Goal: Task Accomplishment & Management: Use online tool/utility

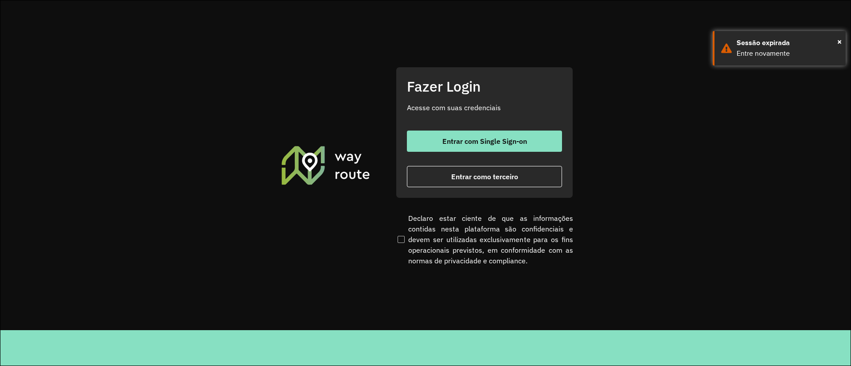
click at [468, 152] on div "Entrar com Single Sign-on Entrar como terceiro" at bounding box center [484, 159] width 155 height 57
click at [457, 142] on span "Entrar com Single Sign-on" at bounding box center [484, 141] width 85 height 7
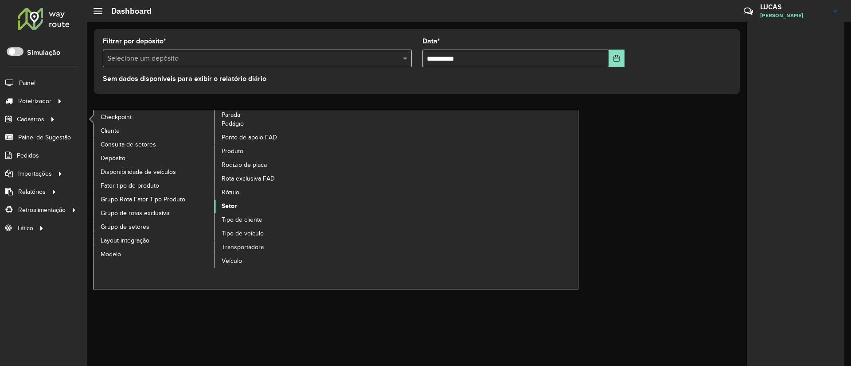
click at [234, 200] on link "Setor" at bounding box center [274, 206] width 121 height 13
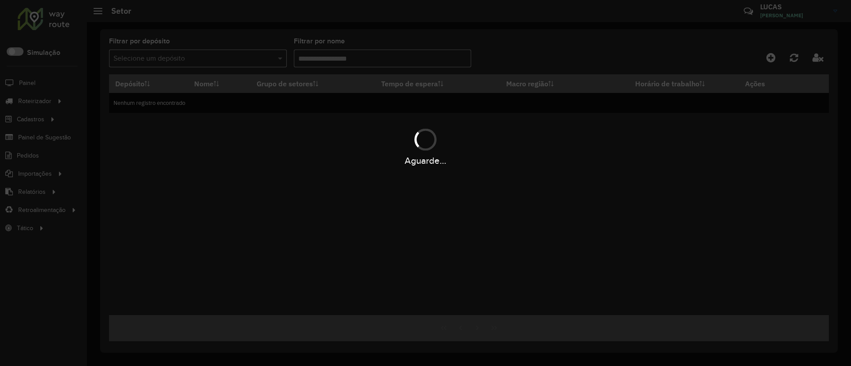
click at [165, 62] on div "Aguarde..." at bounding box center [425, 183] width 851 height 366
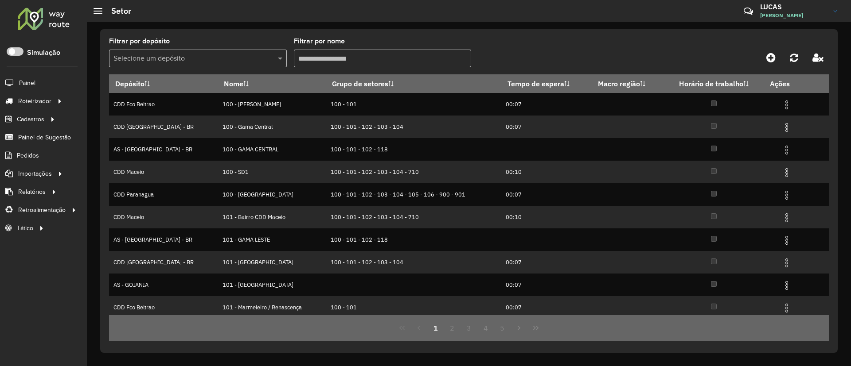
click at [165, 62] on input "text" at bounding box center [188, 59] width 151 height 11
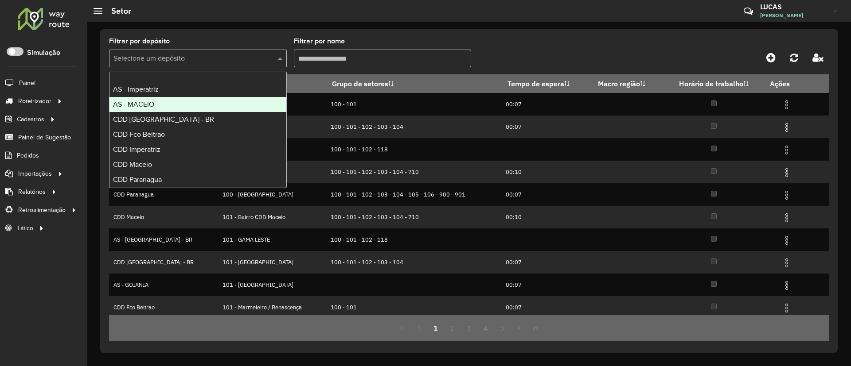
scroll to position [59, 0]
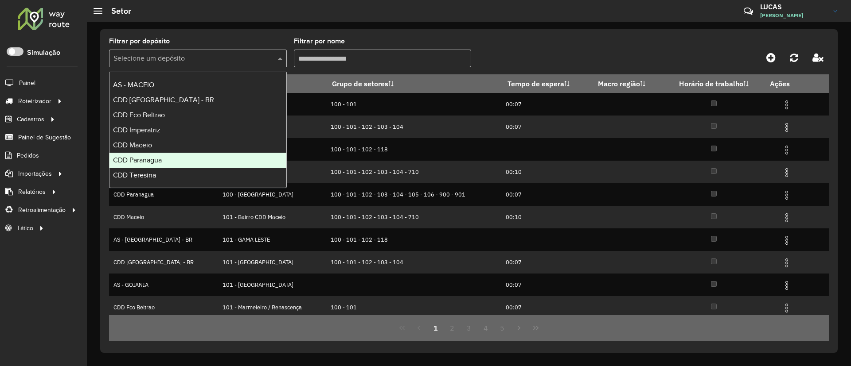
click at [169, 157] on div "CDD Paranagua" at bounding box center [197, 160] width 177 height 15
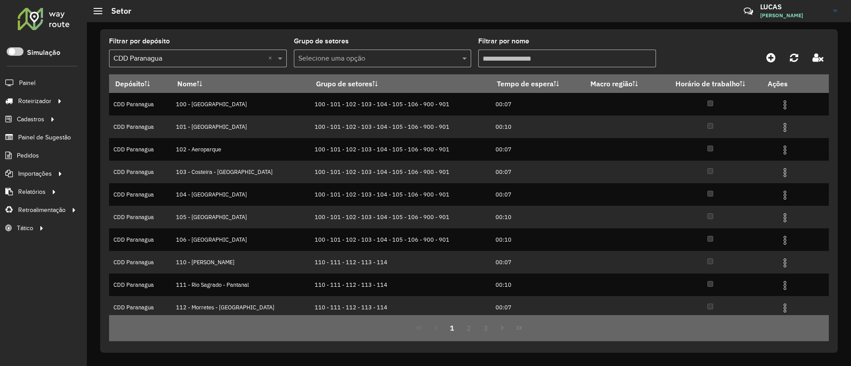
click at [542, 60] on input "Filtrar por nome" at bounding box center [567, 59] width 178 height 18
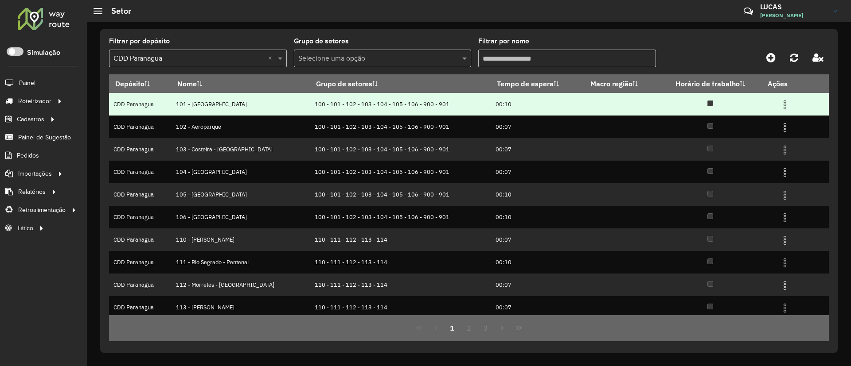
scroll to position [0, 0]
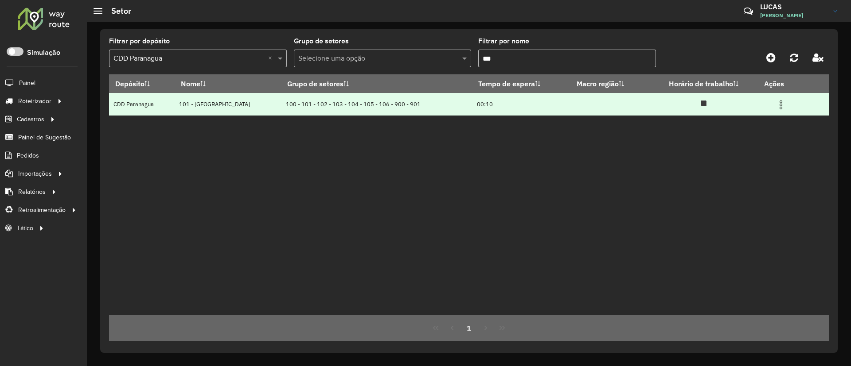
type input "***"
click at [775, 109] on img at bounding box center [780, 105] width 11 height 11
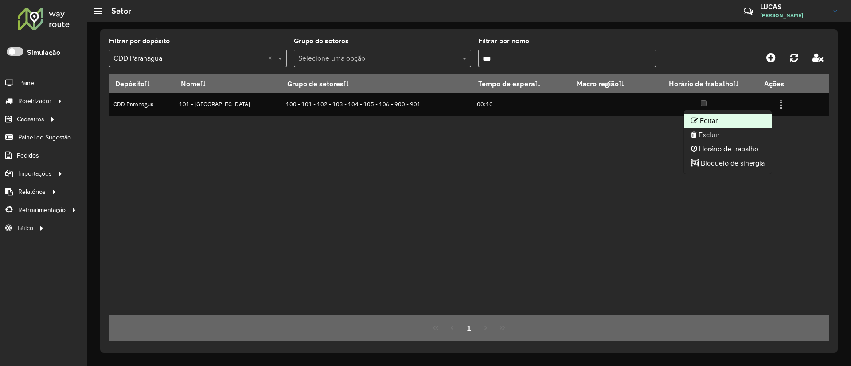
click at [722, 121] on li "Editar" at bounding box center [728, 121] width 88 height 14
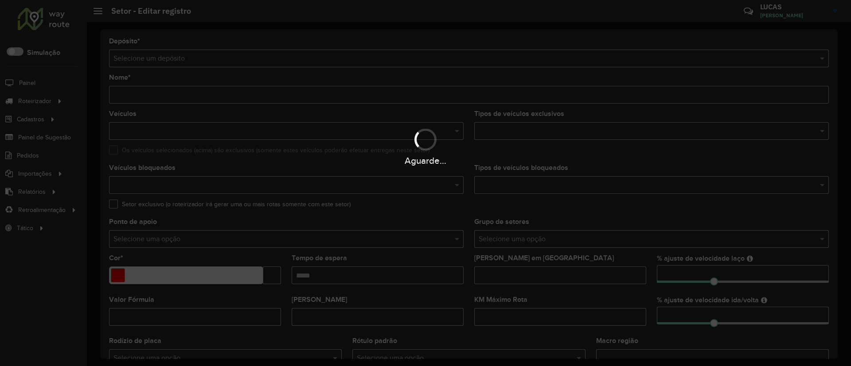
type input "**********"
type input "*******"
type input "*****"
type input "**"
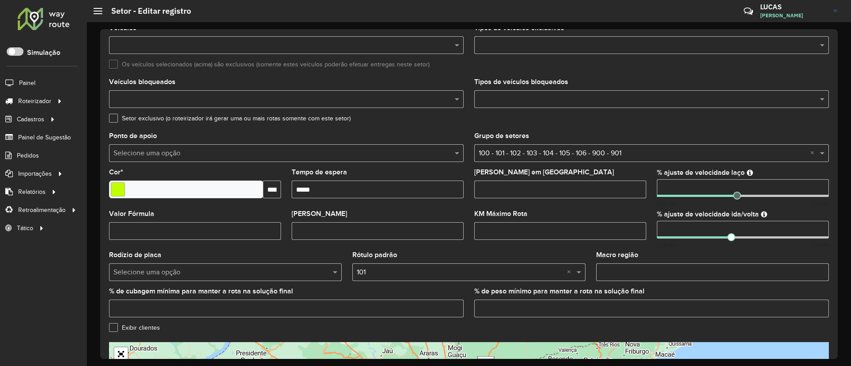
scroll to position [133, 0]
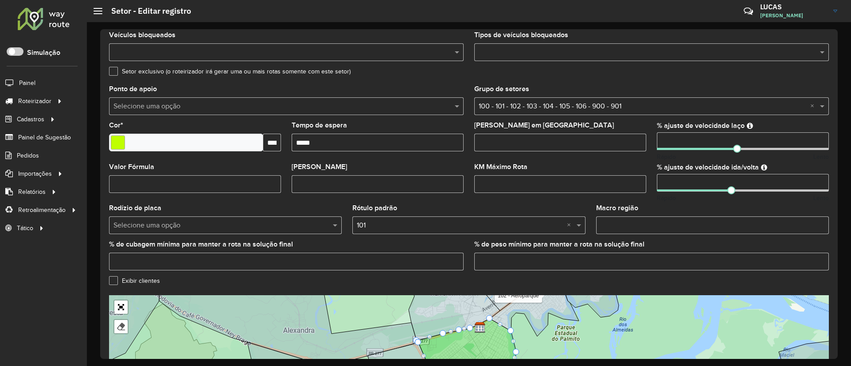
drag, startPoint x: 705, startPoint y: 140, endPoint x: 642, endPoint y: 134, distance: 63.7
click at [642, 134] on formly-group "Veículos BYI6C69 × × Tipos de veículos exclusivos Os veículos selecionados (aci…" at bounding box center [469, 128] width 730 height 300
click at [645, 112] on div "Selecione uma opção × 100 - 101 - 102 - 103 - 104 - 105 - 106 - 900 - 901 ×" at bounding box center [651, 106] width 354 height 18
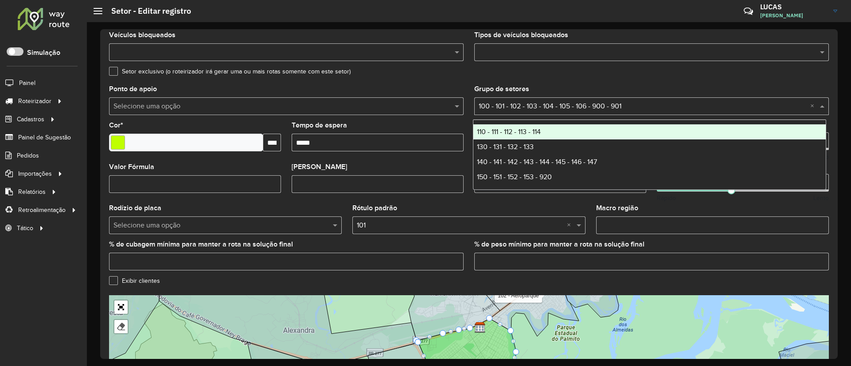
click at [640, 82] on formly-field "Setor exclusivo (o roteirizador irá gerar uma ou mais rotas somente com este se…" at bounding box center [469, 77] width 730 height 18
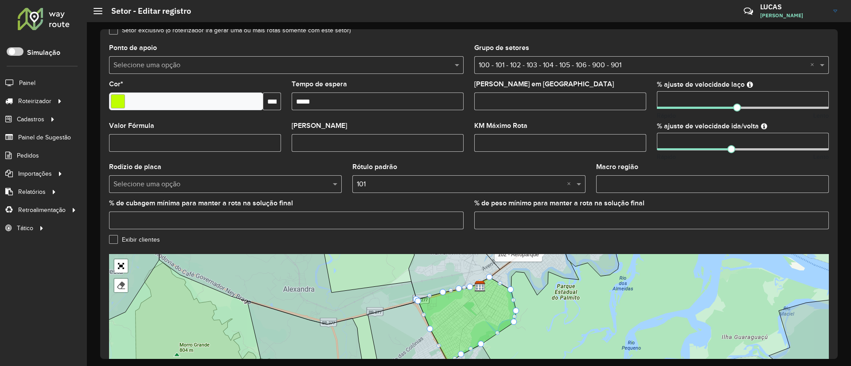
scroll to position [175, 0]
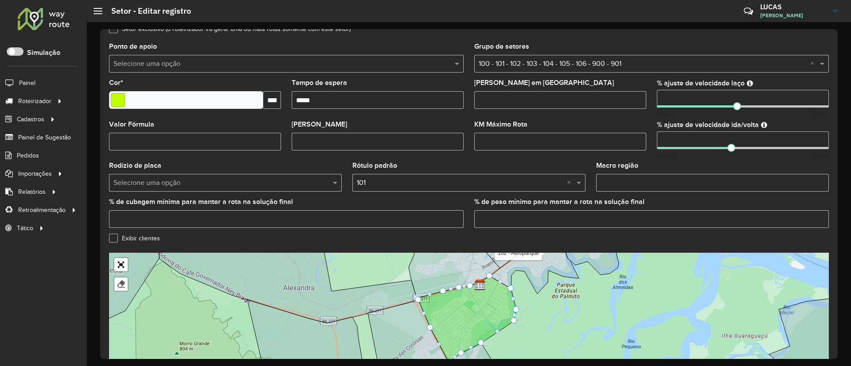
drag, startPoint x: 684, startPoint y: 98, endPoint x: 658, endPoint y: 99, distance: 25.7
click at [658, 99] on input "**" at bounding box center [743, 99] width 172 height 18
click at [645, 94] on formly-field "Máximo dias em rota" at bounding box center [560, 101] width 183 height 42
click at [107, 103] on span "Entregas" at bounding box center [113, 101] width 25 height 9
click at [18, 49] on span at bounding box center [15, 51] width 17 height 8
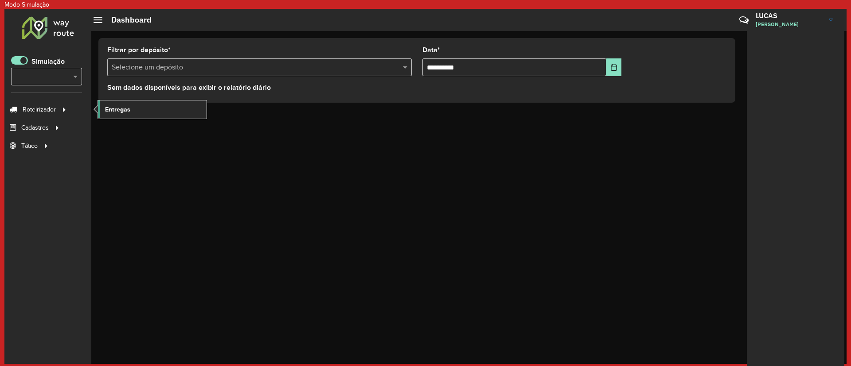
click at [119, 112] on span "Entregas" at bounding box center [117, 109] width 25 height 9
drag, startPoint x: 19, startPoint y: 52, endPoint x: 29, endPoint y: 62, distance: 15.0
click at [19, 52] on div "Roteirizador AmbevTech Simulação Selecione... × Roteirizador Entregas Cadastros…" at bounding box center [47, 186] width 87 height 355
click at [29, 62] on div "Simulação Selecione... ×" at bounding box center [46, 74] width 71 height 37
click at [27, 61] on span at bounding box center [19, 60] width 17 height 8
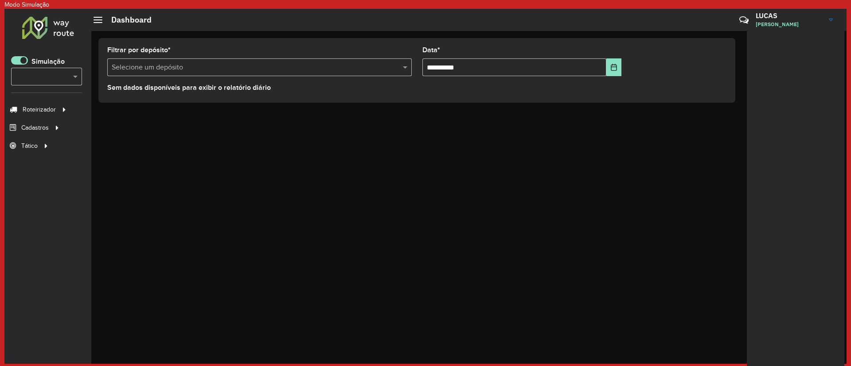
scroll to position [5, 3]
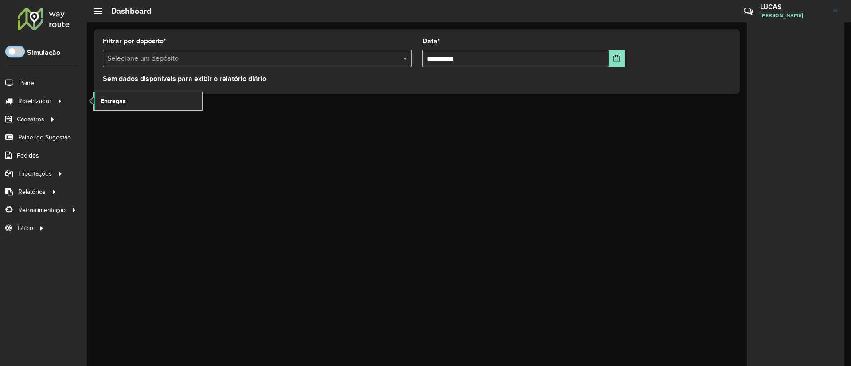
click at [100, 105] on link "Entregas" at bounding box center [147, 101] width 109 height 18
click at [27, 51] on label "Simulação" at bounding box center [43, 52] width 33 height 11
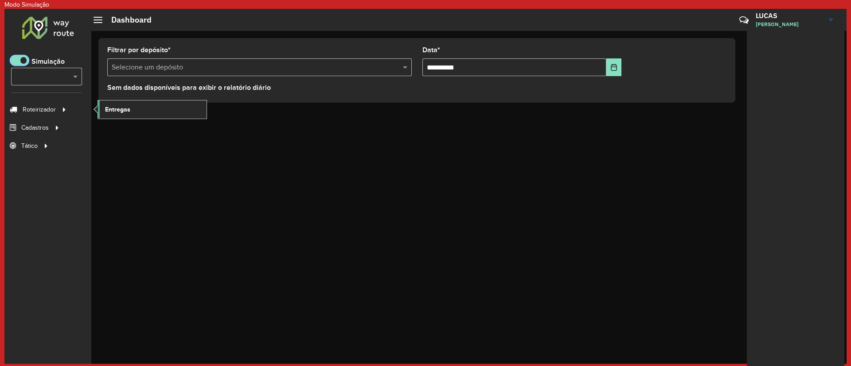
click at [127, 114] on link "Entregas" at bounding box center [152, 110] width 109 height 18
click at [166, 107] on link "Entregas" at bounding box center [152, 110] width 109 height 18
click at [119, 110] on span "Entregas" at bounding box center [117, 109] width 25 height 9
click at [109, 109] on span "Entregas" at bounding box center [117, 109] width 25 height 9
click at [98, 110] on link "Entregas" at bounding box center [152, 110] width 109 height 18
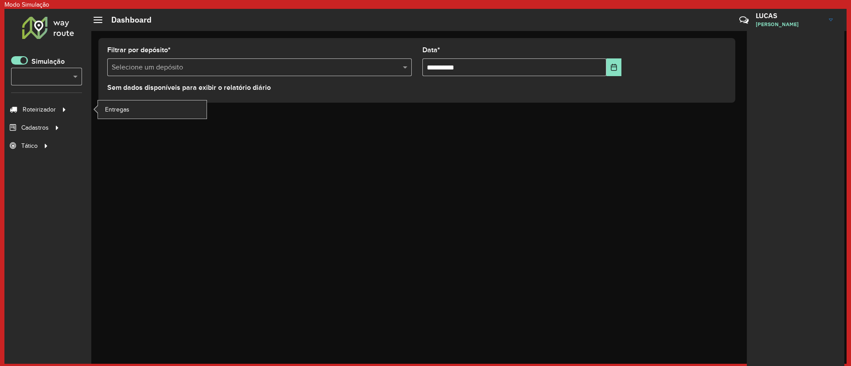
click at [97, 108] on li "Entregas" at bounding box center [151, 110] width 109 height 18
click at [103, 108] on link "Entregas" at bounding box center [152, 110] width 109 height 18
click at [118, 113] on span "Entregas" at bounding box center [117, 109] width 25 height 9
click at [23, 62] on span at bounding box center [19, 60] width 17 height 8
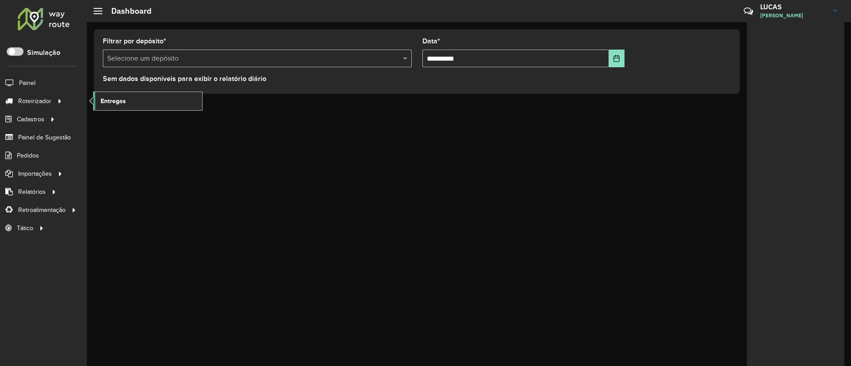
click at [109, 98] on span "Entregas" at bounding box center [113, 101] width 25 height 9
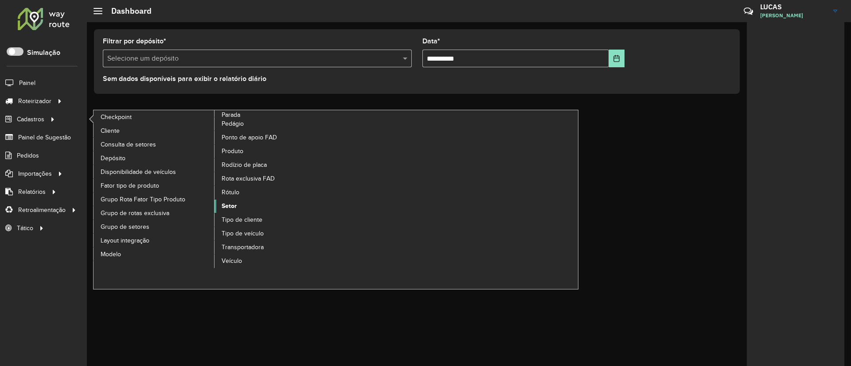
click at [241, 208] on link "Setor" at bounding box center [274, 206] width 121 height 13
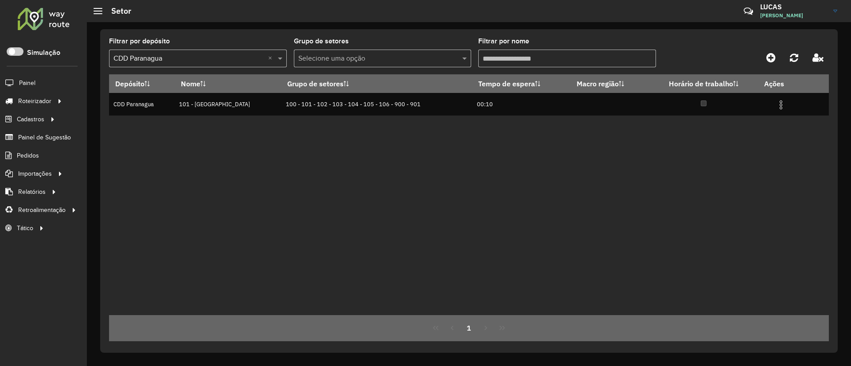
click at [201, 52] on div "Selecione um depósito × CDD Paranagua ×" at bounding box center [198, 59] width 178 height 18
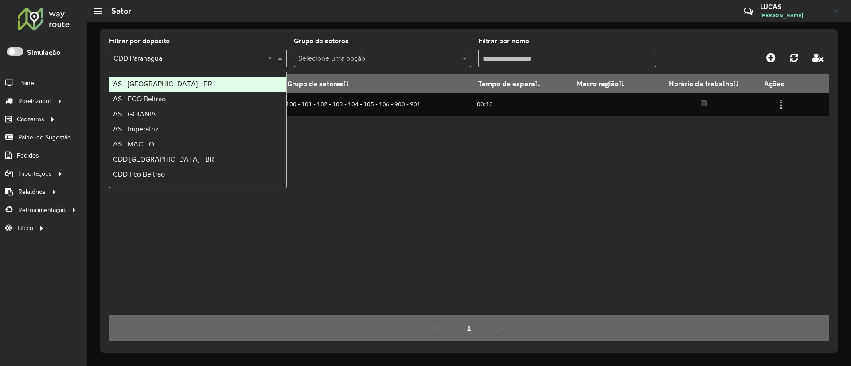
click at [321, 32] on div "Filtrar por depósito Selecione um depósito × CDD Paranagua × Grupo de setores S…" at bounding box center [468, 191] width 737 height 324
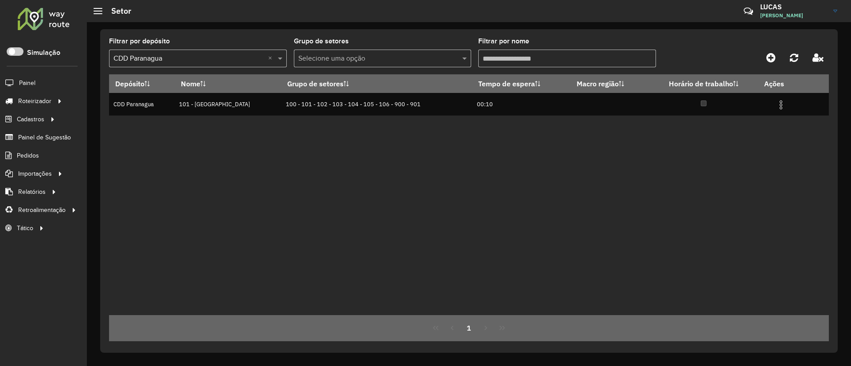
click at [586, 51] on input "Filtrar por nome" at bounding box center [567, 59] width 178 height 18
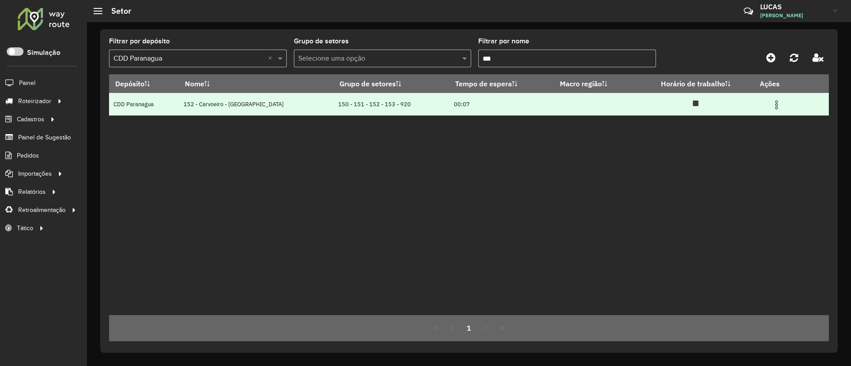
type input "***"
click at [771, 100] on img at bounding box center [776, 105] width 11 height 11
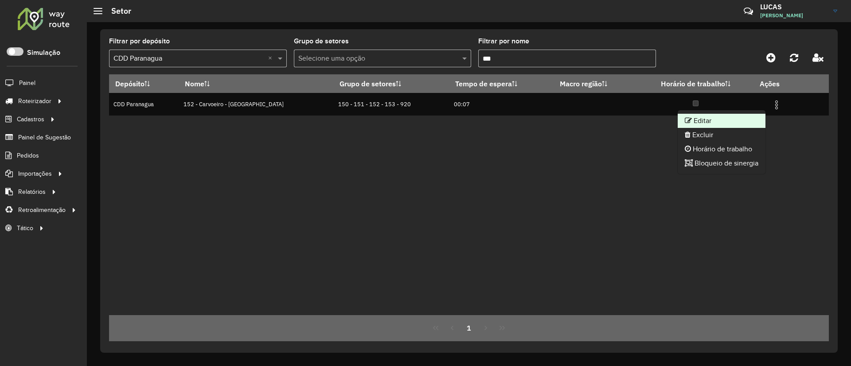
drag, startPoint x: 719, startPoint y: 112, endPoint x: 717, endPoint y: 119, distance: 6.9
click at [717, 119] on ul "Editar Excluir Horário de trabalho Bloqueio de sinergia" at bounding box center [721, 142] width 89 height 65
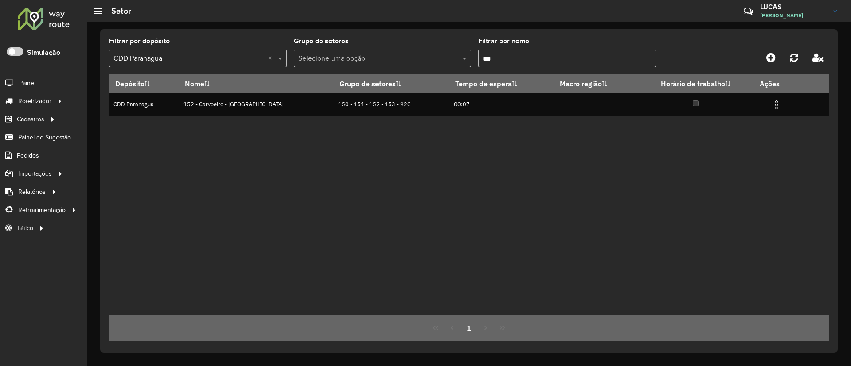
click at [717, 119] on div "Depósito Nome Grupo de setores Tempo de espera Macro região Horário de trabalho…" at bounding box center [469, 194] width 720 height 241
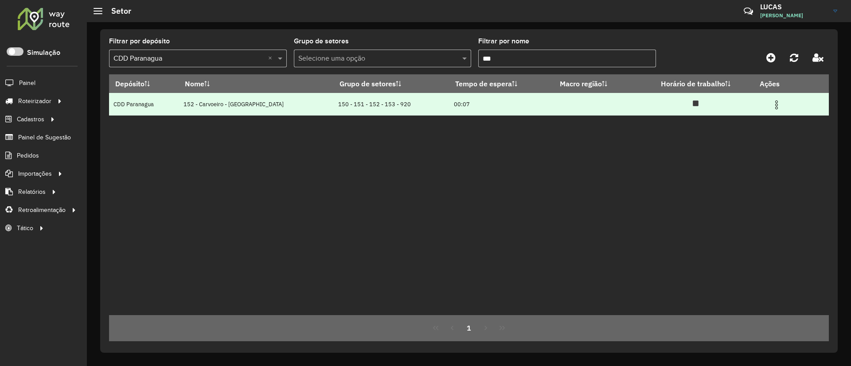
click at [771, 104] on img at bounding box center [776, 105] width 11 height 11
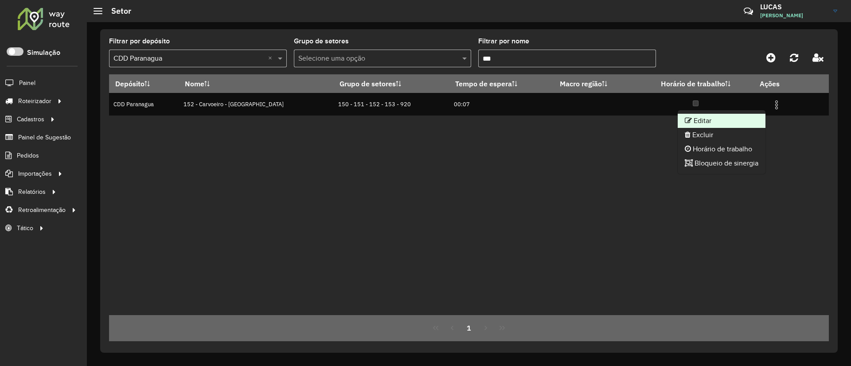
click at [732, 115] on li "Editar" at bounding box center [721, 121] width 88 height 14
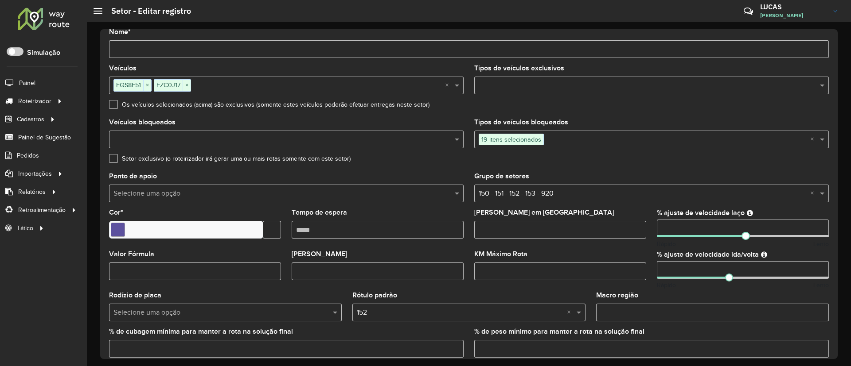
scroll to position [66, 0]
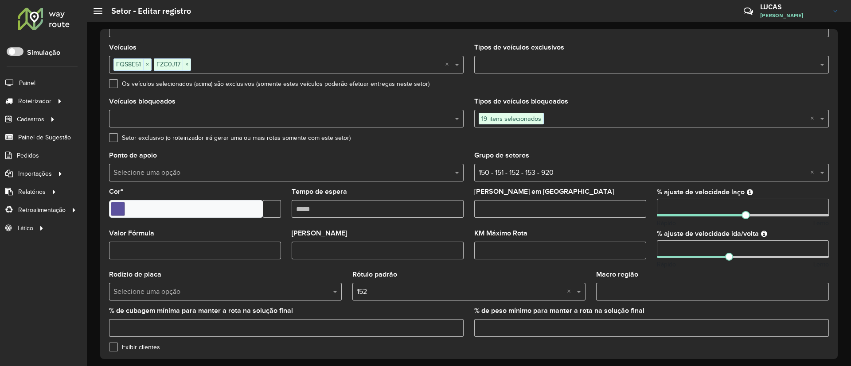
click at [679, 204] on input "number" at bounding box center [743, 208] width 172 height 18
type input "*"
type input "**"
click at [664, 141] on div "Setor exclusivo (o roteirizador irá gerar uma ou mais rotas somente com este se…" at bounding box center [469, 140] width 720 height 11
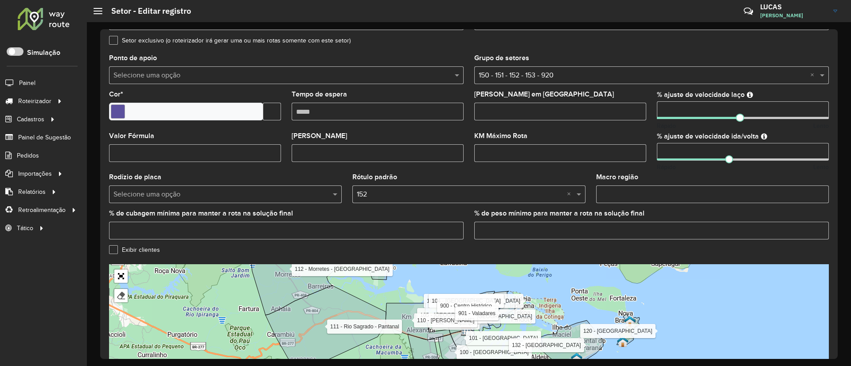
scroll to position [242, 0]
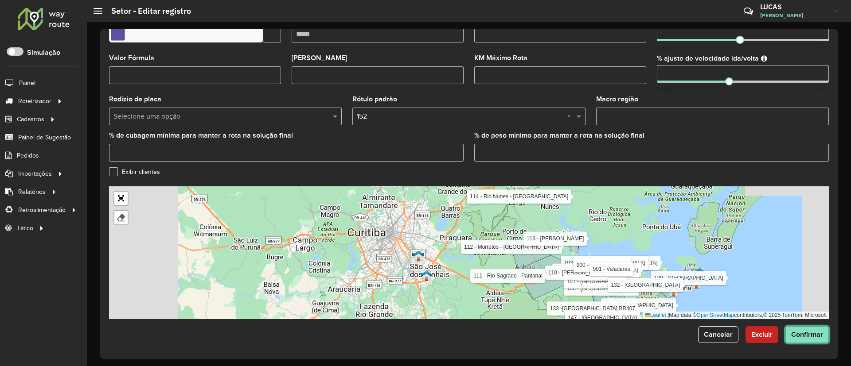
click at [790, 342] on button "Confirmar" at bounding box center [806, 335] width 43 height 17
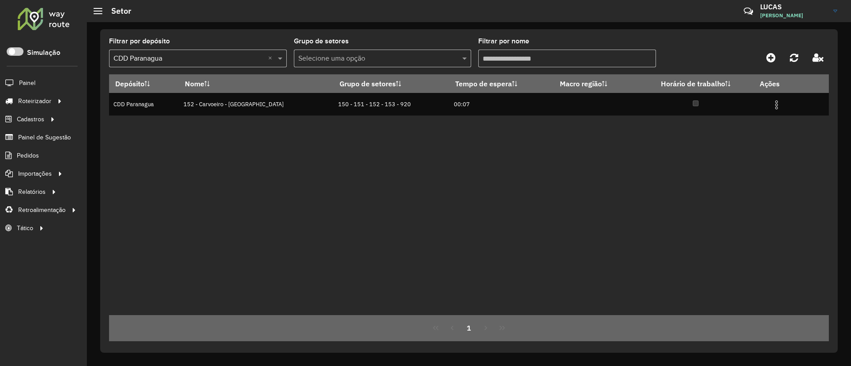
click at [519, 57] on input "Filtrar por nome" at bounding box center [567, 59] width 178 height 18
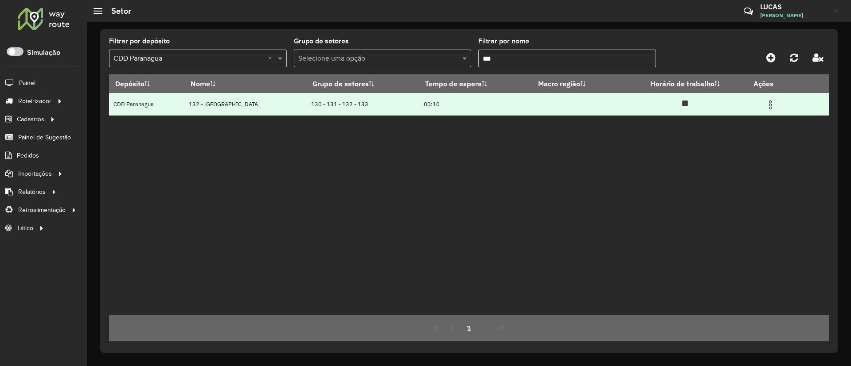
type input "***"
click at [770, 110] on img at bounding box center [770, 105] width 11 height 11
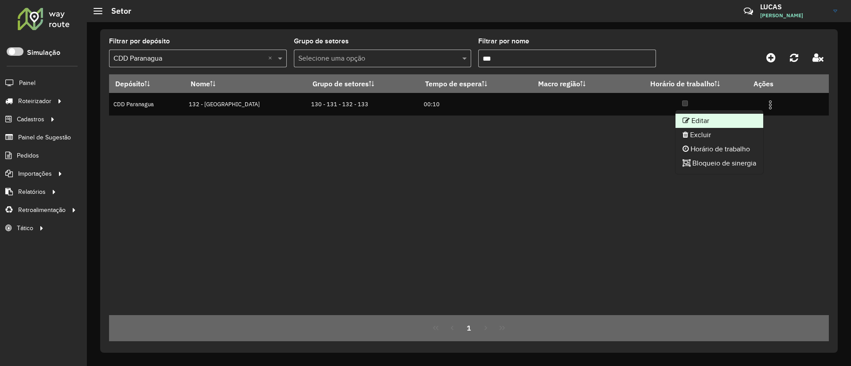
click at [720, 114] on li "Editar" at bounding box center [719, 121] width 88 height 14
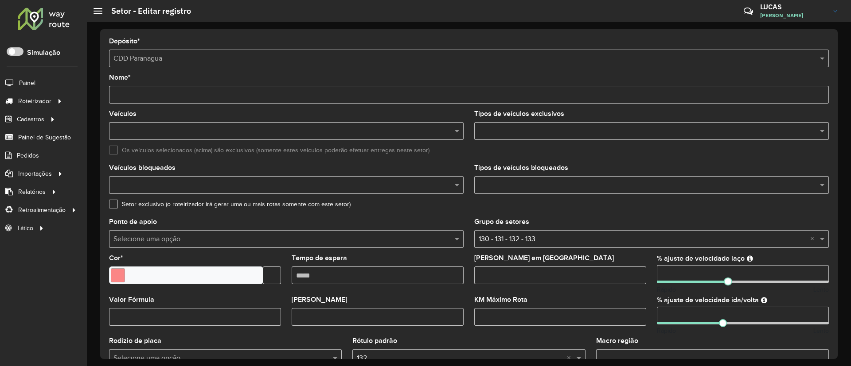
drag, startPoint x: 679, startPoint y: 314, endPoint x: 553, endPoint y: 315, distance: 125.4
click at [553, 315] on formly-group "Veículos Tipos de veículos exclusivos Os veículos selecionados (acima) são excl…" at bounding box center [469, 261] width 730 height 300
type input "**"
drag, startPoint x: 685, startPoint y: 273, endPoint x: 512, endPoint y: 271, distance: 172.8
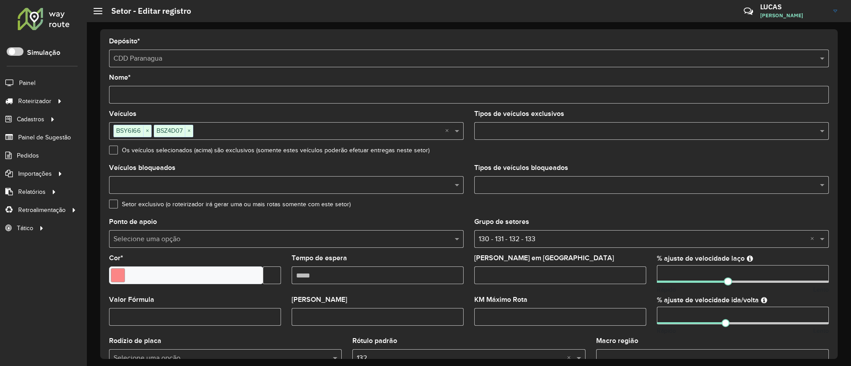
click at [513, 271] on formly-group "Veículos BSY6I66 × BSZ4D07 × × Tipos de veículos exclusivos Os veículos selecio…" at bounding box center [469, 261] width 730 height 300
type input "**"
click at [573, 216] on formly-field "Setor exclusivo (o roteirizador irá gerar uma ou mais rotas somente com este se…" at bounding box center [469, 210] width 730 height 18
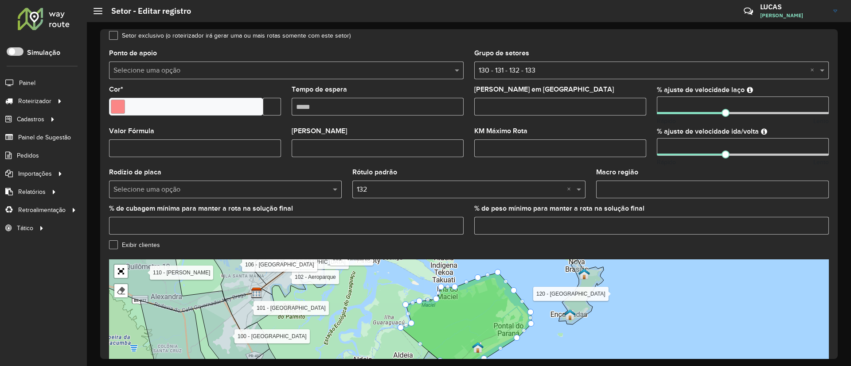
scroll to position [242, 0]
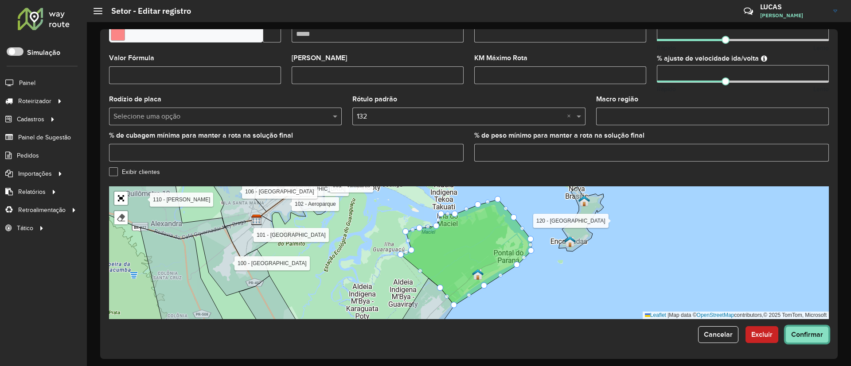
click at [818, 339] on button "Confirmar" at bounding box center [806, 335] width 43 height 17
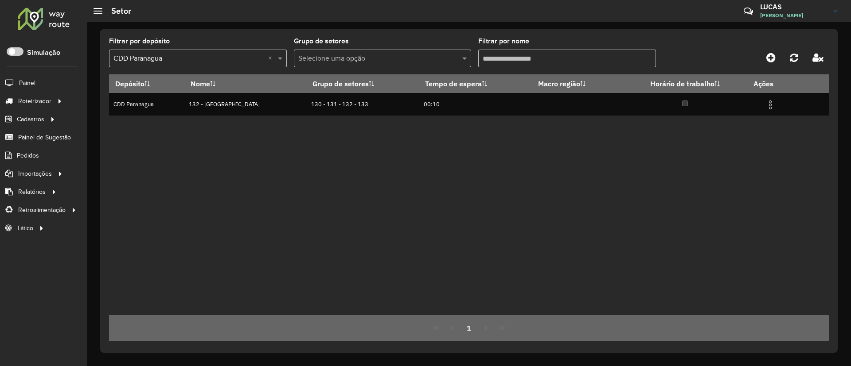
click at [549, 56] on input "Filtrar por nome" at bounding box center [567, 59] width 178 height 18
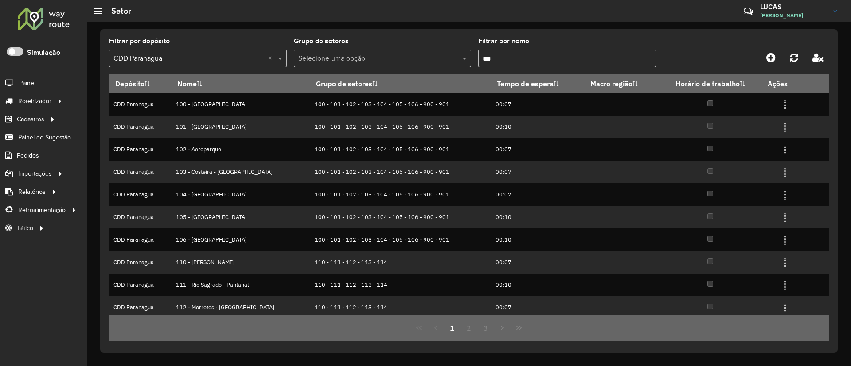
type input "***"
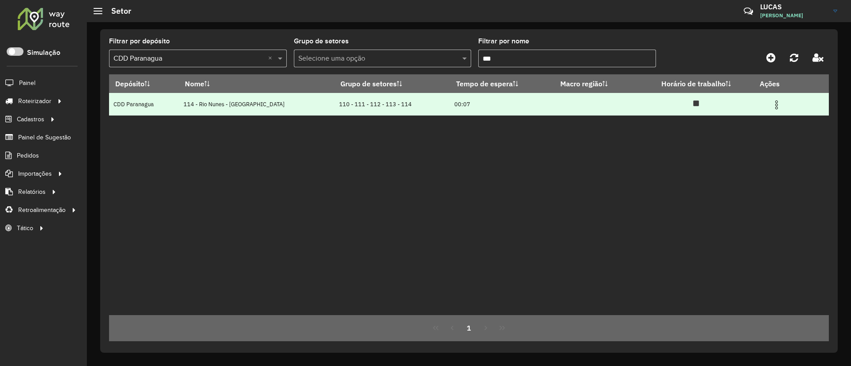
click at [766, 104] on td at bounding box center [780, 104] width 53 height 22
click at [771, 104] on img at bounding box center [776, 105] width 11 height 11
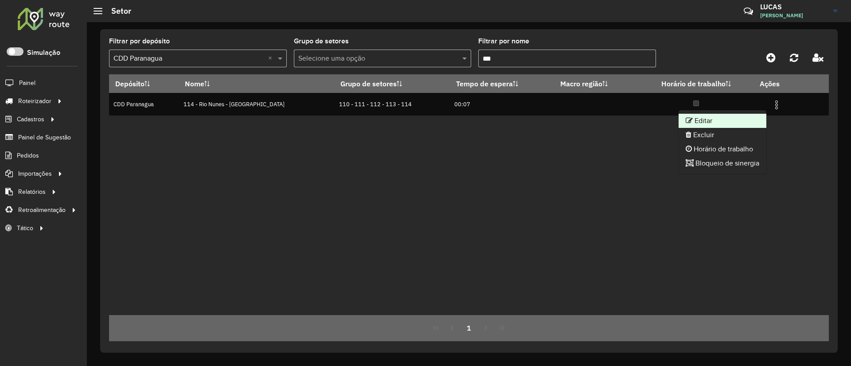
click at [691, 117] on li "Editar" at bounding box center [722, 121] width 88 height 14
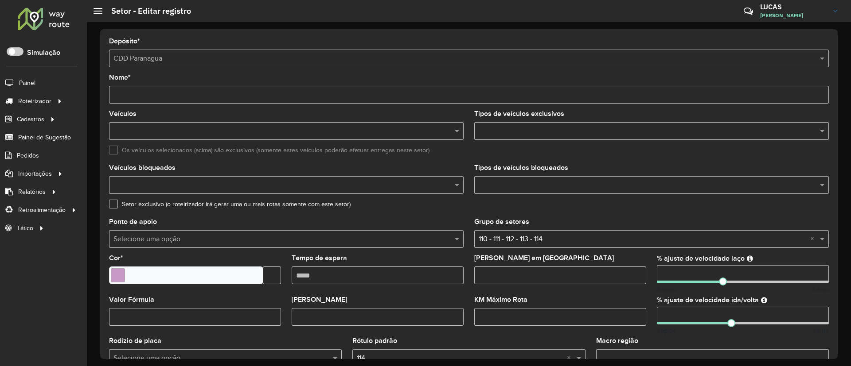
click at [678, 280] on input "number" at bounding box center [743, 274] width 172 height 18
drag, startPoint x: 678, startPoint y: 280, endPoint x: 599, endPoint y: 268, distance: 80.3
click at [599, 268] on hb-app "Aguarde... Pop-up bloqueado! Seu navegador bloqueou automáticamente a abertura …" at bounding box center [425, 183] width 851 height 366
type input "**"
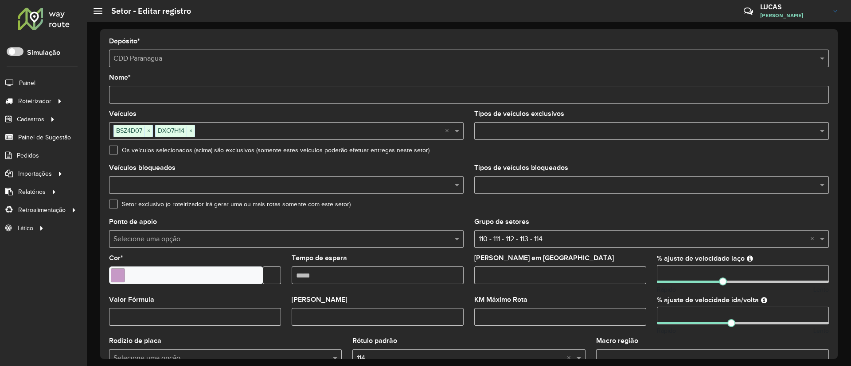
click at [661, 208] on div "Setor exclusivo (o roteirizador irá gerar uma ou mais rotas somente com este se…" at bounding box center [469, 206] width 720 height 11
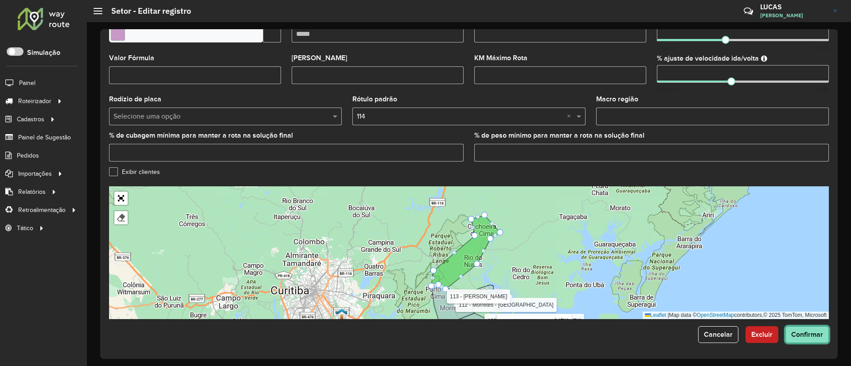
click at [802, 333] on span "Confirmar" at bounding box center [807, 335] width 32 height 8
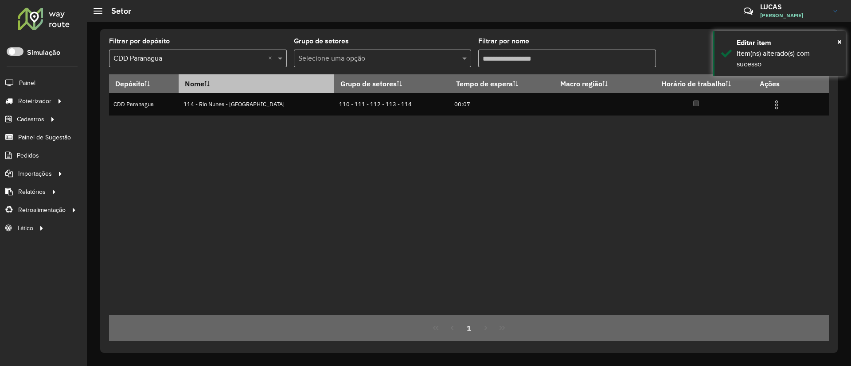
drag, startPoint x: 523, startPoint y: 54, endPoint x: 215, endPoint y: 88, distance: 309.3
click at [215, 87] on hb-list-container "Filtrar por depósito Selecione um depósito × CDD Paranagua × Grupo de setores S…" at bounding box center [469, 190] width 720 height 304
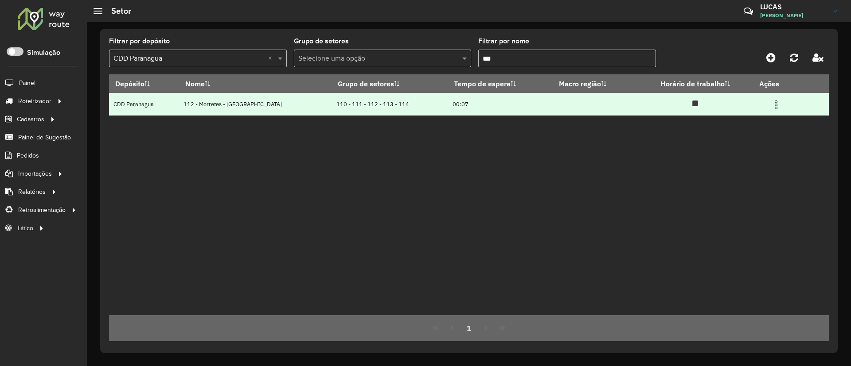
type input "***"
click at [779, 107] on td at bounding box center [779, 104] width 53 height 22
click at [771, 105] on img at bounding box center [775, 105] width 11 height 11
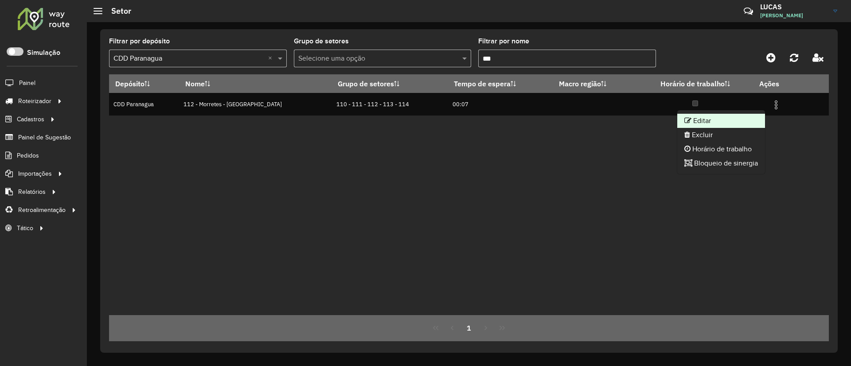
click at [737, 121] on li "Editar" at bounding box center [721, 121] width 88 height 14
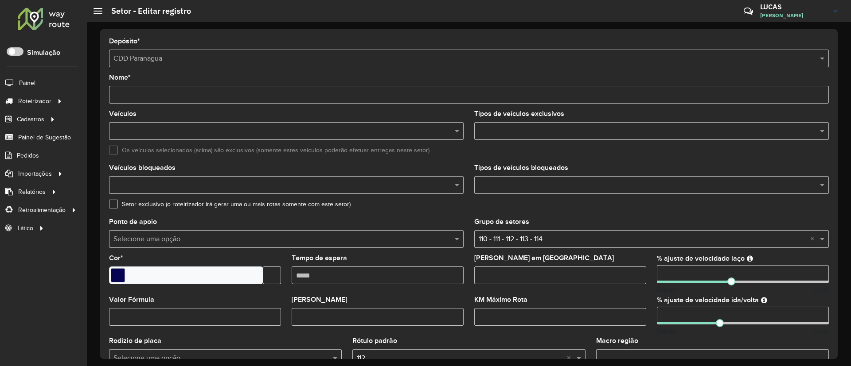
drag, startPoint x: 678, startPoint y: 312, endPoint x: 562, endPoint y: 311, distance: 115.6
click at [562, 311] on formly-group "Veículos Tipos de veículos exclusivos Os veículos selecionados (acima) são excl…" at bounding box center [469, 261] width 730 height 300
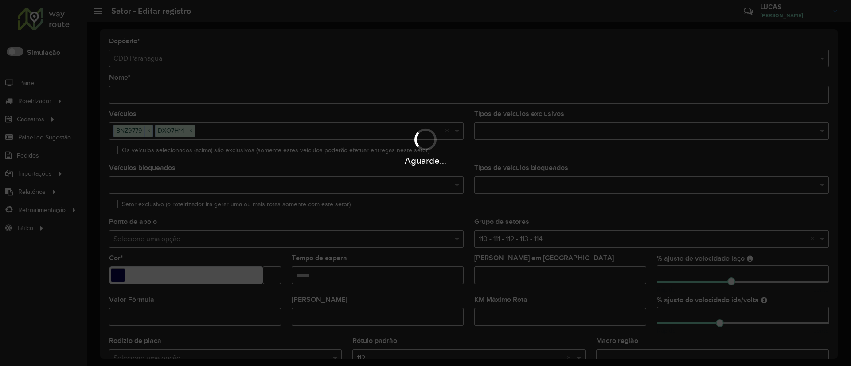
type input "**"
click at [658, 218] on div "Aguarde..." at bounding box center [425, 183] width 851 height 366
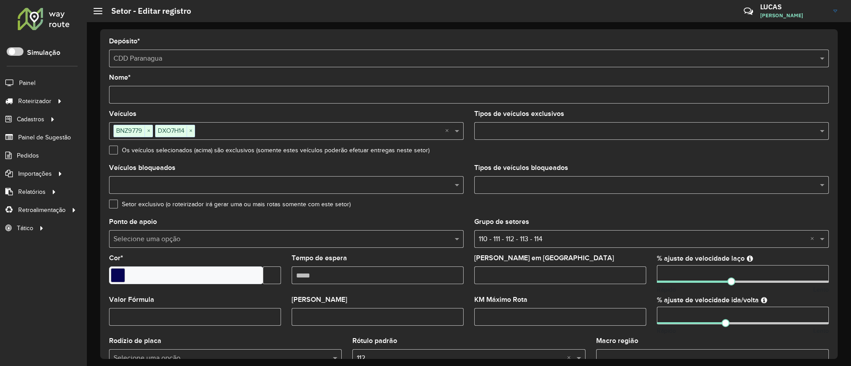
drag, startPoint x: 712, startPoint y: 210, endPoint x: 726, endPoint y: 233, distance: 27.1
click at [713, 210] on div "Setor exclusivo (o roteirizador irá gerar uma ou mais rotas somente com este se…" at bounding box center [469, 206] width 720 height 11
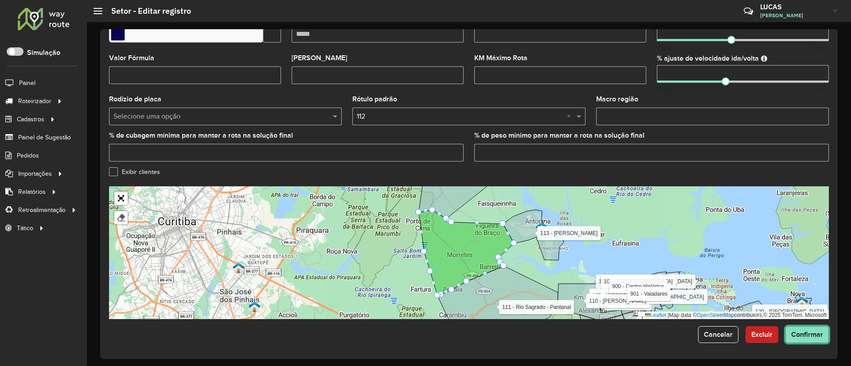
click at [795, 339] on button "Confirmar" at bounding box center [806, 335] width 43 height 17
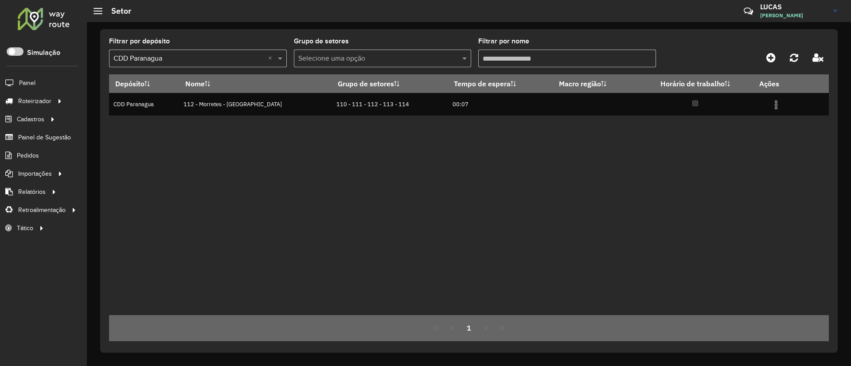
click at [505, 61] on input "Filtrar por nome" at bounding box center [567, 59] width 178 height 18
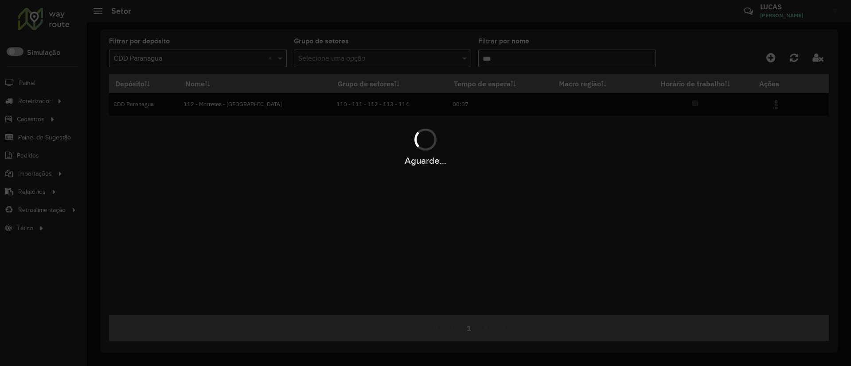
type input "***"
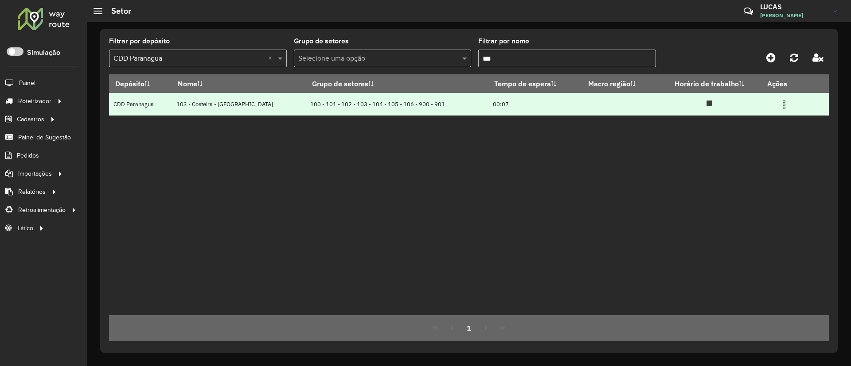
click at [781, 102] on img at bounding box center [783, 105] width 11 height 11
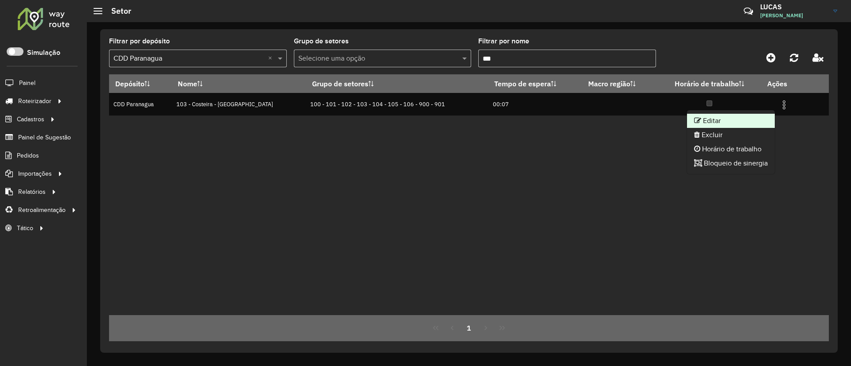
click at [752, 114] on li "Editar" at bounding box center [731, 121] width 88 height 14
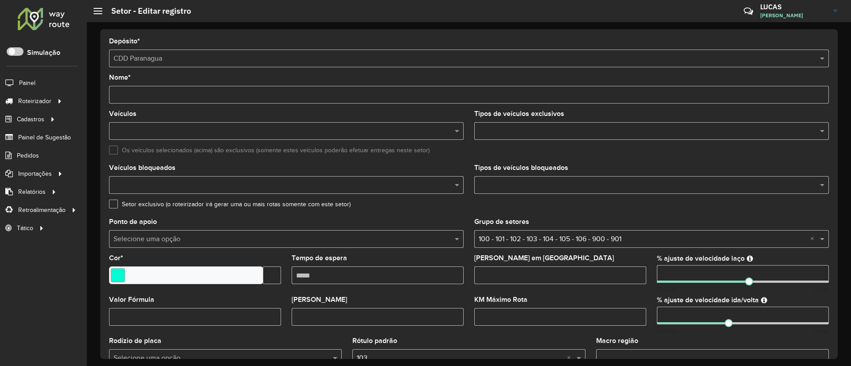
click at [684, 310] on input "number" at bounding box center [743, 316] width 172 height 18
type input "**"
drag, startPoint x: 676, startPoint y: 269, endPoint x: 589, endPoint y: 273, distance: 86.9
click at [589, 273] on formly-group "Veículos DDC3J37 × × Tipos de veículos exclusivos Os veículos selecionados (aci…" at bounding box center [469, 261] width 730 height 300
type input "**"
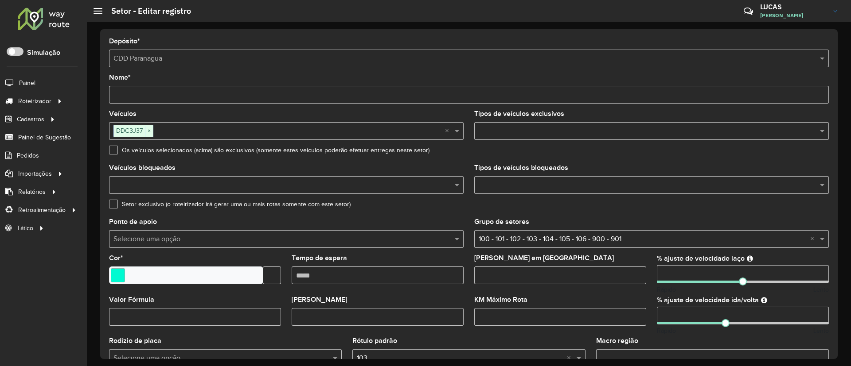
click at [648, 206] on div "Setor exclusivo (o roteirizador irá gerar uma ou mais rotas somente com este se…" at bounding box center [469, 206] width 720 height 11
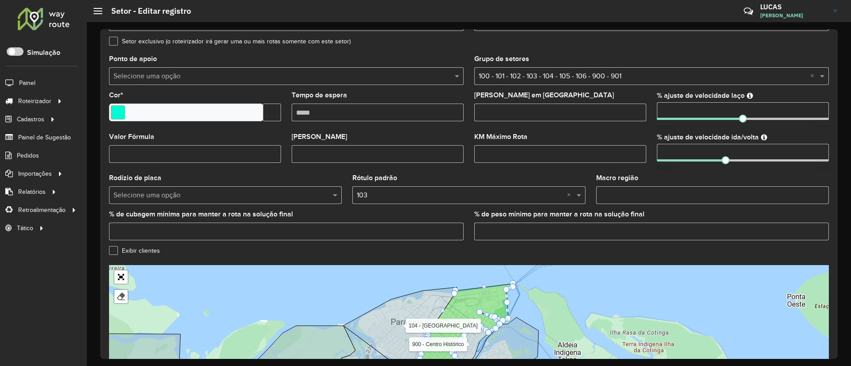
scroll to position [242, 0]
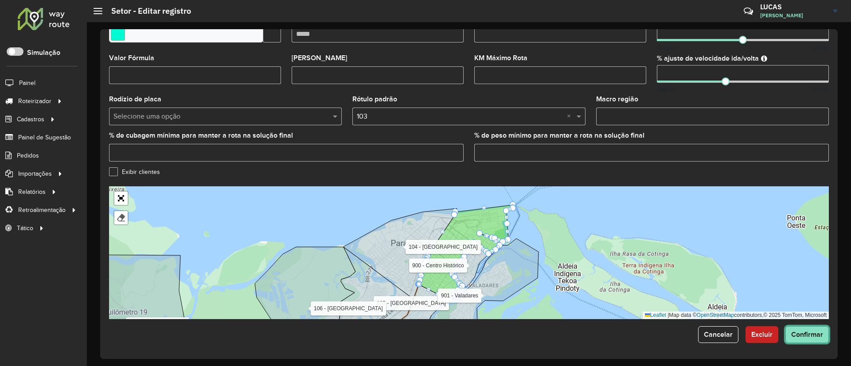
click at [809, 332] on span "Confirmar" at bounding box center [807, 335] width 32 height 8
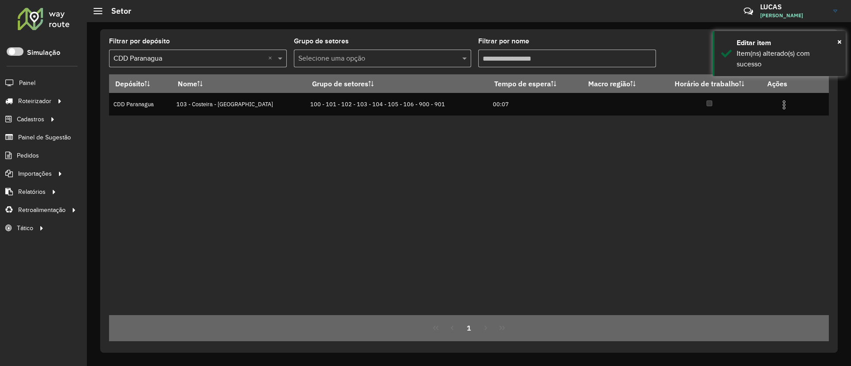
drag, startPoint x: 503, startPoint y: 55, endPoint x: 317, endPoint y: 56, distance: 186.5
click at [318, 56] on formly-group "Filtrar por depósito Selecione um depósito × CDD Paranagua × Grupo de setores S…" at bounding box center [375, 56] width 533 height 36
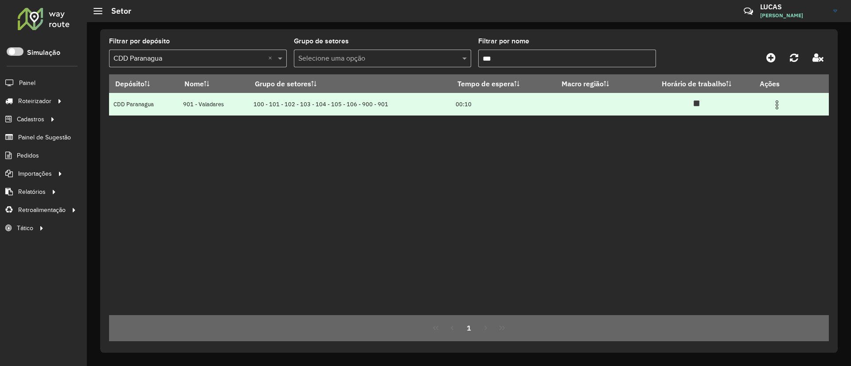
type input "***"
click at [775, 100] on img at bounding box center [776, 105] width 11 height 11
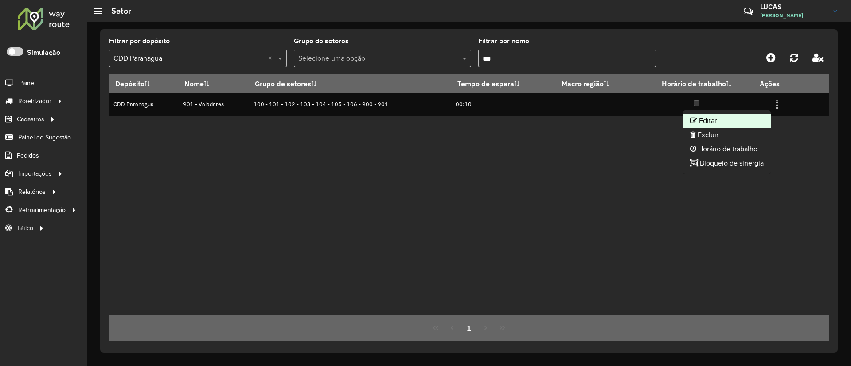
click at [739, 119] on li "Editar" at bounding box center [727, 121] width 88 height 14
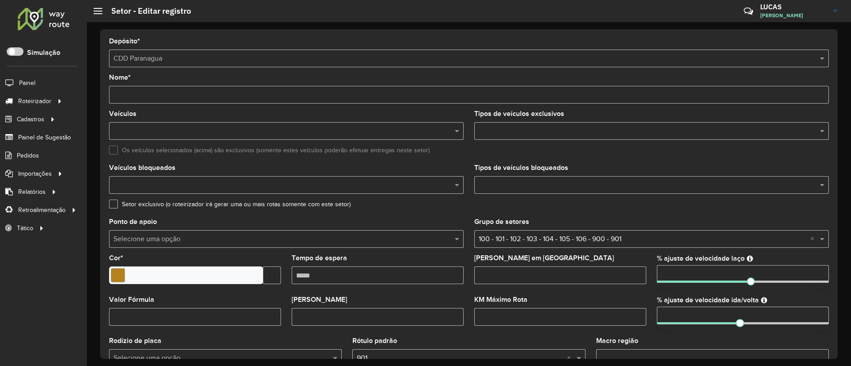
drag, startPoint x: 680, startPoint y: 277, endPoint x: 563, endPoint y: 255, distance: 119.0
click at [563, 255] on formly-group "Veículos Tipos de veículos exclusivos Os veículos selecionados (acima) são excl…" at bounding box center [469, 261] width 730 height 300
type input "**"
click at [679, 317] on input "number" at bounding box center [743, 316] width 172 height 18
drag, startPoint x: 679, startPoint y: 317, endPoint x: 600, endPoint y: 308, distance: 79.8
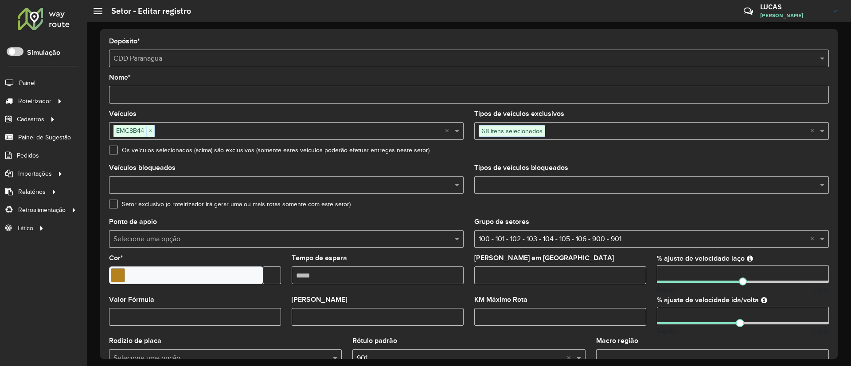
click at [600, 308] on formly-group "Veículos EMC8B44 × × Tipos de veículos exclusivos 68 itens selecionados × Os ve…" at bounding box center [469, 261] width 730 height 300
type input "**"
click at [703, 226] on div "Grupo de setores Selecione uma opção × 100 - 101 - 102 - 103 - 104 - 105 - 106 …" at bounding box center [651, 233] width 354 height 29
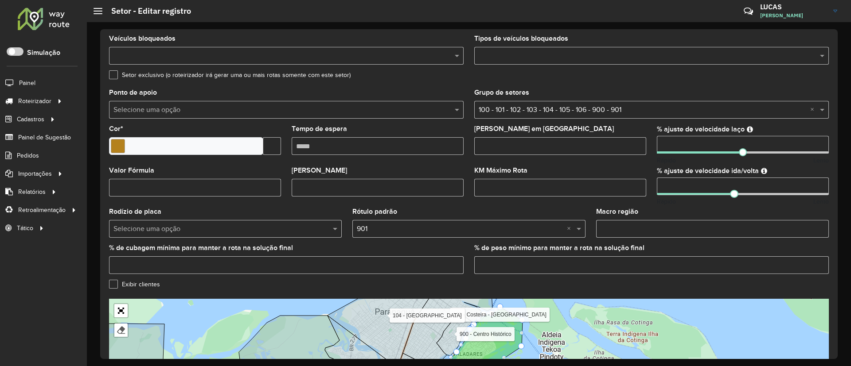
scroll to position [242, 0]
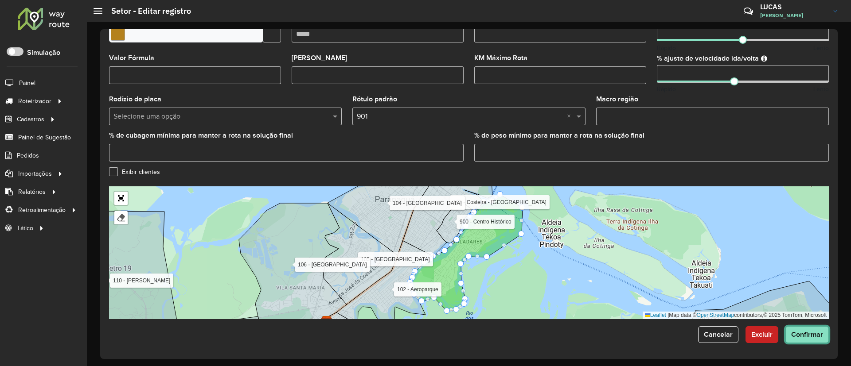
click at [802, 340] on button "Confirmar" at bounding box center [806, 335] width 43 height 17
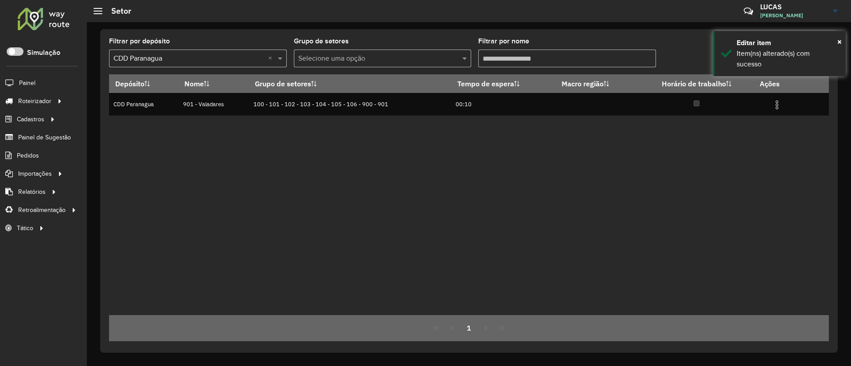
drag, startPoint x: 524, startPoint y: 62, endPoint x: 367, endPoint y: 62, distance: 156.8
click at [367, 62] on formly-group "Filtrar por depósito Selecione um depósito × CDD Paranagua × Grupo de setores S…" at bounding box center [375, 56] width 533 height 36
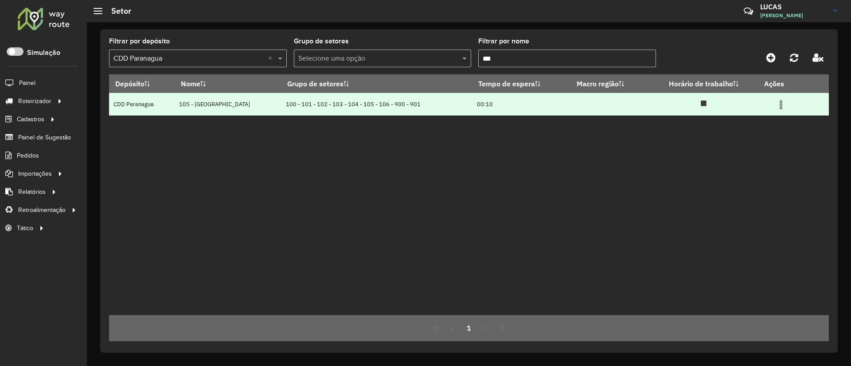
type input "***"
click at [777, 104] on img at bounding box center [780, 105] width 11 height 11
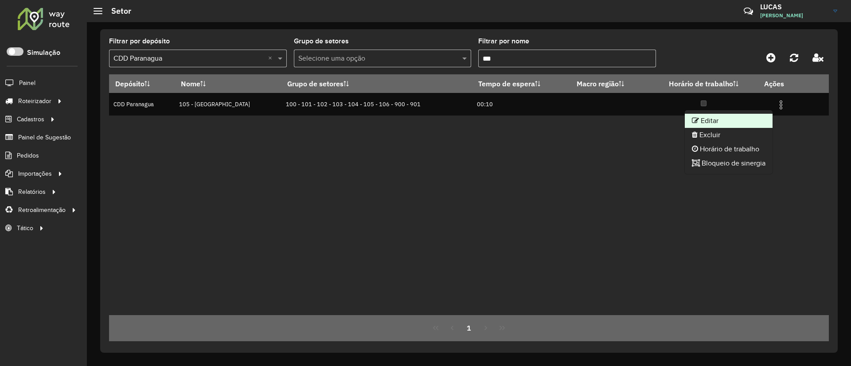
click at [738, 117] on ul "Editar Excluir Horário de trabalho Bloqueio de sinergia" at bounding box center [728, 142] width 89 height 65
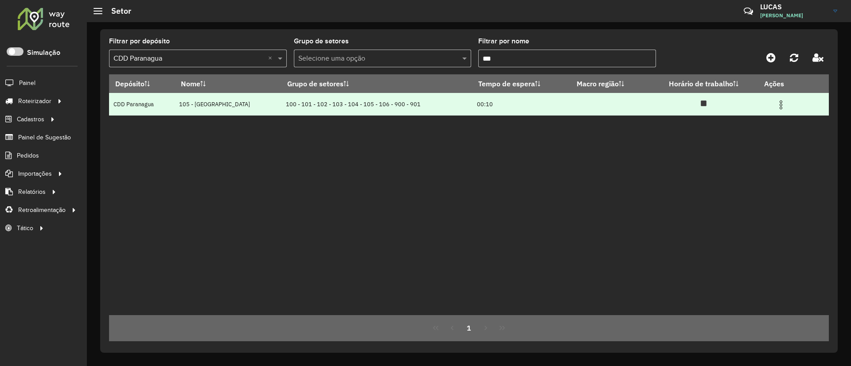
click at [775, 109] on img at bounding box center [780, 105] width 11 height 11
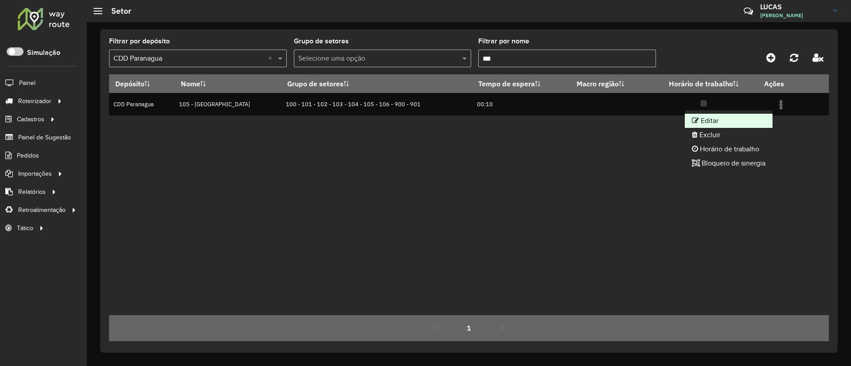
click at [754, 116] on li "Editar" at bounding box center [729, 121] width 88 height 14
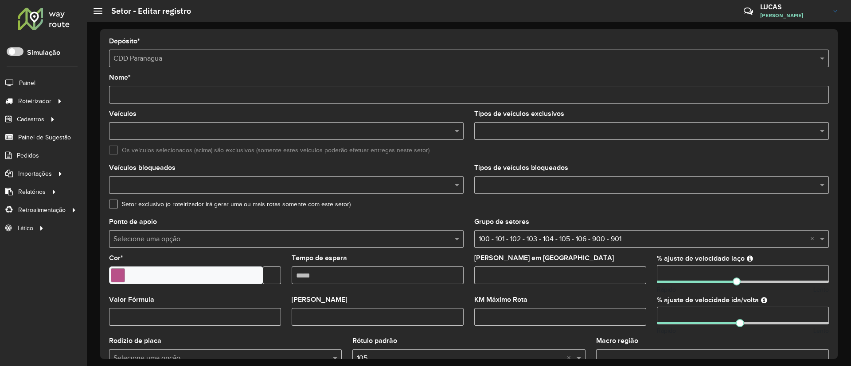
drag, startPoint x: 687, startPoint y: 272, endPoint x: 598, endPoint y: 272, distance: 89.1
click at [598, 272] on formly-group "Veículos Tipos de veículos exclusivos Os veículos selecionados (acima) são excl…" at bounding box center [469, 261] width 730 height 300
type input "**"
drag, startPoint x: 685, startPoint y: 313, endPoint x: 479, endPoint y: 317, distance: 206.1
click at [476, 314] on formly-group "Veículos BZF2I29 × EZR1C01 × FJF9G36 × × Tipos de veículos exclusivos Os veícul…" at bounding box center [469, 261] width 730 height 300
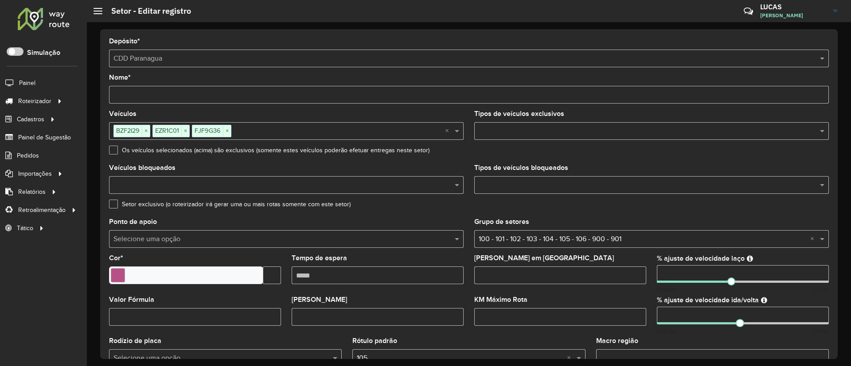
type input "**"
click at [640, 154] on div "Os veículos selecionados (acima) são exclusivos (somente estes veículos poderão…" at bounding box center [469, 152] width 720 height 11
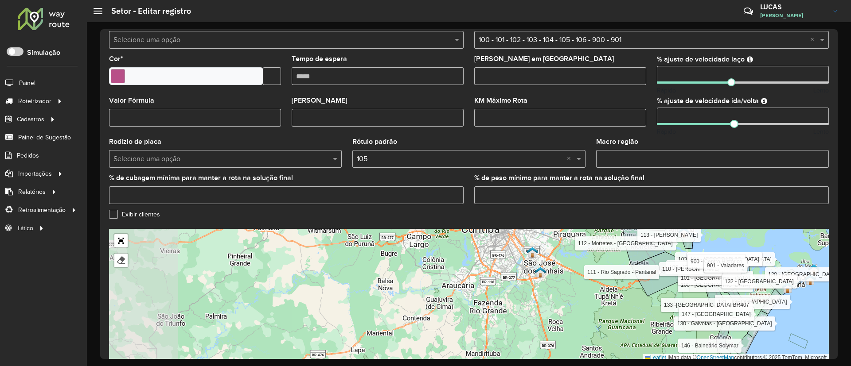
scroll to position [242, 0]
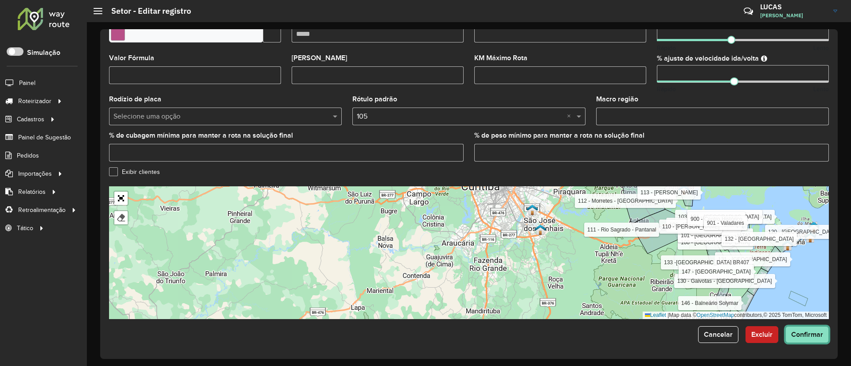
click at [791, 340] on button "Confirmar" at bounding box center [806, 335] width 43 height 17
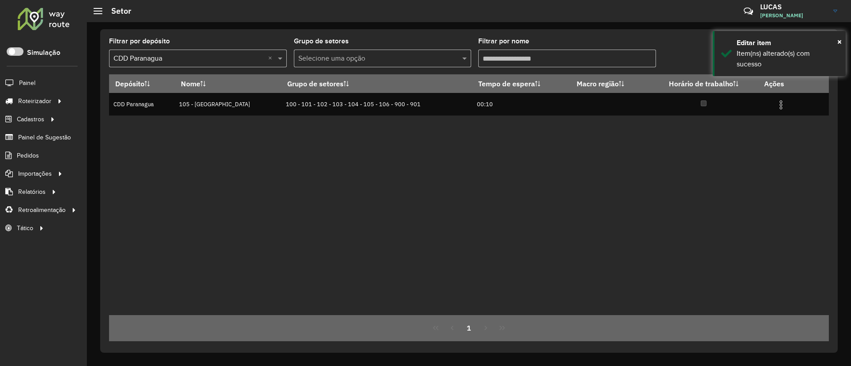
click at [544, 62] on div "Filtrar por nome" at bounding box center [567, 52] width 178 height 29
drag, startPoint x: 545, startPoint y: 64, endPoint x: 320, endPoint y: 66, distance: 225.5
click at [320, 66] on formly-group "Filtrar por depósito Selecione um depósito × CDD Paranagua × Grupo de setores S…" at bounding box center [375, 56] width 533 height 36
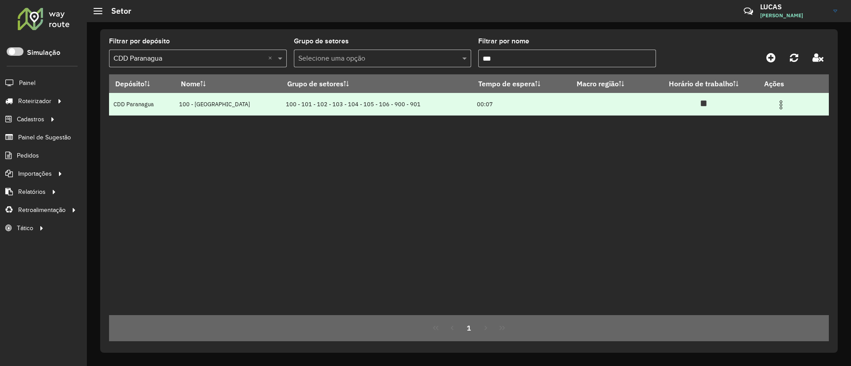
type input "***"
click at [780, 98] on span at bounding box center [780, 104] width 11 height 12
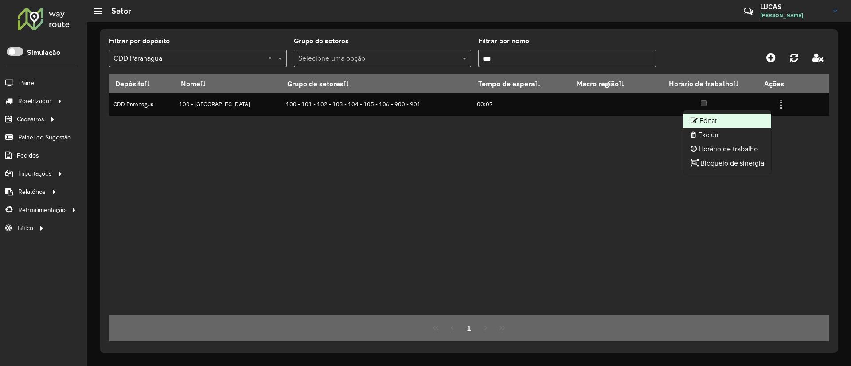
click at [749, 117] on li "Editar" at bounding box center [727, 121] width 88 height 14
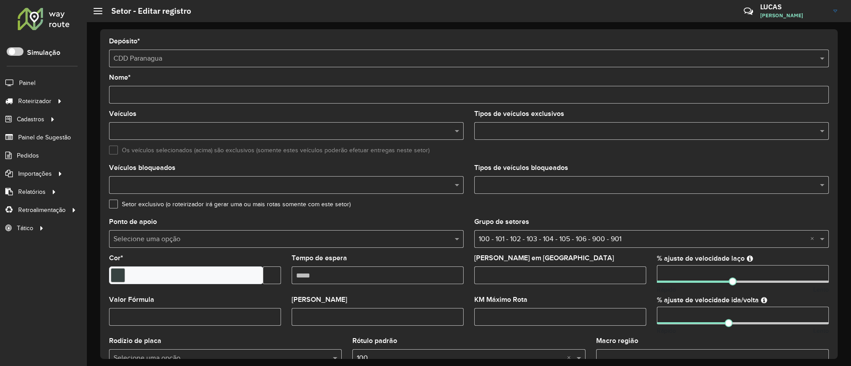
drag, startPoint x: 684, startPoint y: 271, endPoint x: 576, endPoint y: 262, distance: 108.0
click at [576, 262] on formly-group "Veículos Tipos de veículos exclusivos Os veículos selecionados (acima) são excl…" at bounding box center [469, 261] width 730 height 300
type input "**"
drag, startPoint x: 674, startPoint y: 315, endPoint x: 637, endPoint y: 306, distance: 38.4
click at [638, 306] on formly-group "Veículos BZF2I29 × × Tipos de veículos exclusivos Os veículos selecionados (aci…" at bounding box center [469, 261] width 730 height 300
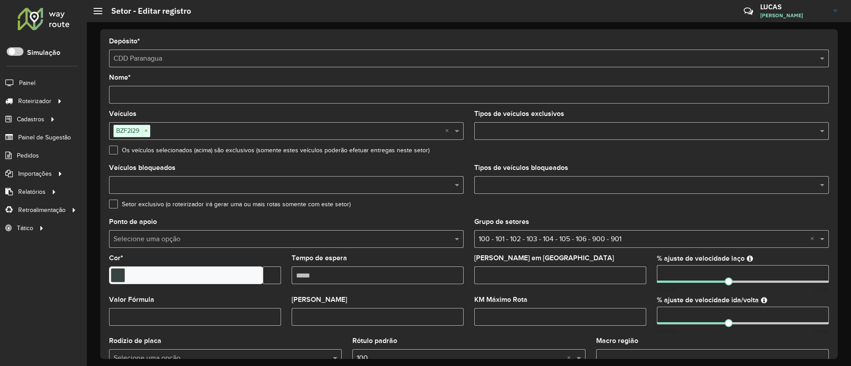
type input "**"
click at [761, 235] on input "text" at bounding box center [643, 239] width 328 height 11
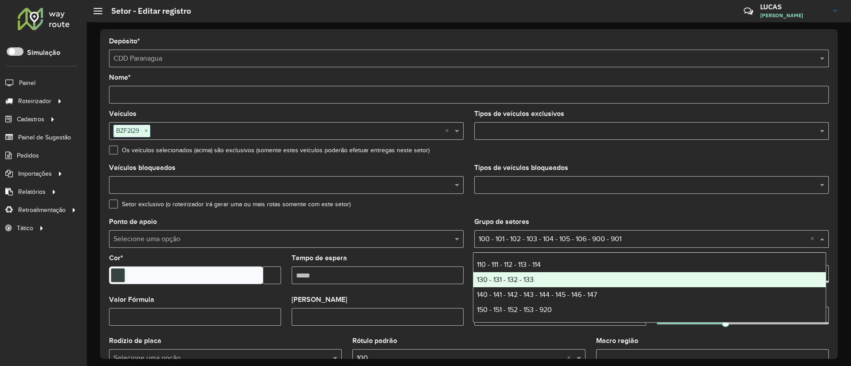
click at [707, 224] on div "Grupo de setores Selecione uma opção × 100 - 101 - 102 - 103 - 104 - 105 - 106 …" at bounding box center [651, 233] width 354 height 29
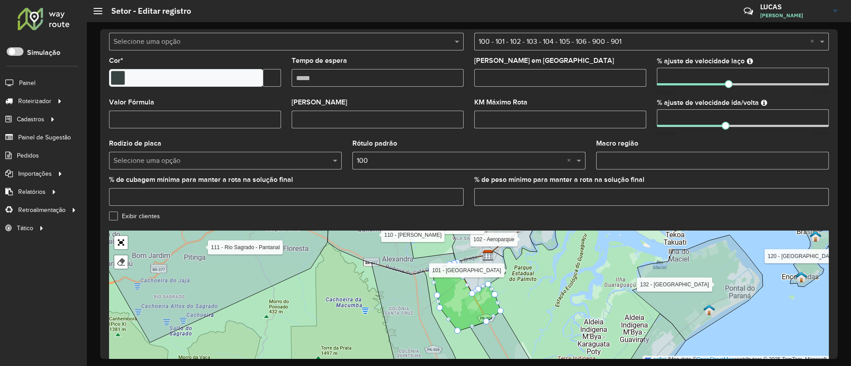
scroll to position [242, 0]
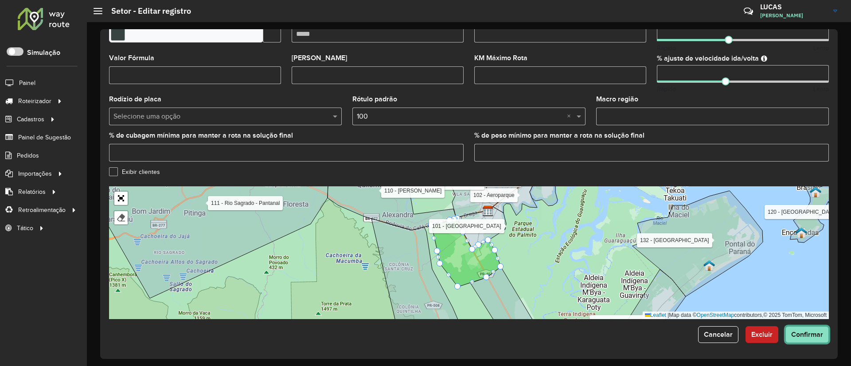
click at [802, 339] on button "Confirmar" at bounding box center [806, 335] width 43 height 17
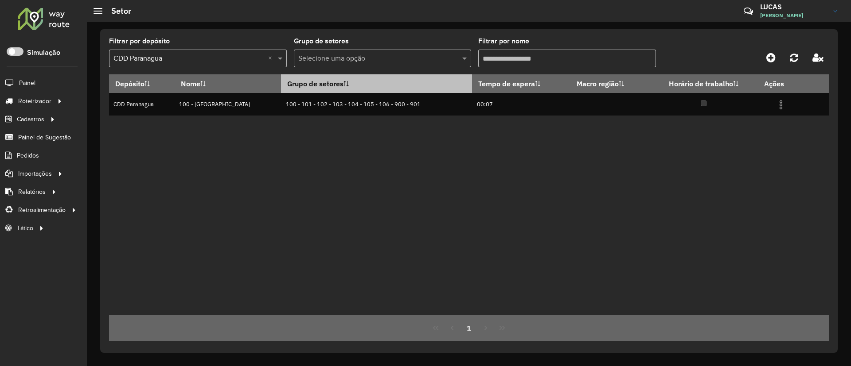
drag, startPoint x: 553, startPoint y: 54, endPoint x: 268, endPoint y: 79, distance: 286.0
click at [268, 79] on hb-list-container "Filtrar por depósito Selecione um depósito × CDD Paranagua × Grupo de setores S…" at bounding box center [469, 190] width 720 height 304
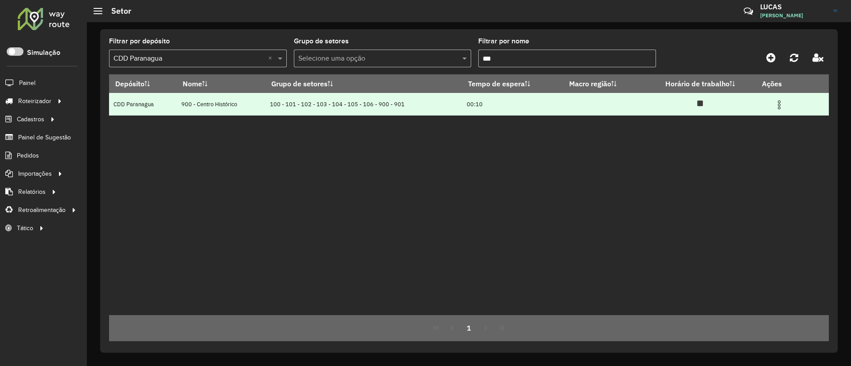
type input "***"
click at [781, 104] on img at bounding box center [779, 105] width 11 height 11
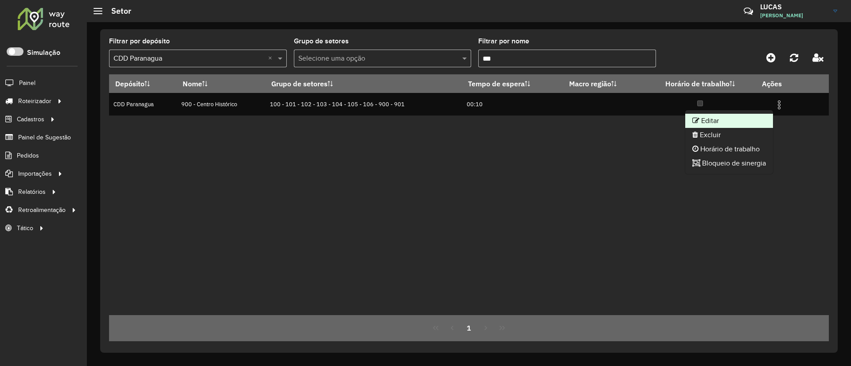
click at [730, 114] on li "Editar" at bounding box center [729, 121] width 88 height 14
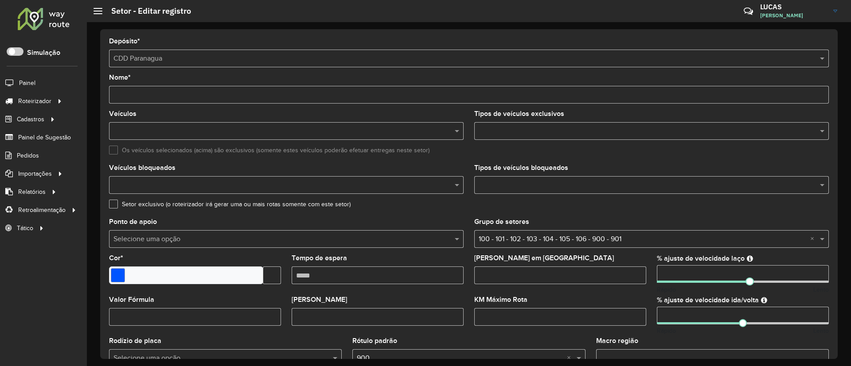
drag, startPoint x: 678, startPoint y: 268, endPoint x: 570, endPoint y: 270, distance: 108.1
click at [570, 270] on formly-group "Veículos Tipos de veículos exclusivos Os veículos selecionados (acima) são excl…" at bounding box center [469, 261] width 730 height 300
type input "**"
drag, startPoint x: 692, startPoint y: 318, endPoint x: 604, endPoint y: 313, distance: 87.4
click at [604, 313] on formly-group "Veículos BZF2I29 × × Tipos de veículos exclusivos 69 itens selecionados × Os ve…" at bounding box center [469, 261] width 730 height 300
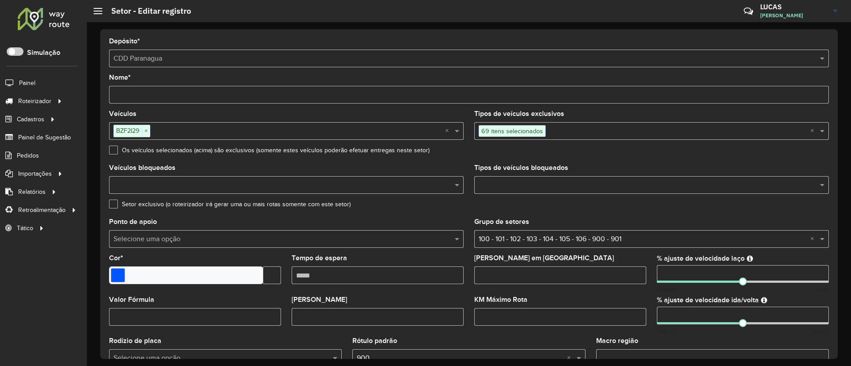
type input "**"
click at [744, 211] on div "Setor exclusivo (o roteirizador irá gerar uma ou mais rotas somente com este se…" at bounding box center [469, 206] width 720 height 11
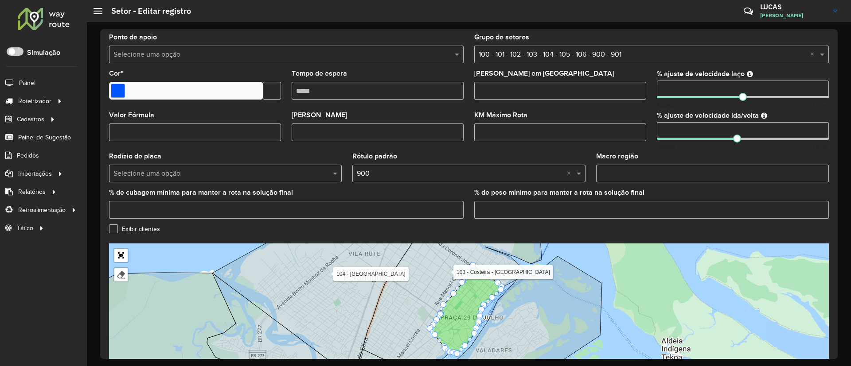
scroll to position [242, 0]
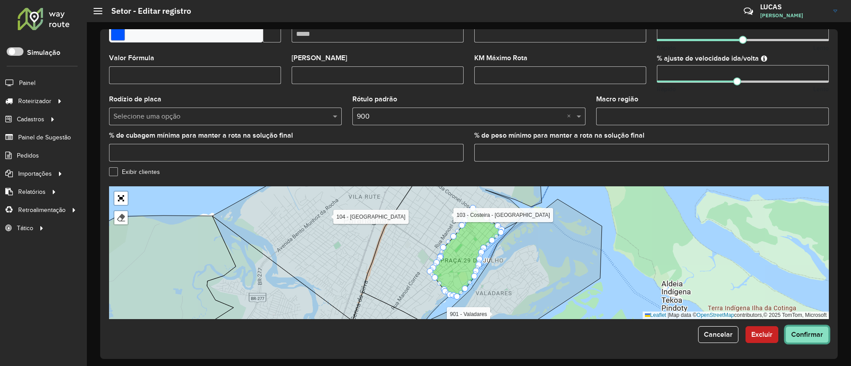
click at [807, 333] on span "Confirmar" at bounding box center [807, 335] width 32 height 8
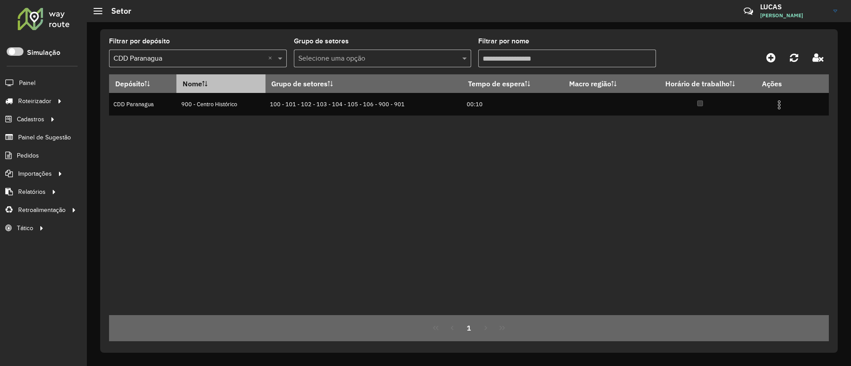
drag, startPoint x: 553, startPoint y: 52, endPoint x: 260, endPoint y: 77, distance: 294.8
click at [260, 77] on hb-list-container "Filtrar por depósito Selecione um depósito × CDD Paranagua × Grupo de setores S…" at bounding box center [469, 190] width 720 height 304
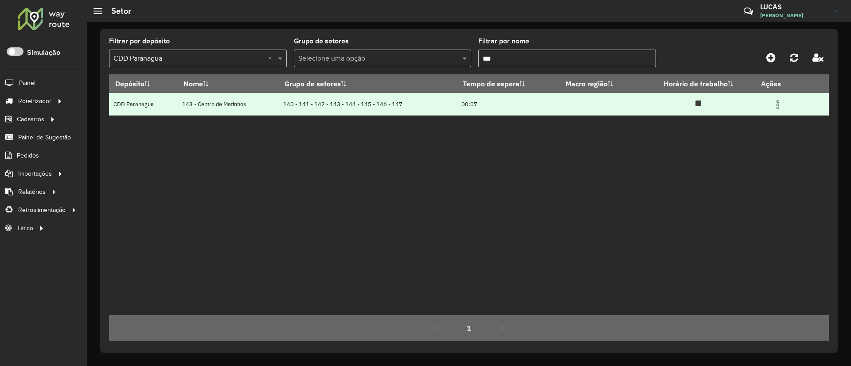
type input "***"
click at [777, 102] on img at bounding box center [777, 105] width 11 height 11
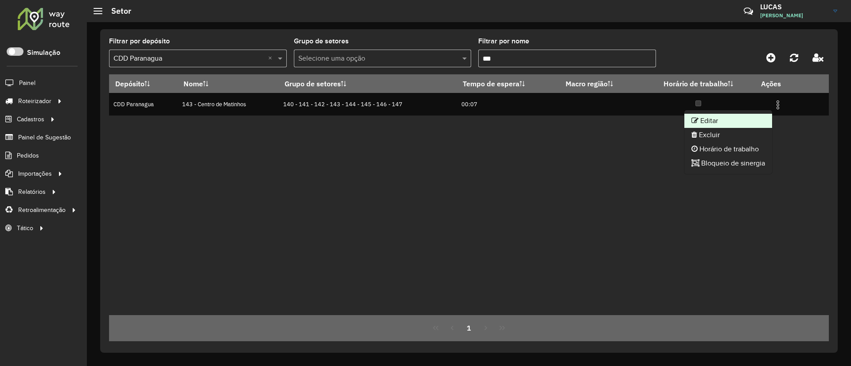
click at [739, 118] on li "Editar" at bounding box center [728, 121] width 88 height 14
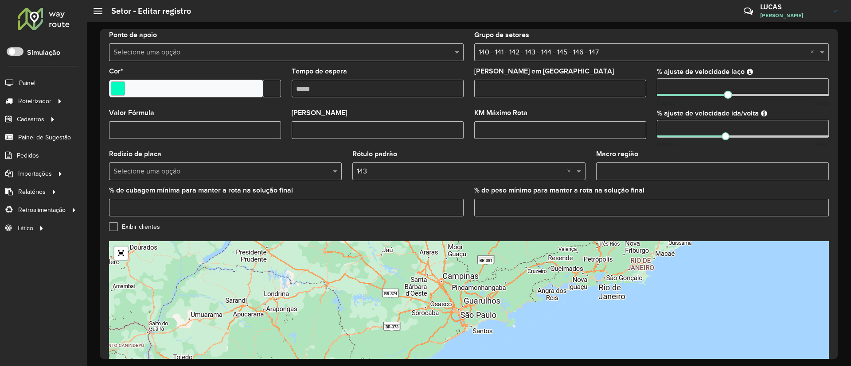
scroll to position [242, 0]
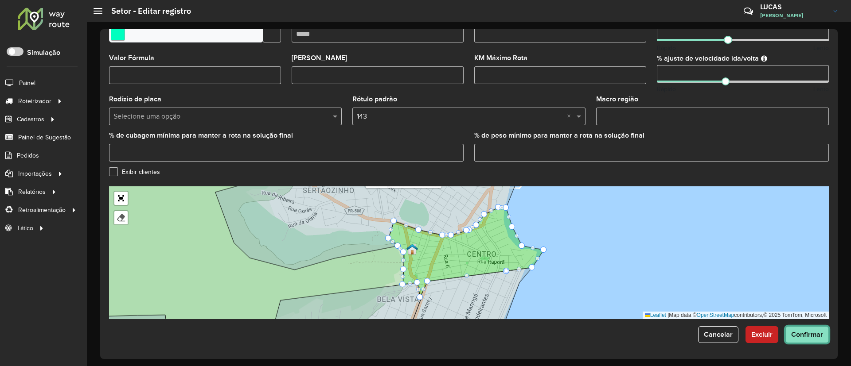
click at [810, 340] on button "Confirmar" at bounding box center [806, 335] width 43 height 17
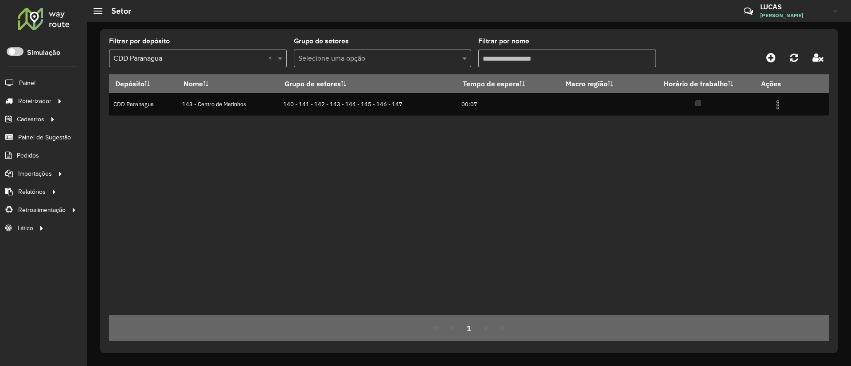
drag, startPoint x: 435, startPoint y: 62, endPoint x: 350, endPoint y: 46, distance: 86.6
click at [350, 46] on formly-group "Filtrar por depósito Selecione um depósito × CDD Paranagua × Grupo de setores S…" at bounding box center [375, 56] width 533 height 36
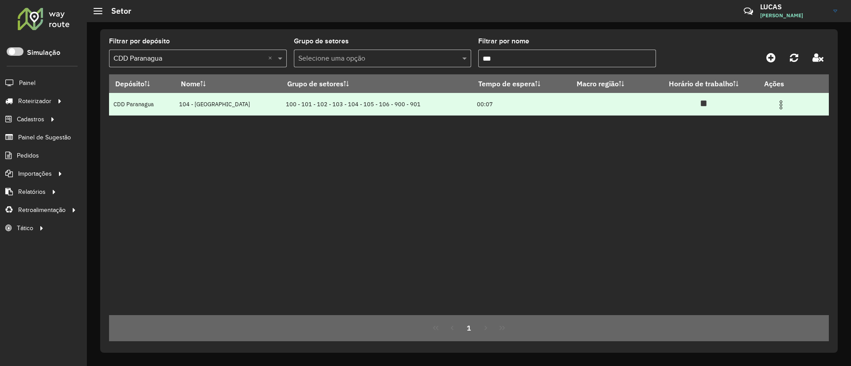
type input "***"
click at [778, 105] on img at bounding box center [780, 105] width 11 height 11
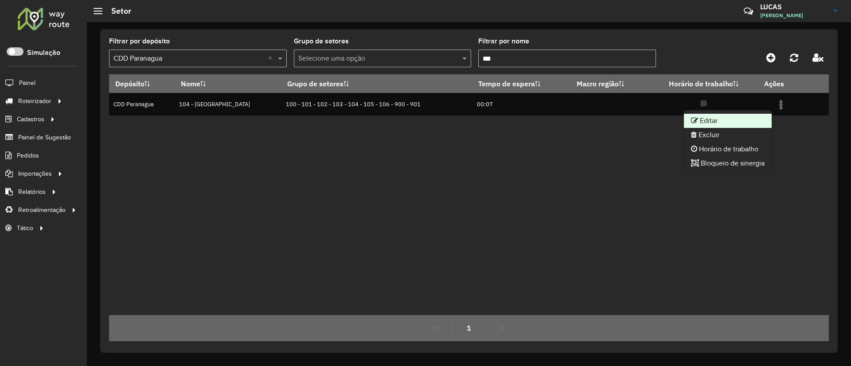
click at [756, 119] on li "Editar" at bounding box center [728, 121] width 88 height 14
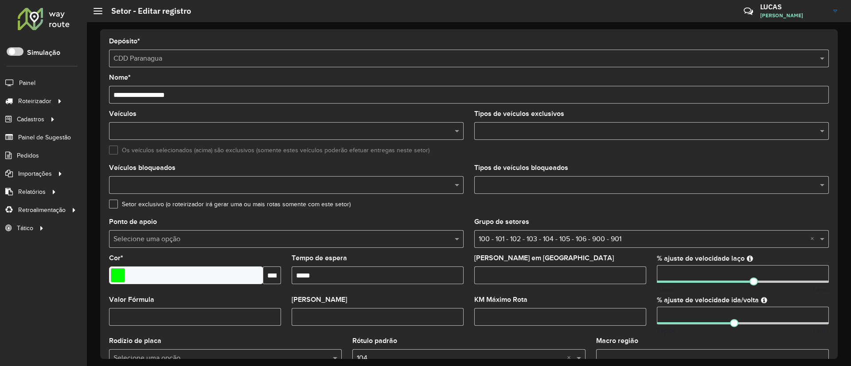
drag, startPoint x: 680, startPoint y: 274, endPoint x: 581, endPoint y: 278, distance: 98.9
click at [581, 278] on formly-group "Veículos Tipos de veículos exclusivos Os veículos selecionados (acima) são excl…" at bounding box center [469, 261] width 730 height 300
type input "**"
drag, startPoint x: 681, startPoint y: 317, endPoint x: 628, endPoint y: 311, distance: 53.5
click at [628, 311] on formly-group "Veículos BYI6C69 × × Tipos de veículos exclusivos F. Fixa - 308Cx - 7860Kg × × …" at bounding box center [469, 261] width 730 height 300
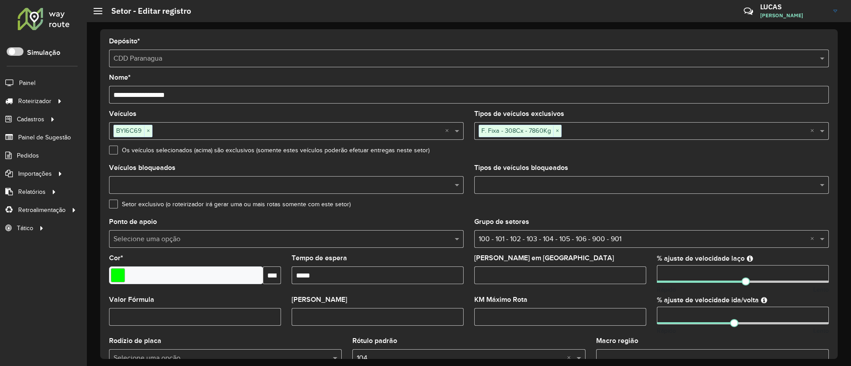
type input "*"
type input "**"
click at [774, 208] on div "Setor exclusivo (o roteirizador irá gerar uma ou mais rotas somente com este se…" at bounding box center [469, 206] width 720 height 11
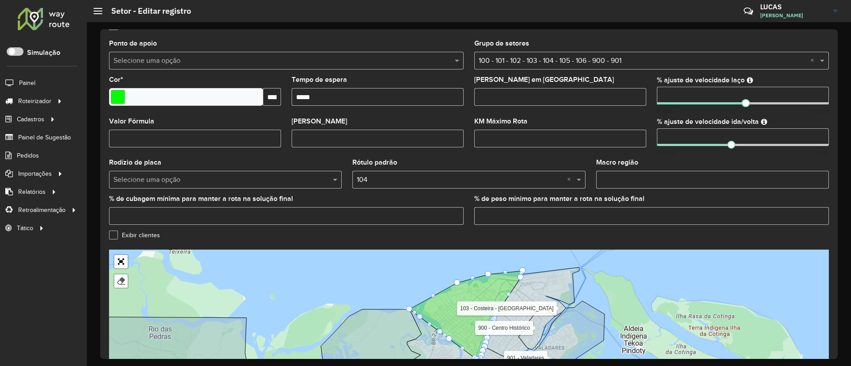
scroll to position [242, 0]
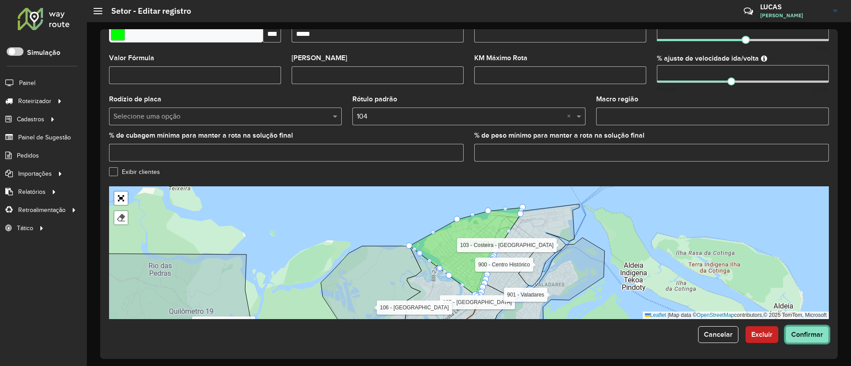
click at [815, 333] on span "Confirmar" at bounding box center [807, 335] width 32 height 8
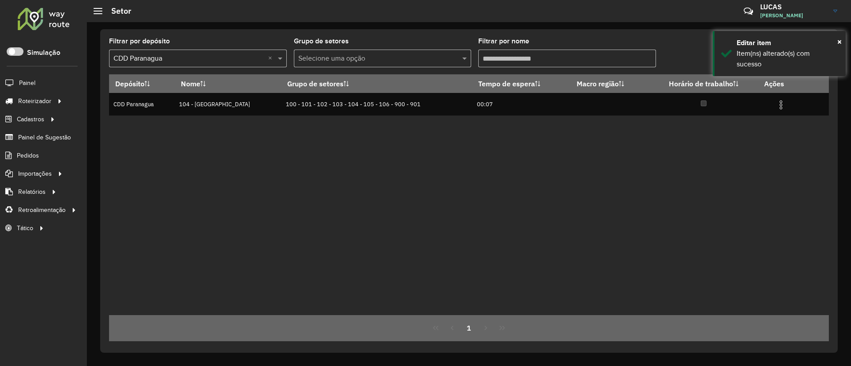
click at [522, 58] on input "Filtrar por nome" at bounding box center [567, 59] width 178 height 18
type input "***"
click at [780, 105] on img at bounding box center [777, 105] width 11 height 11
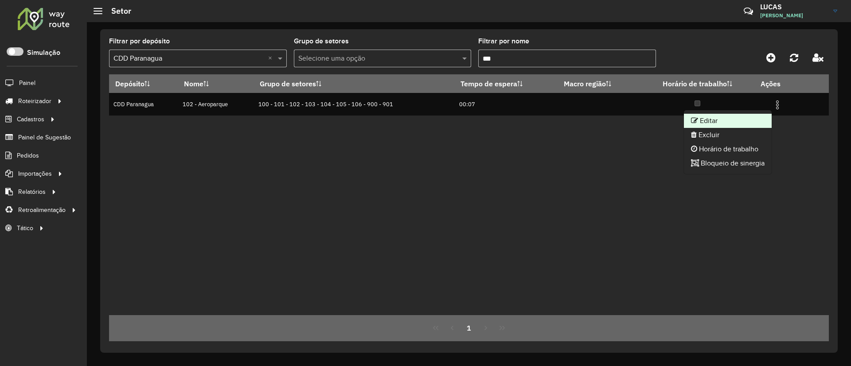
click at [731, 117] on li "Editar" at bounding box center [728, 121] width 88 height 14
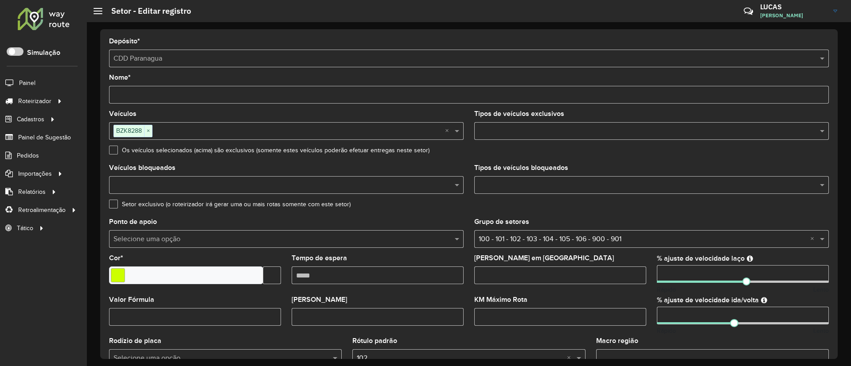
drag, startPoint x: 682, startPoint y: 275, endPoint x: 640, endPoint y: 274, distance: 41.7
click at [640, 274] on formly-group "Veículos BZK8288 × × Tipos de veículos exclusivos Os veículos selecionados (aci…" at bounding box center [469, 261] width 730 height 300
type input "**"
drag, startPoint x: 675, startPoint y: 316, endPoint x: 615, endPoint y: 313, distance: 60.3
click at [615, 313] on formly-group "Veículos BZK8288 × × Tipos de veículos exclusivos Os veículos selecionados (aci…" at bounding box center [469, 261] width 730 height 300
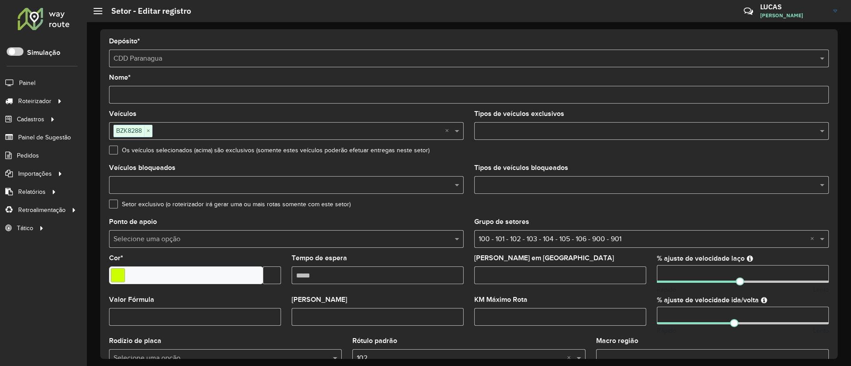
type input "**"
click at [670, 224] on div "Grupo de setores Selecione uma opção × 100 - 101 - 102 - 103 - 104 - 105 - 106 …" at bounding box center [651, 233] width 354 height 29
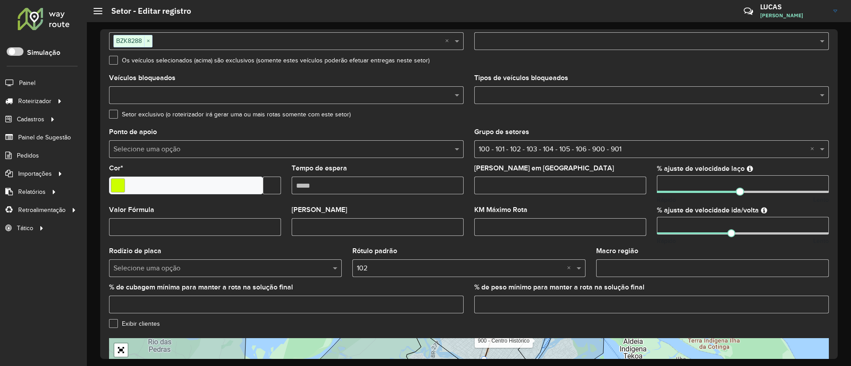
scroll to position [242, 0]
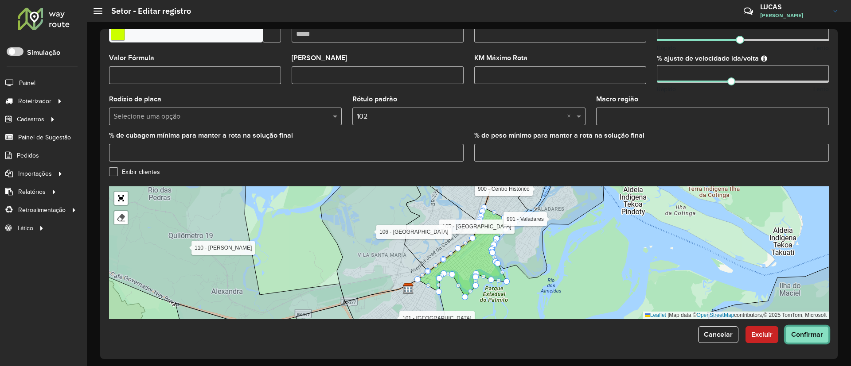
click at [789, 327] on button "Confirmar" at bounding box center [806, 335] width 43 height 17
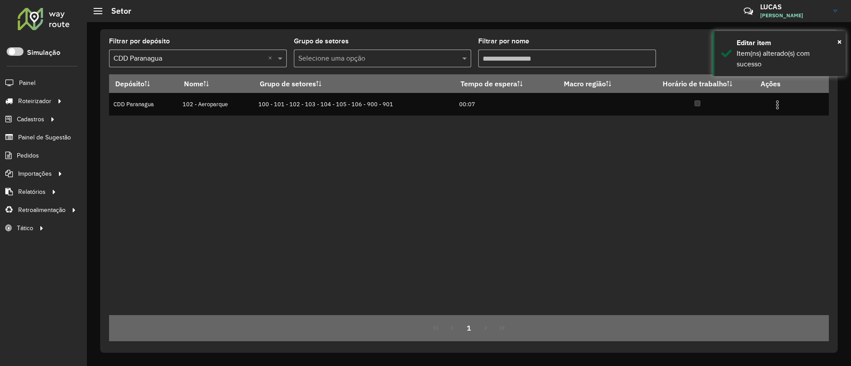
drag, startPoint x: 434, startPoint y: 60, endPoint x: 223, endPoint y: 62, distance: 210.5
click at [223, 62] on formly-group "Filtrar por depósito Selecione um depósito × CDD Paranagua × Grupo de setores S…" at bounding box center [375, 56] width 533 height 36
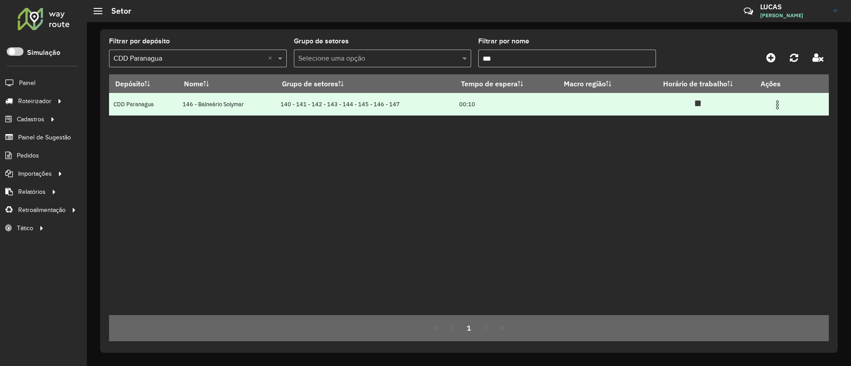
type input "***"
click at [779, 106] on img at bounding box center [777, 105] width 11 height 11
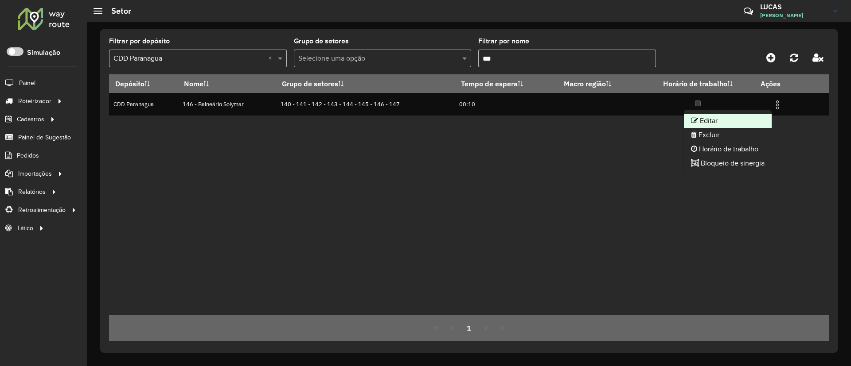
click at [730, 120] on li "Editar" at bounding box center [728, 121] width 88 height 14
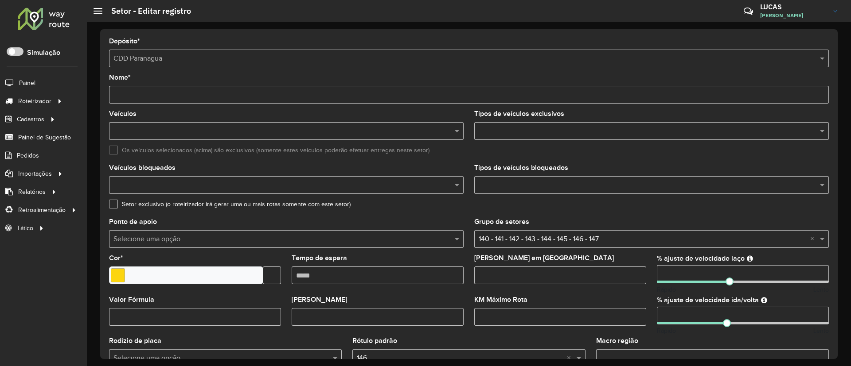
click at [586, 263] on formly-group "Veículos Tipos de veículos exclusivos Os veículos selecionados (acima) são excl…" at bounding box center [469, 261] width 730 height 300
type input "**"
click at [682, 317] on input "number" at bounding box center [743, 316] width 172 height 18
type input "**"
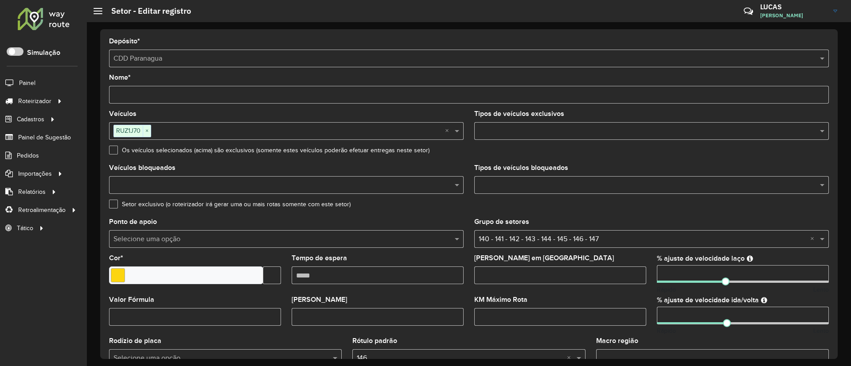
click at [676, 191] on div at bounding box center [651, 185] width 354 height 18
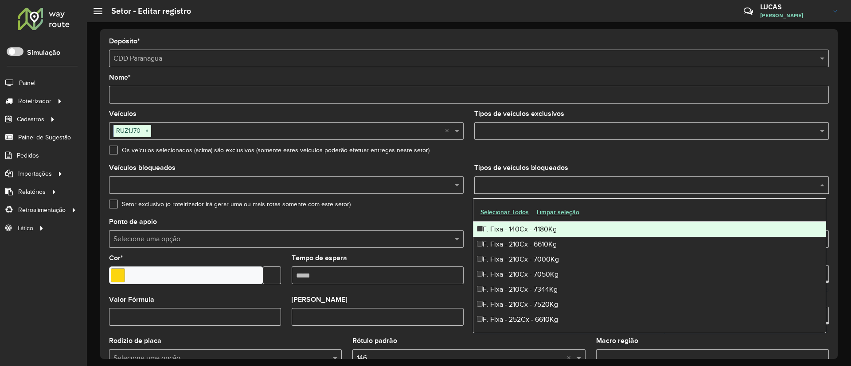
click at [658, 143] on formly-field "Tipos de veículos exclusivos" at bounding box center [651, 129] width 365 height 36
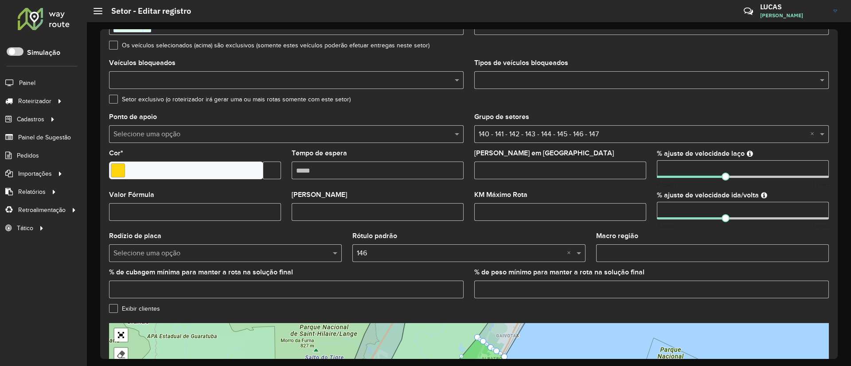
scroll to position [242, 0]
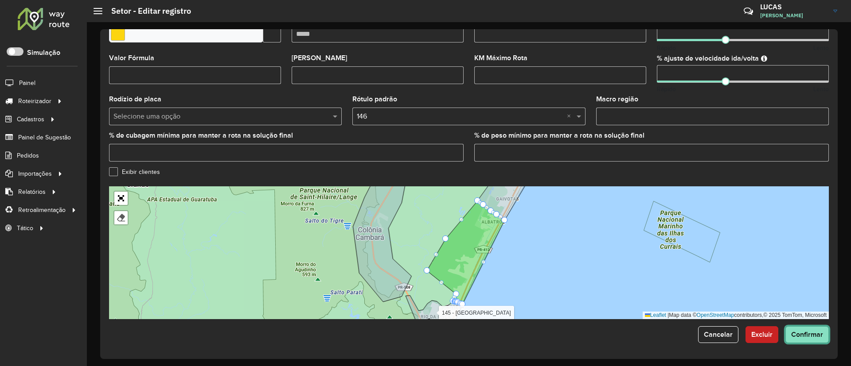
click at [794, 340] on button "Confirmar" at bounding box center [806, 335] width 43 height 17
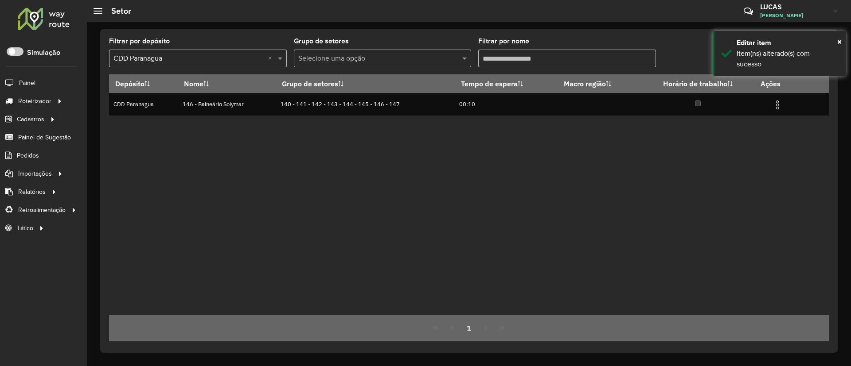
drag, startPoint x: 540, startPoint y: 58, endPoint x: 200, endPoint y: 51, distance: 339.9
click at [200, 51] on formly-group "Filtrar por depósito Selecione um depósito × CDD Paranagua × Grupo de setores S…" at bounding box center [375, 56] width 533 height 36
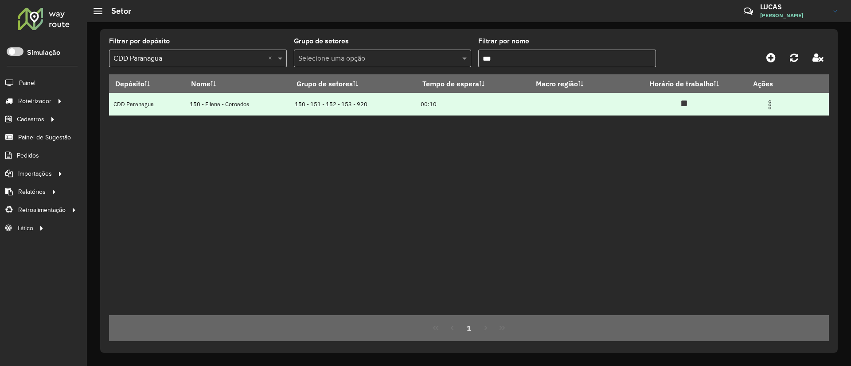
type input "***"
click at [762, 105] on td at bounding box center [773, 104] width 53 height 22
click at [768, 107] on img at bounding box center [769, 105] width 11 height 11
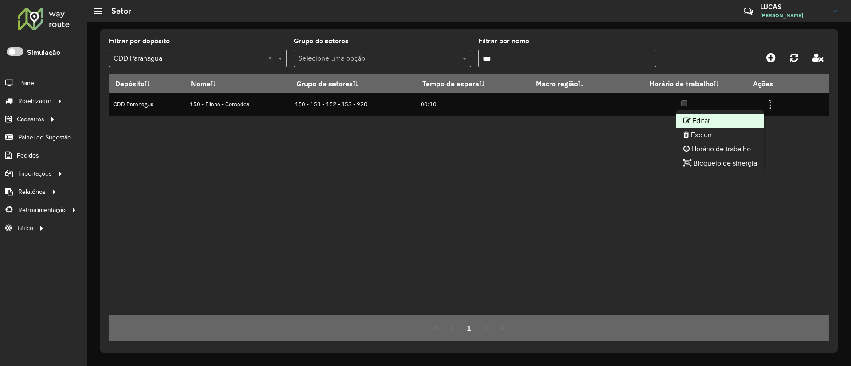
click at [711, 114] on li "Editar" at bounding box center [720, 121] width 88 height 14
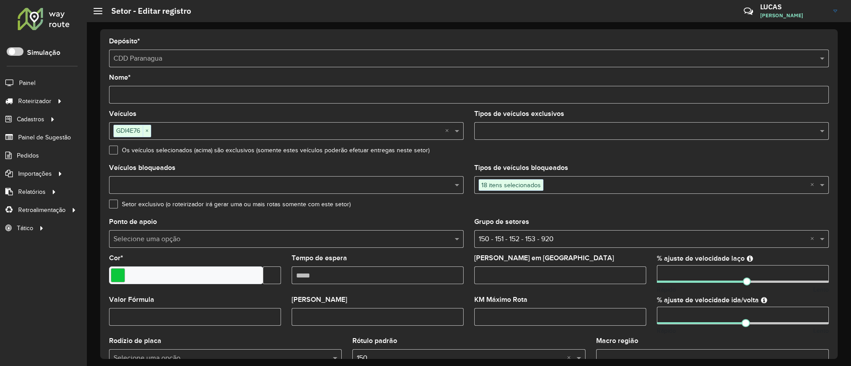
drag, startPoint x: 699, startPoint y: 275, endPoint x: 552, endPoint y: 274, distance: 147.1
click at [552, 274] on formly-group "Veículos GDI4E76 × × Tipos de veículos exclusivos Os veículos selecionados (aci…" at bounding box center [469, 261] width 730 height 300
type input "**"
click at [681, 321] on input "number" at bounding box center [743, 316] width 172 height 18
click at [681, 318] on input "number" at bounding box center [743, 316] width 172 height 18
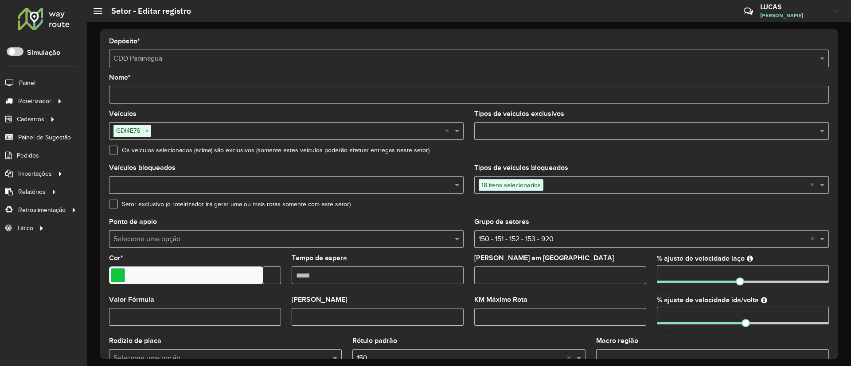
click at [681, 318] on input "number" at bounding box center [743, 316] width 172 height 18
drag, startPoint x: 681, startPoint y: 318, endPoint x: 585, endPoint y: 311, distance: 95.9
click at [585, 311] on formly-group "Veículos GDI4E76 × × Tipos de veículos exclusivos Os veículos selecionados (aci…" at bounding box center [469, 261] width 730 height 300
type input "**"
click at [689, 211] on div "Setor exclusivo (o roteirizador irá gerar uma ou mais rotas somente com este se…" at bounding box center [469, 206] width 720 height 11
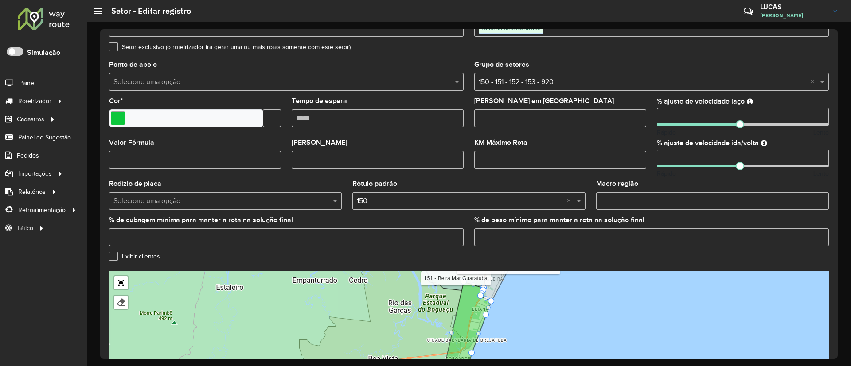
scroll to position [242, 0]
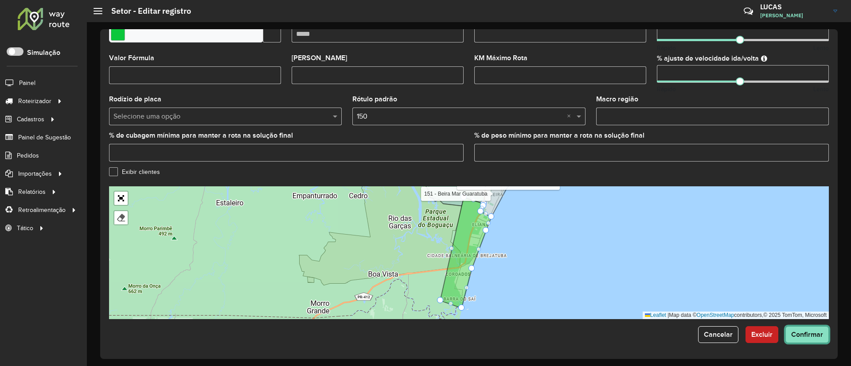
click at [812, 334] on span "Confirmar" at bounding box center [807, 335] width 32 height 8
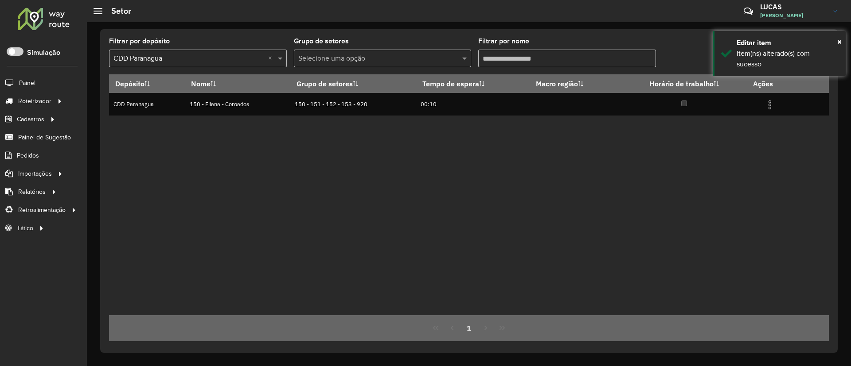
drag, startPoint x: 522, startPoint y: 55, endPoint x: 425, endPoint y: 55, distance: 97.5
click at [425, 55] on formly-group "Filtrar por depósito Selecione um depósito × CDD Paranagua × Grupo de setores S…" at bounding box center [375, 56] width 533 height 36
type input "***"
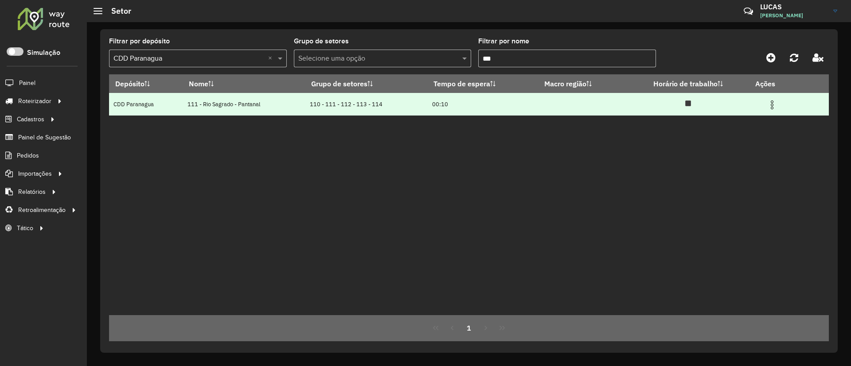
click at [774, 107] on img at bounding box center [772, 105] width 11 height 11
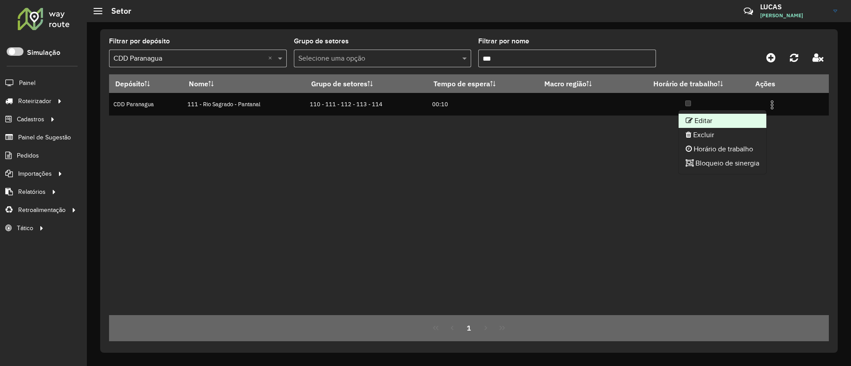
click at [742, 115] on li "Editar" at bounding box center [722, 121] width 88 height 14
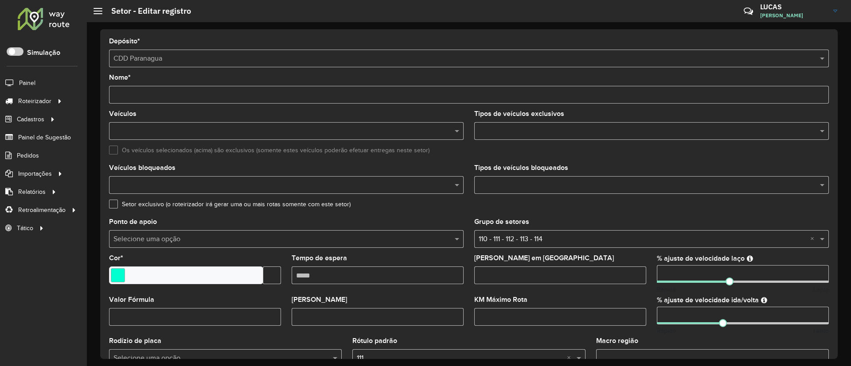
drag, startPoint x: 688, startPoint y: 269, endPoint x: 524, endPoint y: 269, distance: 163.9
click at [524, 269] on formly-group "Veículos Tipos de veículos exclusivos Os veículos selecionados (acima) são excl…" at bounding box center [469, 261] width 730 height 300
type input "**"
drag, startPoint x: 647, startPoint y: 311, endPoint x: 615, endPoint y: 315, distance: 33.0
click at [620, 312] on formly-group "Veículos BLE1B34 × × Tipos de veículos exclusivos Os veículos selecionados (aci…" at bounding box center [469, 261] width 730 height 300
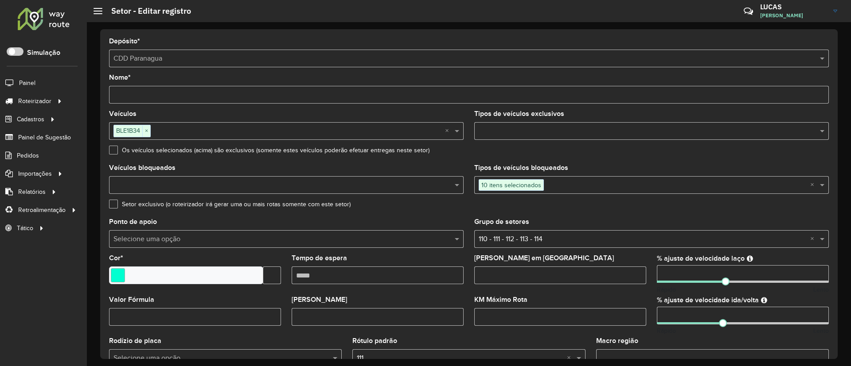
type input "**"
click at [661, 214] on formly-field "Setor exclusivo (o roteirizador irá gerar uma ou mais rotas somente com este se…" at bounding box center [469, 210] width 730 height 18
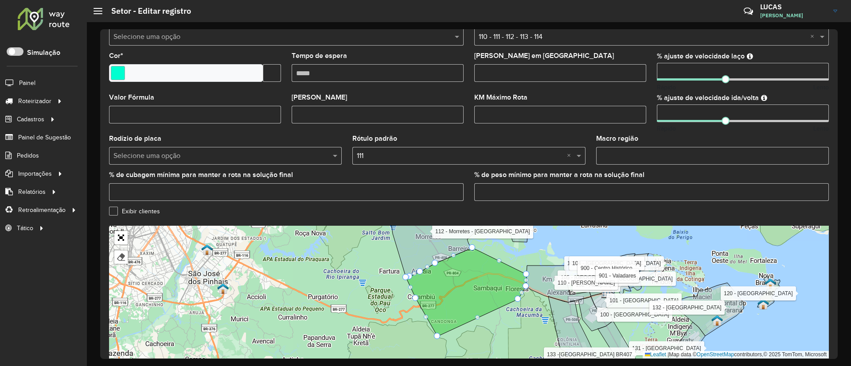
scroll to position [242, 0]
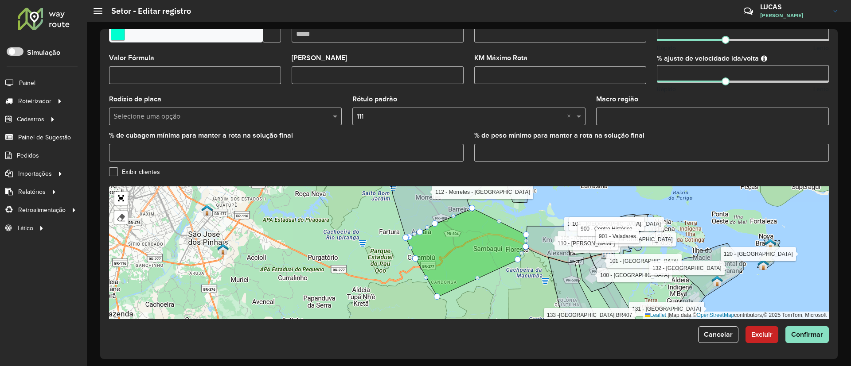
click at [807, 343] on div "Depósito * Selecione um depósito × CDD Paranagua Nome * Veículos BLE1B34 × × Ti…" at bounding box center [468, 194] width 737 height 330
click at [805, 340] on button "Confirmar" at bounding box center [806, 335] width 43 height 17
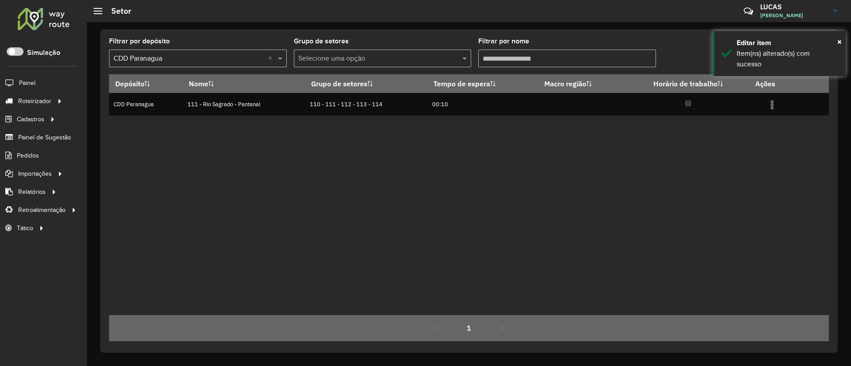
drag, startPoint x: 120, startPoint y: 62, endPoint x: 109, endPoint y: 65, distance: 11.5
click at [110, 62] on formly-group "Filtrar por depósito Selecione um depósito × CDD Paranagua × Grupo de setores S…" at bounding box center [375, 56] width 533 height 36
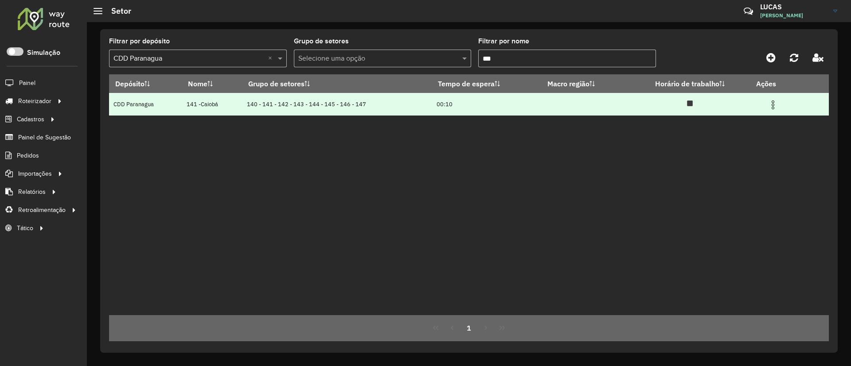
type input "***"
click at [772, 107] on img at bounding box center [772, 105] width 11 height 11
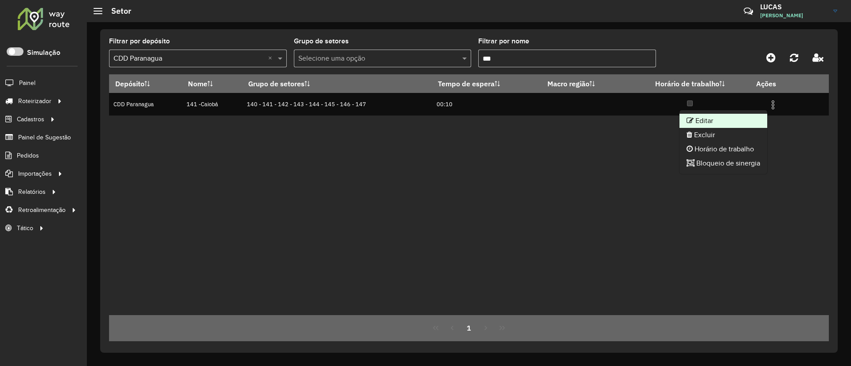
click at [736, 117] on li "Editar" at bounding box center [723, 121] width 88 height 14
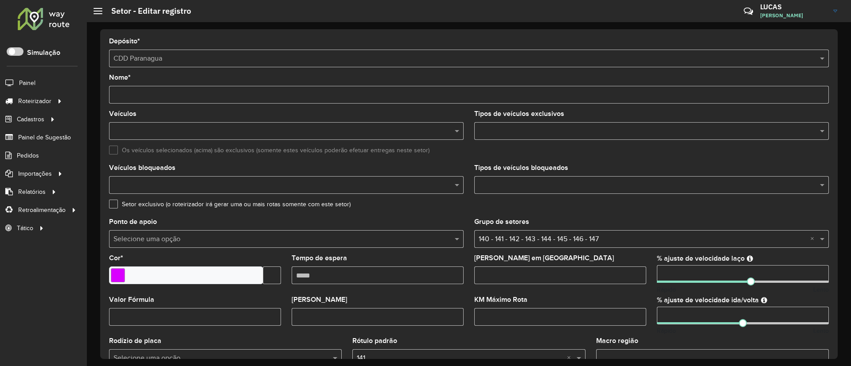
drag, startPoint x: 681, startPoint y: 274, endPoint x: 584, endPoint y: 276, distance: 98.0
click at [584, 276] on formly-group "Veículos Tipos de veículos exclusivos Os veículos selecionados (acima) são excl…" at bounding box center [469, 261] width 730 height 300
type input "**"
drag, startPoint x: 680, startPoint y: 312, endPoint x: 554, endPoint y: 314, distance: 126.3
click at [554, 314] on formly-group "Veículos EWT7I00 × × Tipos de veículos exclusivos Os veículos selecionados (aci…" at bounding box center [469, 261] width 730 height 300
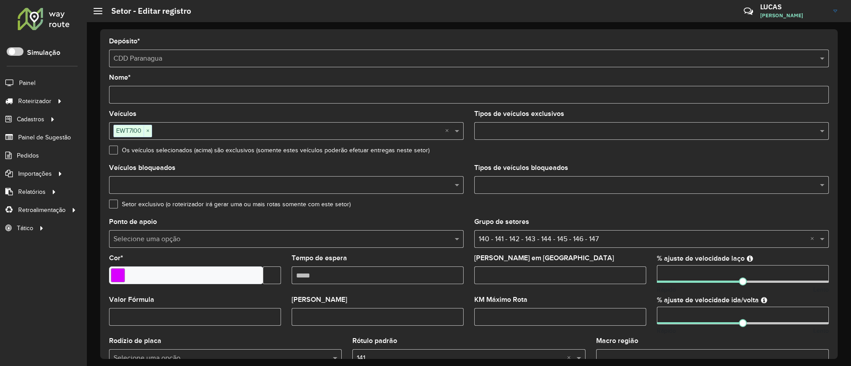
type input "**"
click at [636, 214] on formly-field "Setor exclusivo (o roteirizador irá gerar uma ou mais rotas somente com este se…" at bounding box center [469, 210] width 730 height 18
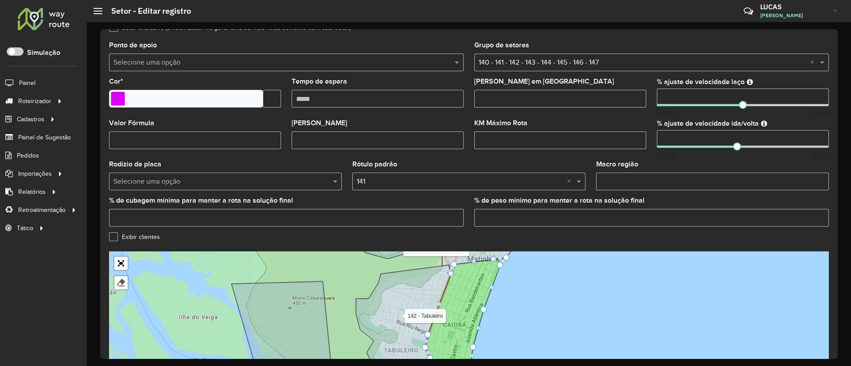
scroll to position [242, 0]
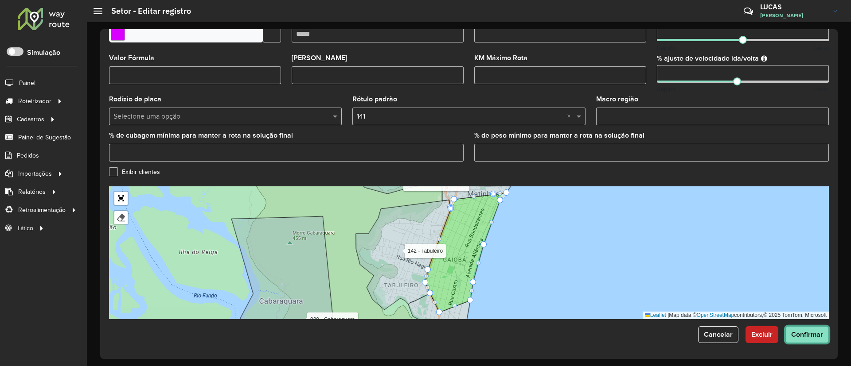
click at [786, 335] on button "Confirmar" at bounding box center [806, 335] width 43 height 17
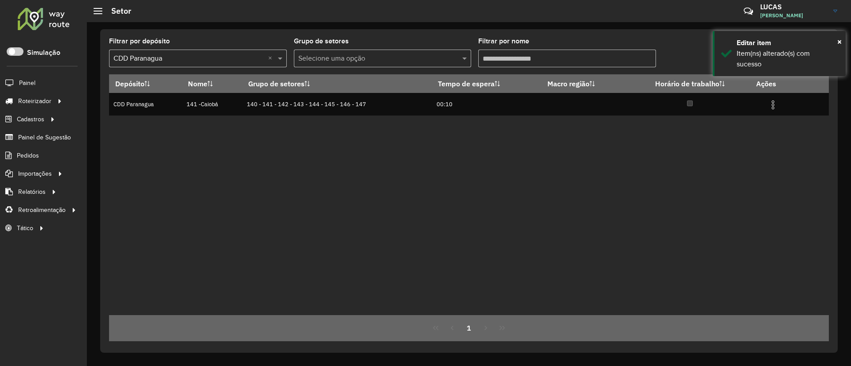
drag, startPoint x: 577, startPoint y: 54, endPoint x: 224, endPoint y: 55, distance: 353.1
click at [224, 55] on formly-group "Filtrar por depósito Selecione um depósito × CDD Paranagua × Grupo de setores S…" at bounding box center [375, 56] width 533 height 36
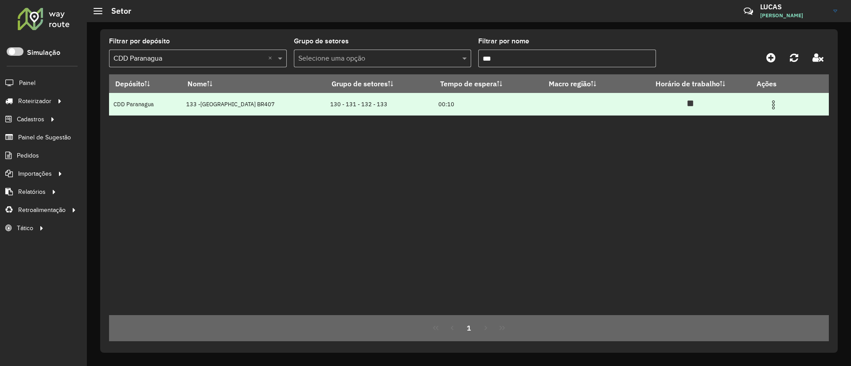
type input "***"
click at [777, 107] on img at bounding box center [773, 105] width 11 height 11
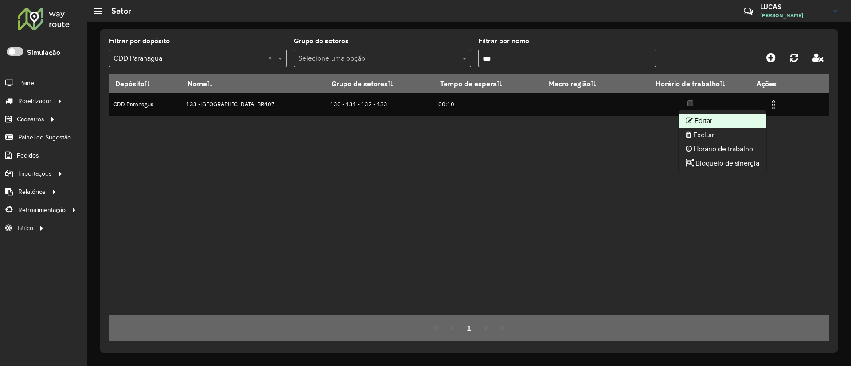
click at [712, 122] on li "Editar" at bounding box center [722, 121] width 88 height 14
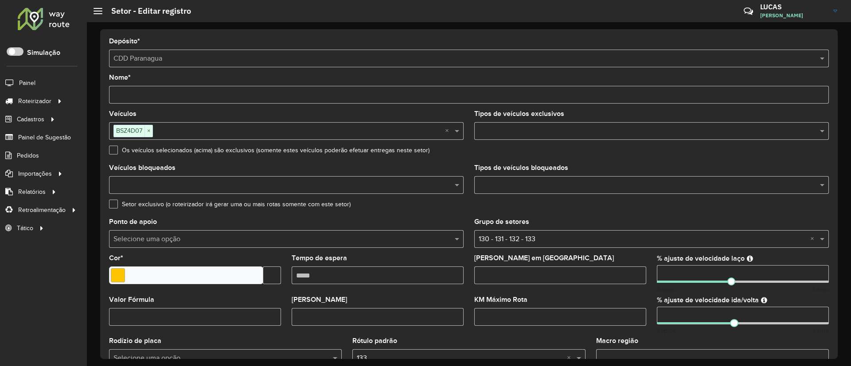
drag, startPoint x: 686, startPoint y: 316, endPoint x: 472, endPoint y: 317, distance: 214.0
click at [472, 317] on formly-group "Veículos BSZ4D07 × × Tipos de veículos exclusivos Os veículos selecionados (aci…" at bounding box center [469, 261] width 730 height 300
type input "**"
click at [674, 272] on input "number" at bounding box center [743, 274] width 172 height 18
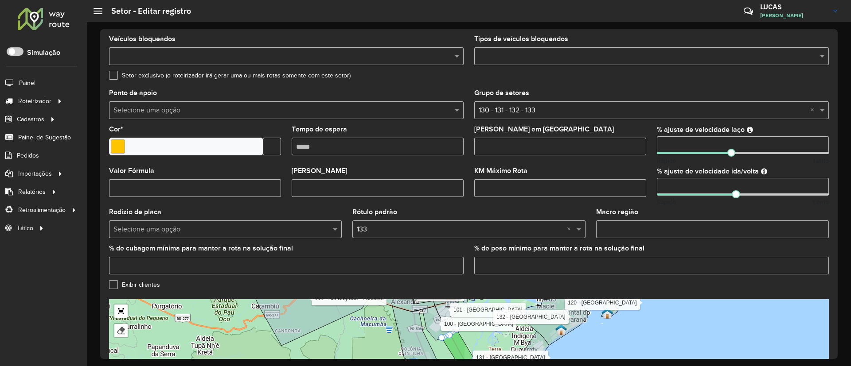
scroll to position [242, 0]
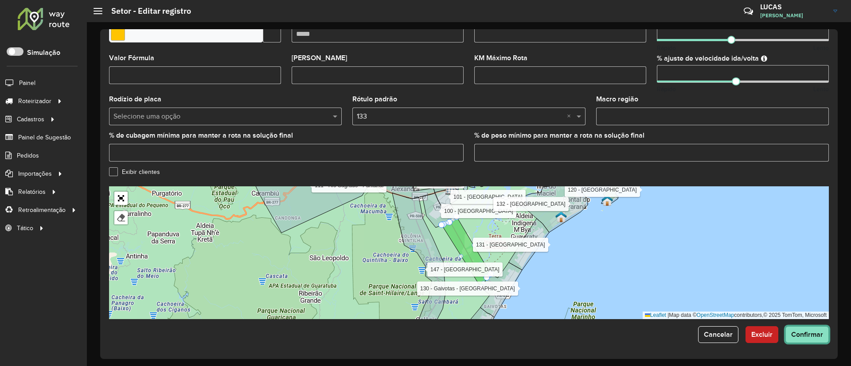
click at [812, 335] on span "Confirmar" at bounding box center [807, 335] width 32 height 8
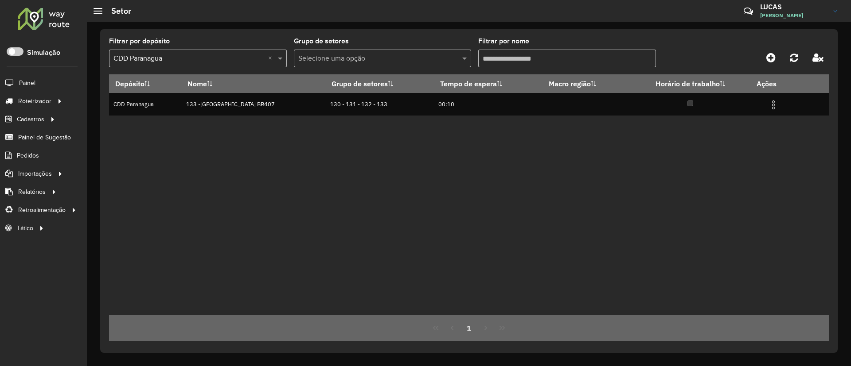
drag, startPoint x: 536, startPoint y: 61, endPoint x: 198, endPoint y: 62, distance: 338.1
click at [198, 62] on formly-group "Filtrar por depósito Selecione um depósito × CDD Paranagua × Grupo de setores S…" at bounding box center [375, 56] width 533 height 36
type input "***"
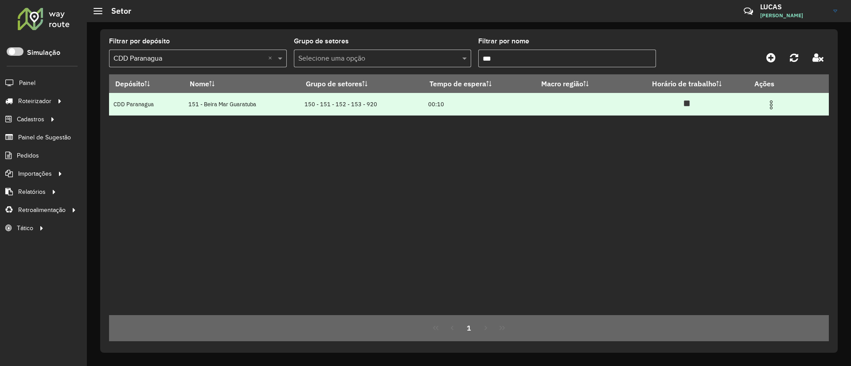
click at [774, 102] on img at bounding box center [771, 105] width 11 height 11
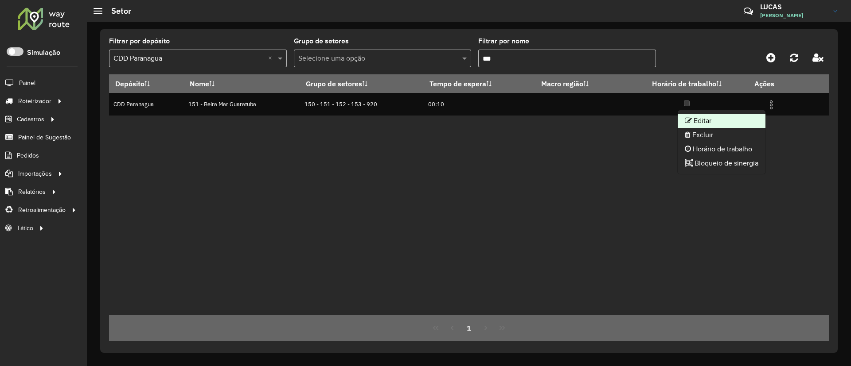
click at [724, 114] on li "Editar" at bounding box center [721, 121] width 88 height 14
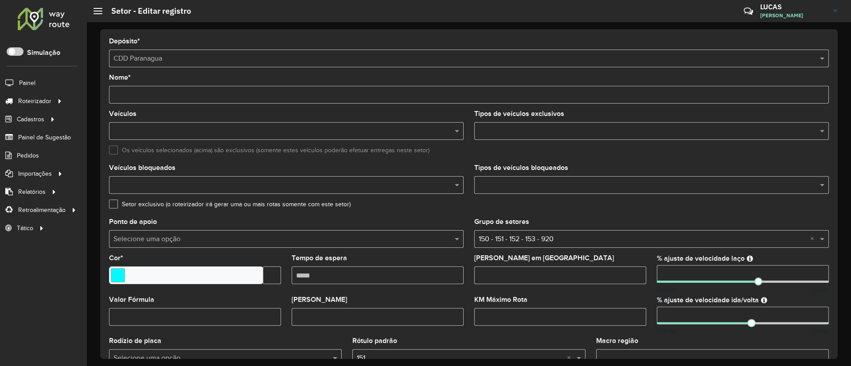
drag, startPoint x: 557, startPoint y: 269, endPoint x: 550, endPoint y: 271, distance: 7.7
click at [550, 270] on formly-group "Veículos Tipos de veículos exclusivos Os veículos selecionados (acima) são excl…" at bounding box center [469, 261] width 730 height 300
type input "**"
drag, startPoint x: 679, startPoint y: 313, endPoint x: 547, endPoint y: 315, distance: 132.5
click at [547, 315] on formly-group "Veículos GDI4E76 × × Tipos de veículos exclusivos Os veículos selecionados (aci…" at bounding box center [469, 261] width 730 height 300
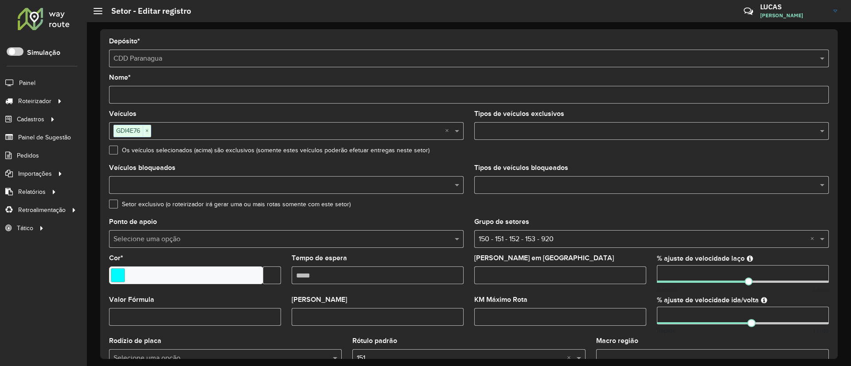
type input "**"
click at [737, 225] on div "Grupo de setores Selecione uma opção × 150 - 151 - 152 - 153 - 920 ×" at bounding box center [651, 233] width 354 height 29
click at [728, 198] on formly-field "Tipos de veículos bloqueados" at bounding box center [651, 183] width 365 height 36
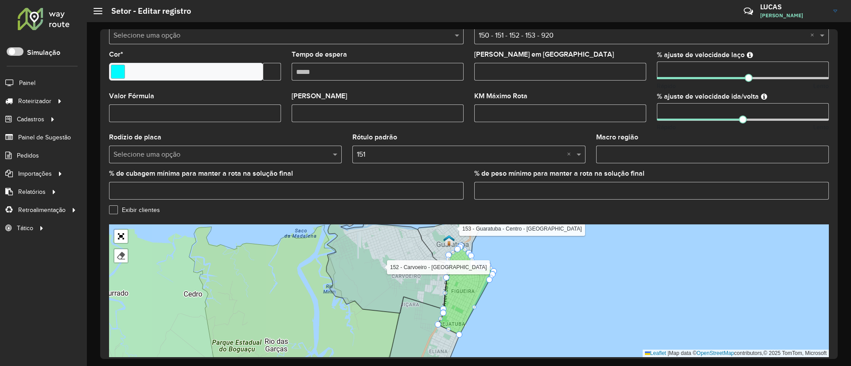
scroll to position [242, 0]
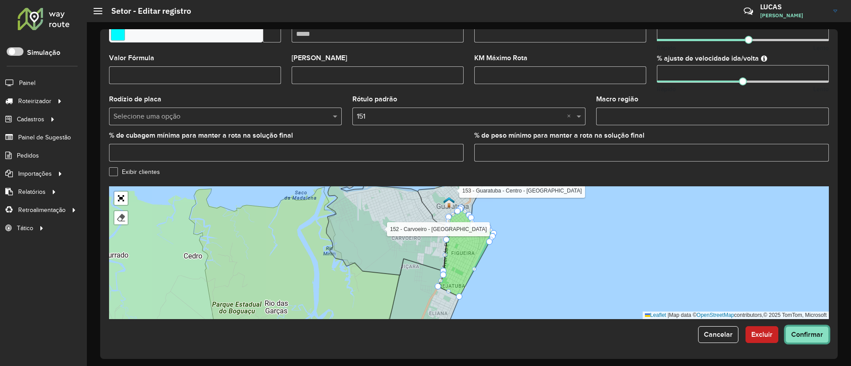
click at [810, 335] on span "Confirmar" at bounding box center [807, 335] width 32 height 8
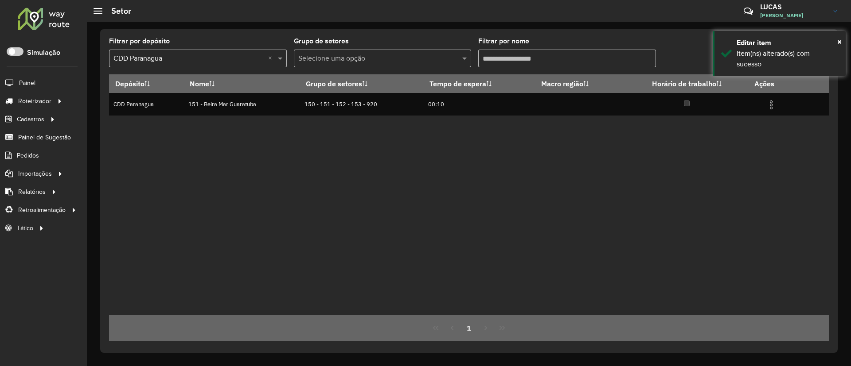
drag, startPoint x: 521, startPoint y: 61, endPoint x: 359, endPoint y: 62, distance: 162.6
click at [359, 62] on formly-group "Filtrar por depósito Selecione um depósito × CDD Paranagua × Grupo de setores S…" at bounding box center [375, 56] width 533 height 36
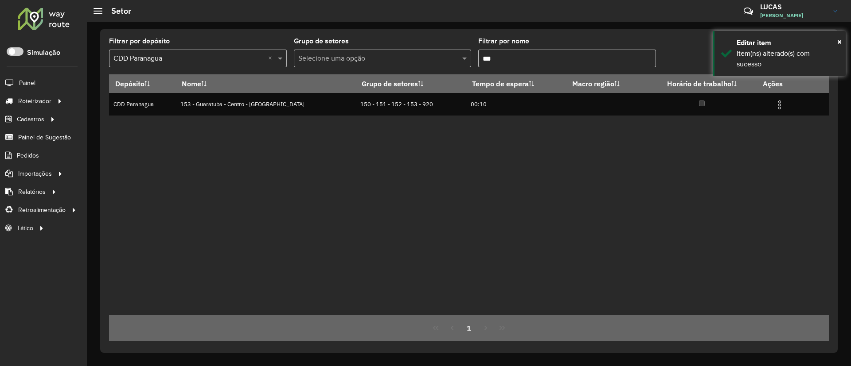
type input "***"
click at [775, 108] on img at bounding box center [779, 105] width 11 height 11
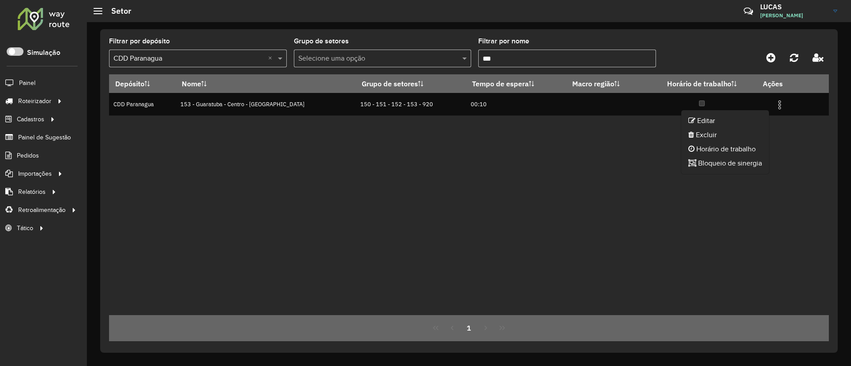
drag, startPoint x: 693, startPoint y: 116, endPoint x: 678, endPoint y: 119, distance: 14.5
click at [693, 116] on li "Editar" at bounding box center [725, 121] width 88 height 14
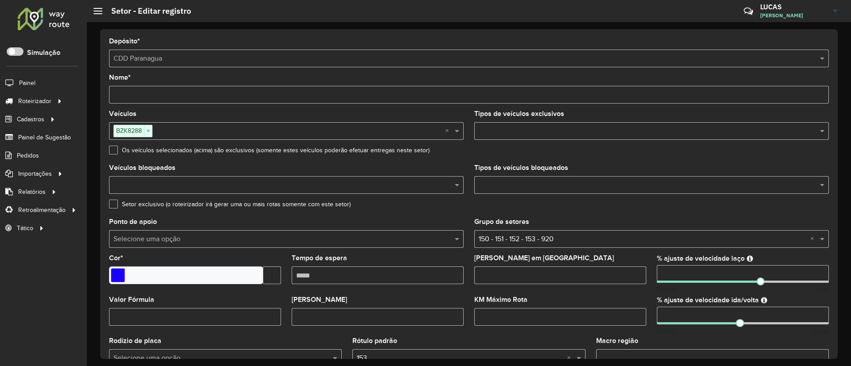
click at [691, 275] on input "number" at bounding box center [743, 274] width 172 height 18
type input "*"
type input "**"
drag, startPoint x: 677, startPoint y: 309, endPoint x: 543, endPoint y: 328, distance: 135.2
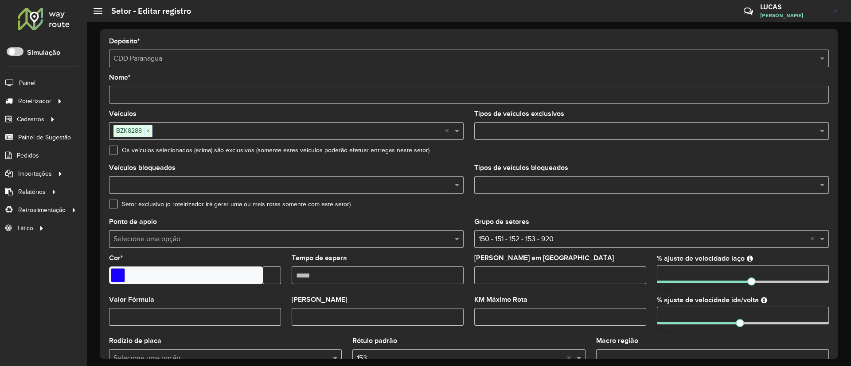
click at [543, 328] on formly-group "Veículos BZK8288 × × Tipos de veículos exclusivos Os veículos selecionados (aci…" at bounding box center [469, 261] width 730 height 300
type input "**"
click at [632, 209] on div "Setor exclusivo (o roteirizador irá gerar uma ou mais rotas somente com este se…" at bounding box center [469, 206] width 720 height 11
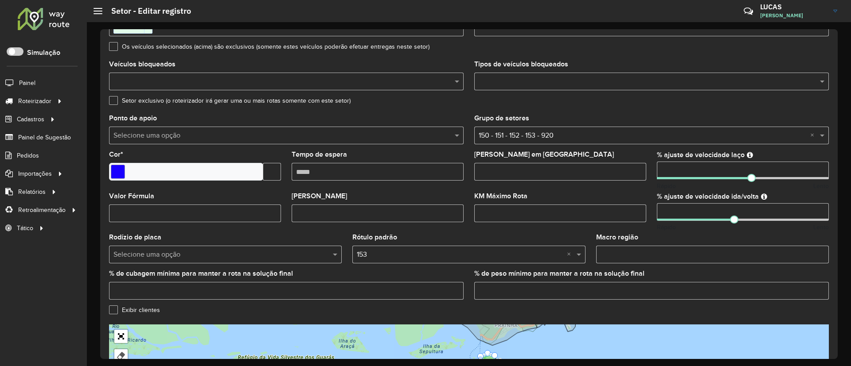
scroll to position [242, 0]
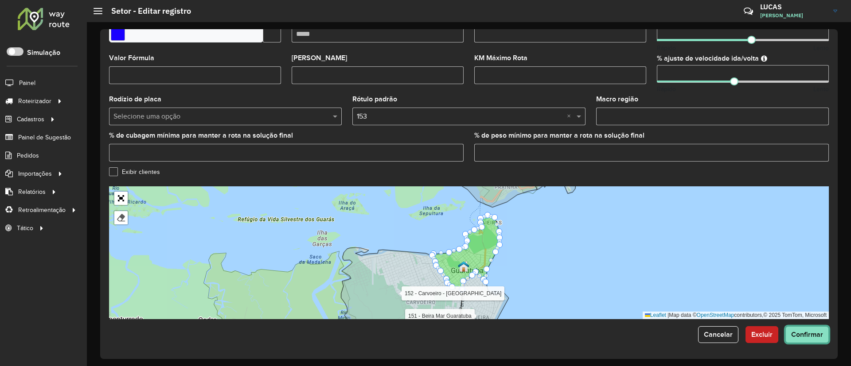
click at [822, 333] on button "Confirmar" at bounding box center [806, 335] width 43 height 17
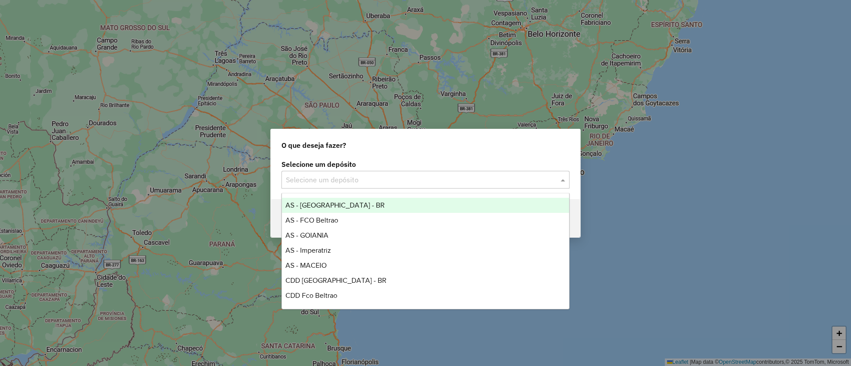
click at [327, 187] on div "Selecione um depósito" at bounding box center [425, 180] width 288 height 18
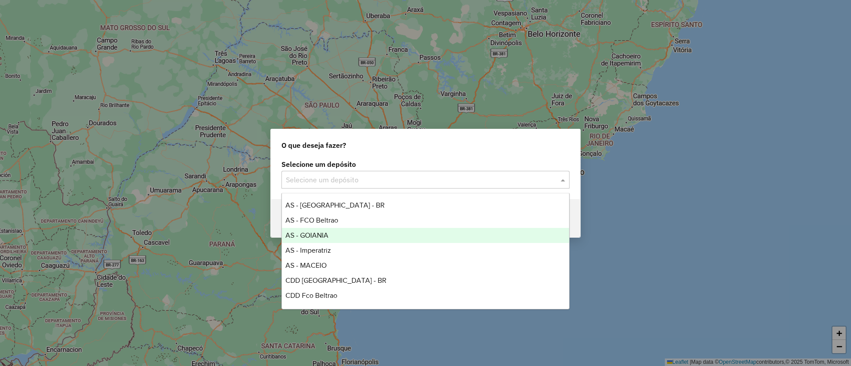
click at [324, 233] on span "AS - GOIANIA" at bounding box center [306, 236] width 43 height 8
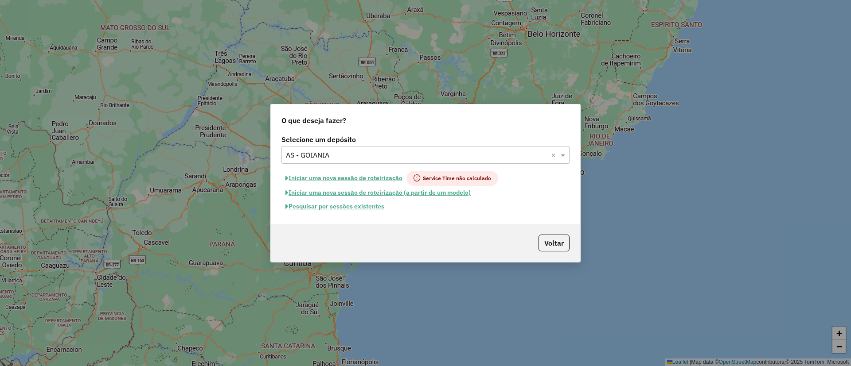
click at [353, 205] on button "Pesquisar por sessões existentes" at bounding box center [334, 207] width 107 height 14
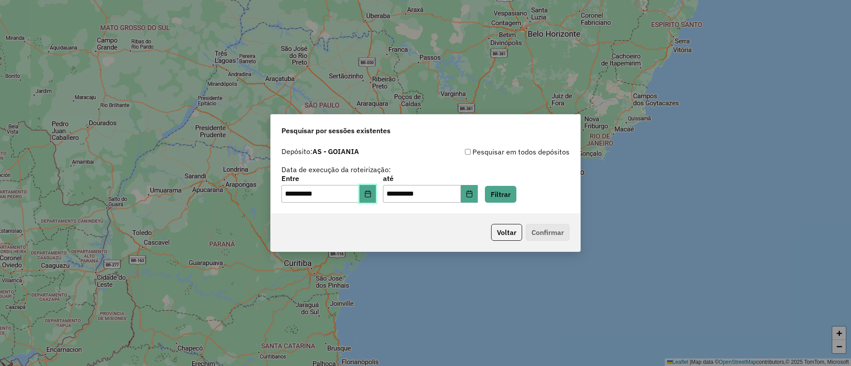
click at [375, 189] on button "Choose Date" at bounding box center [367, 194] width 17 height 18
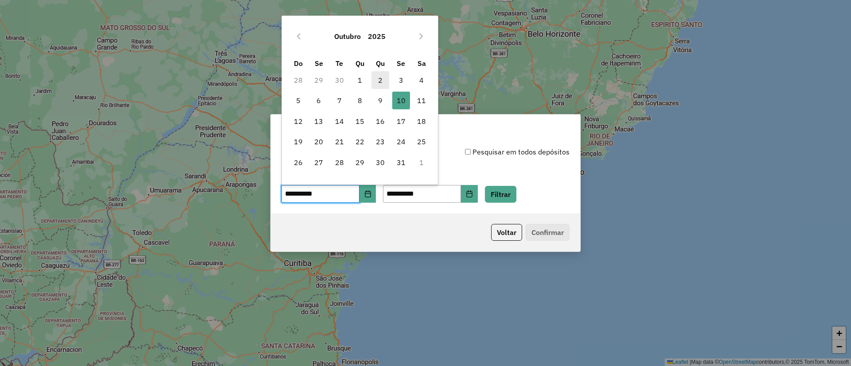
click at [381, 79] on span "2" at bounding box center [380, 80] width 18 height 18
type input "**********"
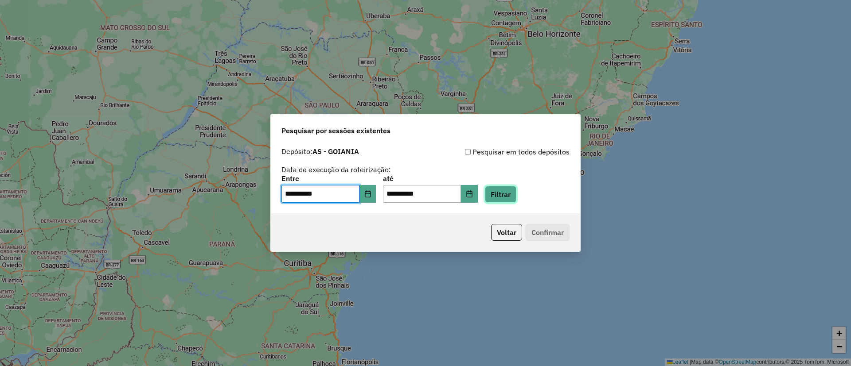
click at [516, 199] on button "Filtrar" at bounding box center [500, 194] width 31 height 17
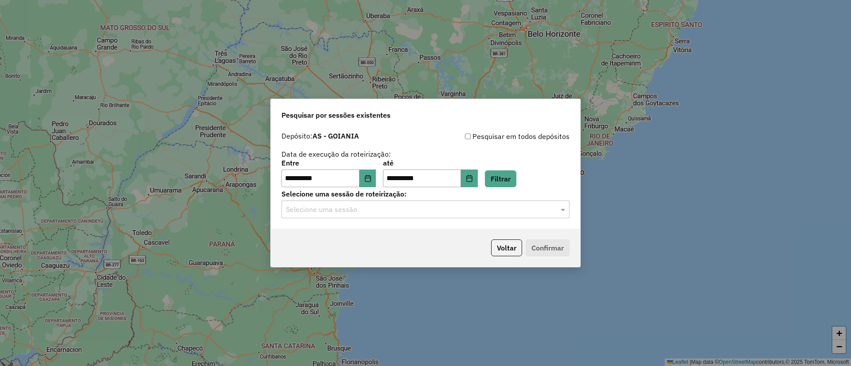
click at [333, 210] on input "text" at bounding box center [416, 210] width 261 height 11
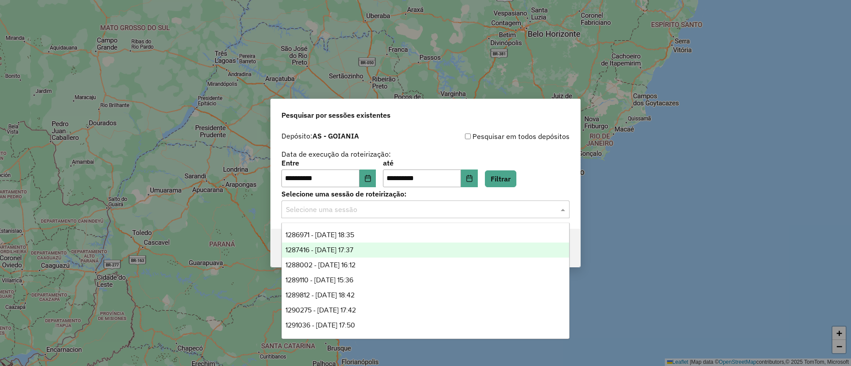
click at [353, 250] on span "1287416 - 03/10/2025 17:37" at bounding box center [319, 250] width 68 height 8
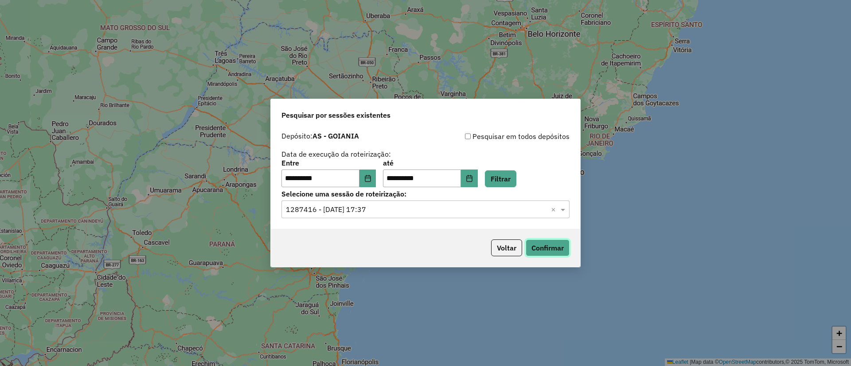
click at [558, 252] on button "Confirmar" at bounding box center [547, 248] width 44 height 17
click at [358, 212] on input "text" at bounding box center [416, 210] width 261 height 11
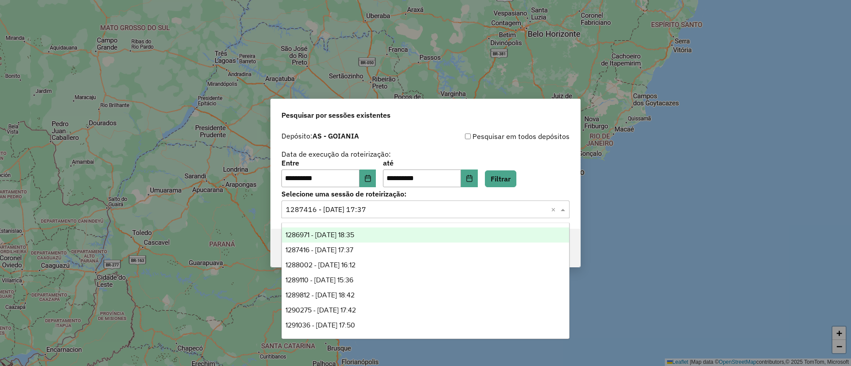
click at [350, 235] on span "1286971 - 02/10/2025 18:35" at bounding box center [319, 235] width 69 height 8
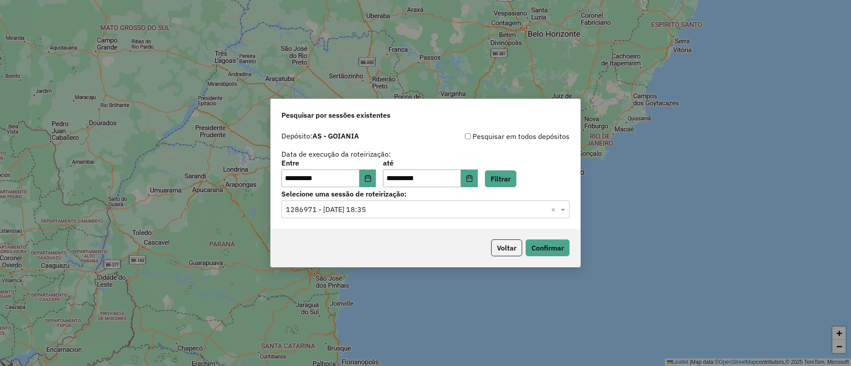
click at [548, 237] on div "Voltar Confirmar" at bounding box center [425, 248] width 309 height 38
click at [547, 243] on button "Confirmar" at bounding box center [547, 248] width 44 height 17
click at [509, 248] on button "Voltar" at bounding box center [506, 248] width 31 height 17
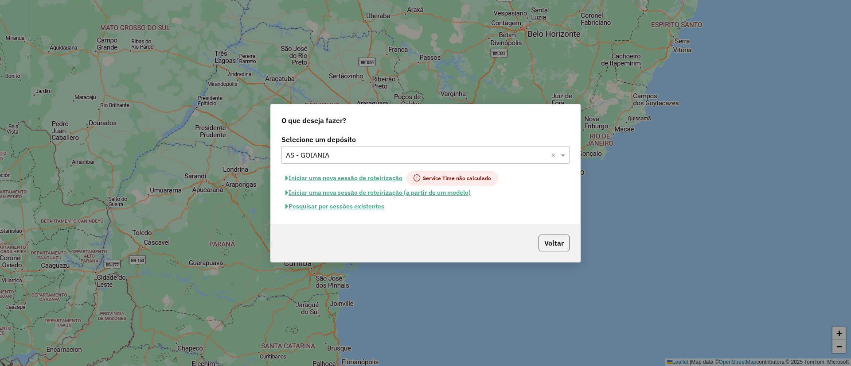
click at [556, 238] on button "Voltar" at bounding box center [553, 243] width 31 height 17
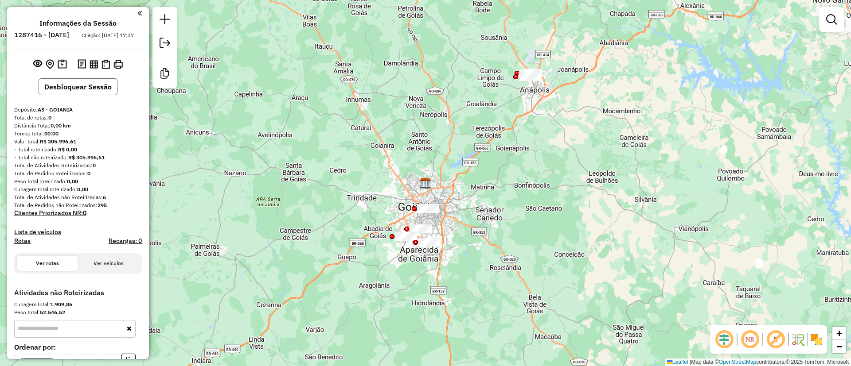
click at [64, 93] on button "Desbloquear Sessão" at bounding box center [78, 86] width 79 height 17
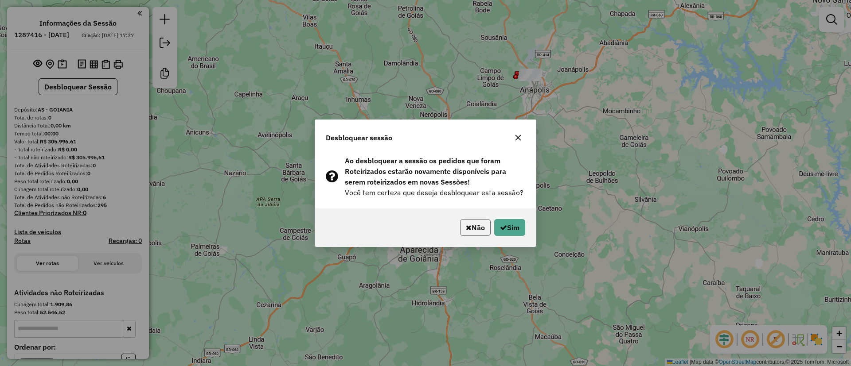
click at [466, 226] on icon "button" at bounding box center [469, 227] width 6 height 7
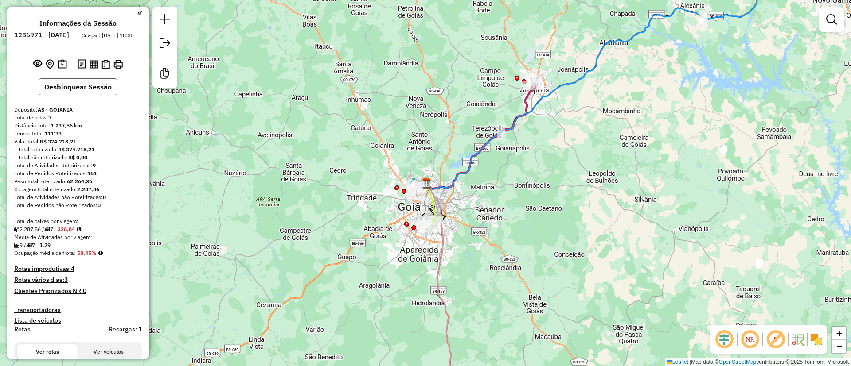
click at [100, 94] on button "Desbloquear Sessão" at bounding box center [78, 86] width 79 height 17
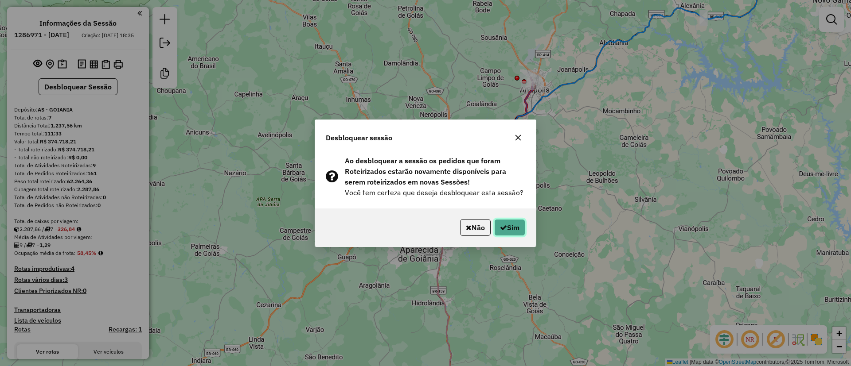
drag, startPoint x: 507, startPoint y: 224, endPoint x: 502, endPoint y: 229, distance: 7.2
click at [510, 225] on button "Sim" at bounding box center [509, 227] width 31 height 17
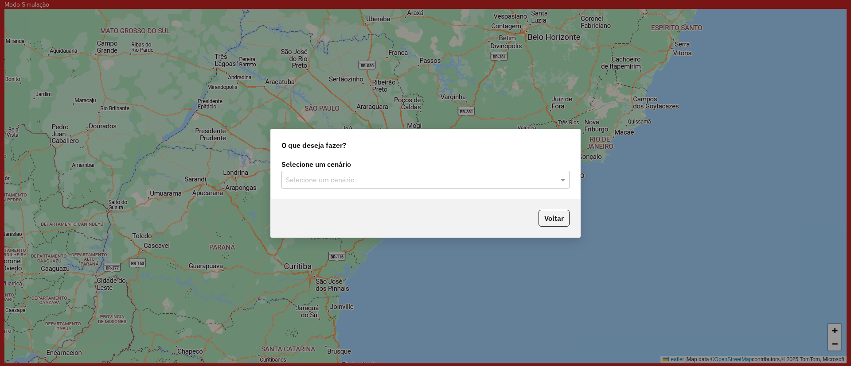
click at [358, 180] on input "text" at bounding box center [416, 180] width 261 height 11
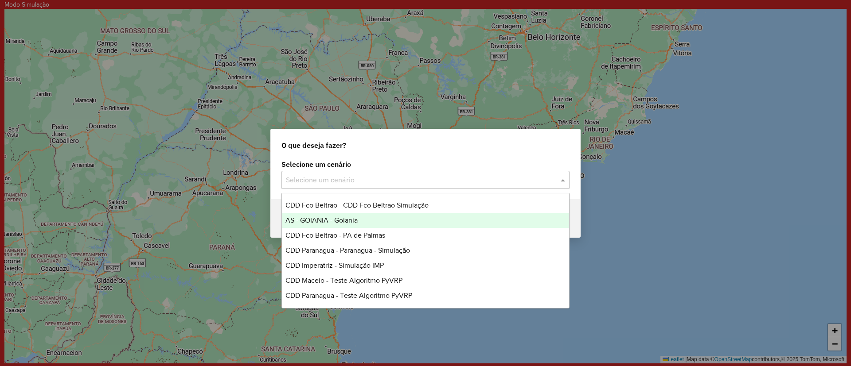
click at [354, 223] on span "AS - GOIANIA - Goiania" at bounding box center [321, 221] width 72 height 8
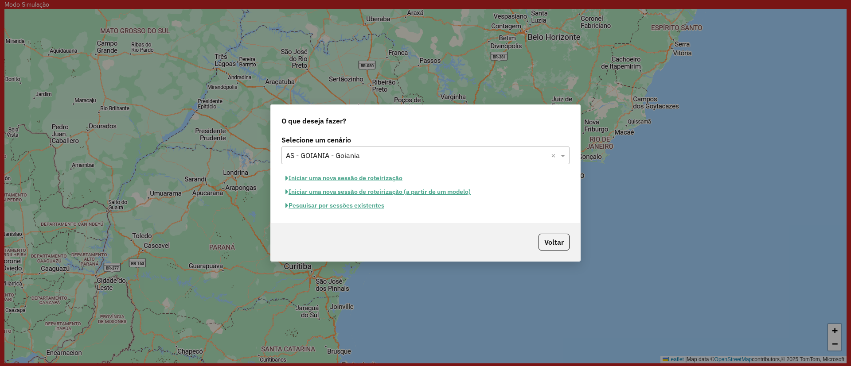
click at [363, 175] on button "Iniciar uma nova sessão de roteirização" at bounding box center [343, 178] width 125 height 14
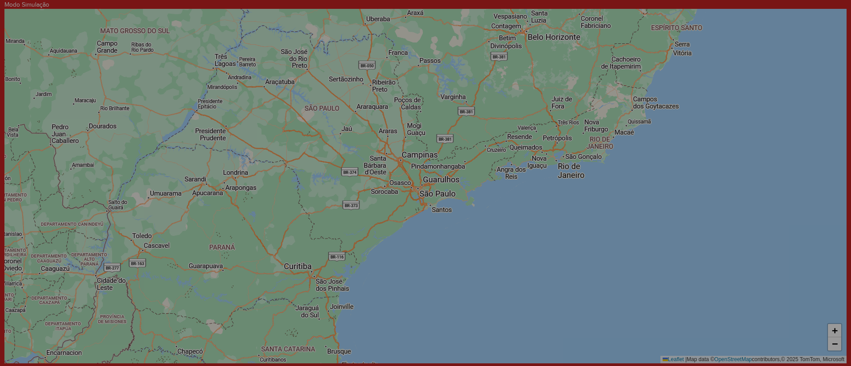
select select "*"
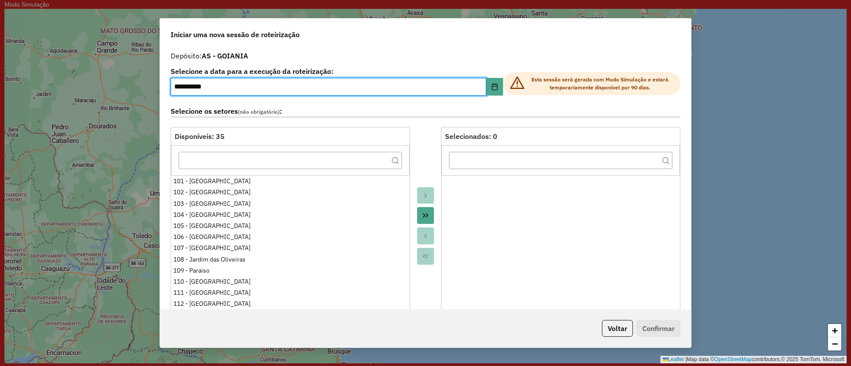
click at [237, 89] on input "**********" at bounding box center [328, 87] width 315 height 18
click at [266, 57] on div "Depósito: AS - GOIANIA" at bounding box center [426, 56] width 510 height 11
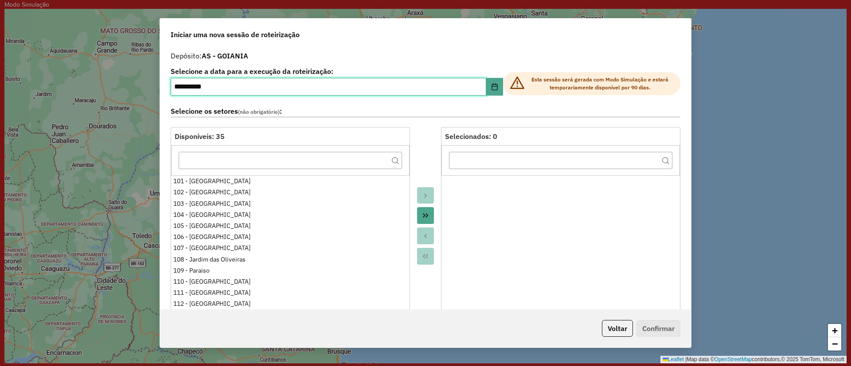
drag, startPoint x: 231, startPoint y: 86, endPoint x: 0, endPoint y: 86, distance: 230.8
click at [0, 86] on div "**********" at bounding box center [425, 183] width 851 height 366
type input "*"
click at [494, 78] on button "Choose Date" at bounding box center [494, 87] width 17 height 18
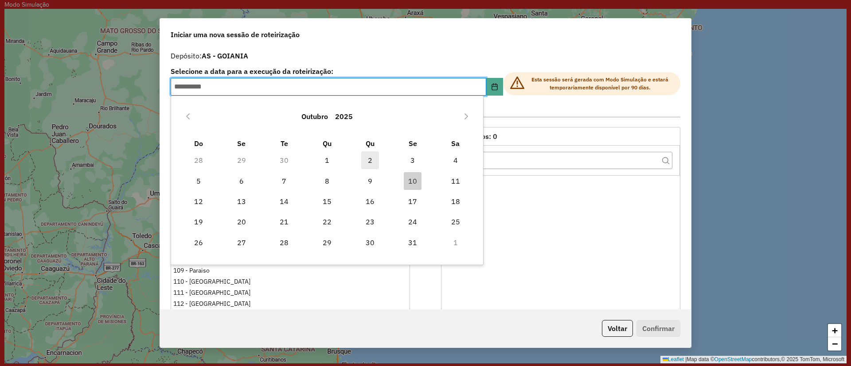
click at [374, 165] on span "2" at bounding box center [370, 161] width 18 height 18
type input "**********"
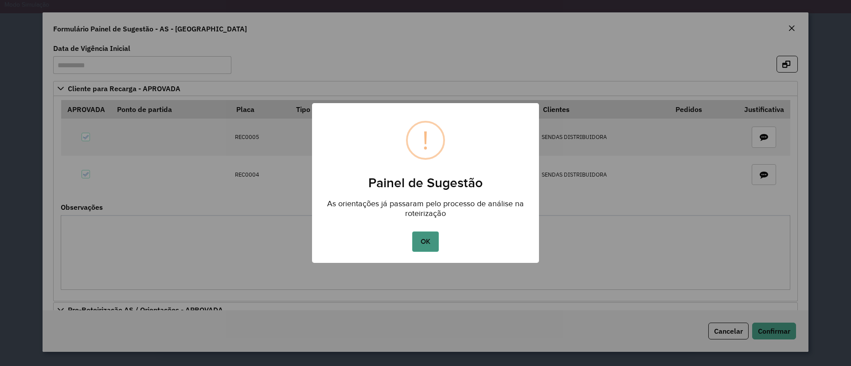
click at [427, 245] on button "OK" at bounding box center [425, 242] width 26 height 20
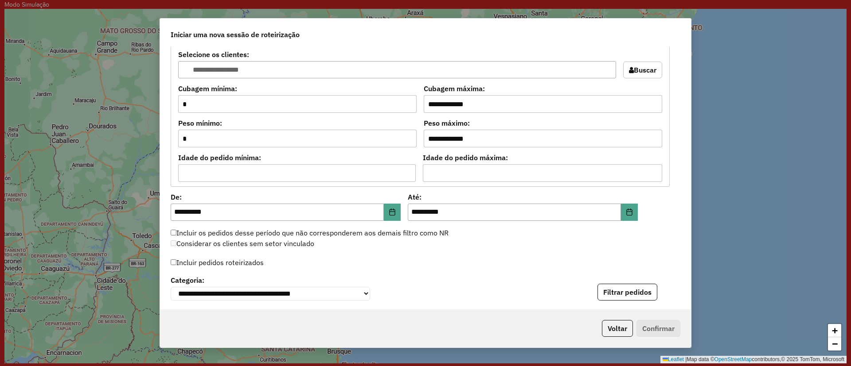
scroll to position [731, 0]
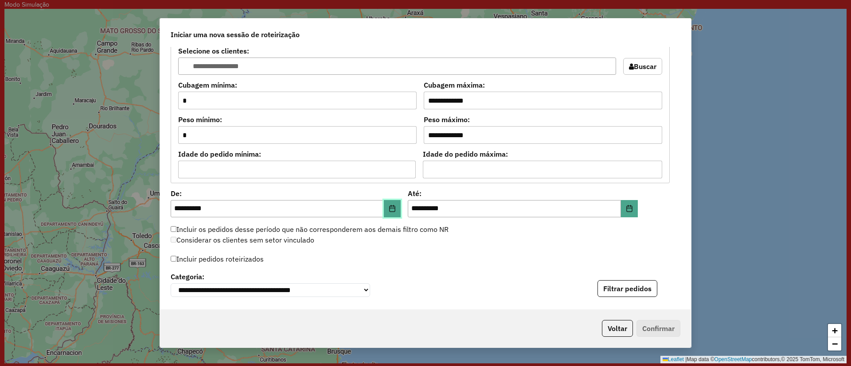
click at [392, 208] on icon "Choose Date" at bounding box center [392, 208] width 6 height 7
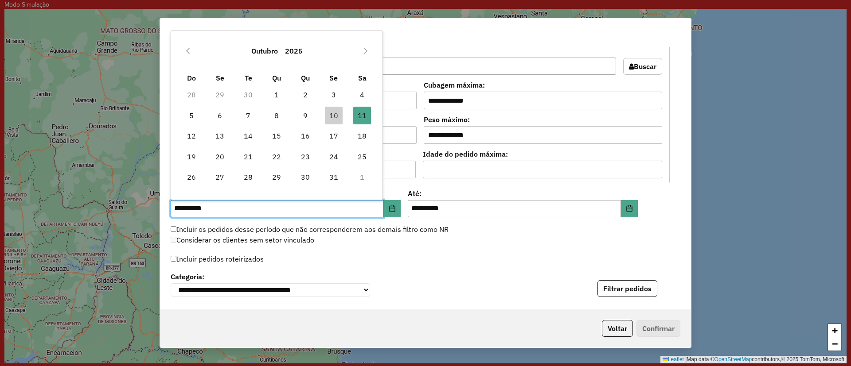
click at [308, 97] on span "2" at bounding box center [305, 95] width 18 height 18
type input "**********"
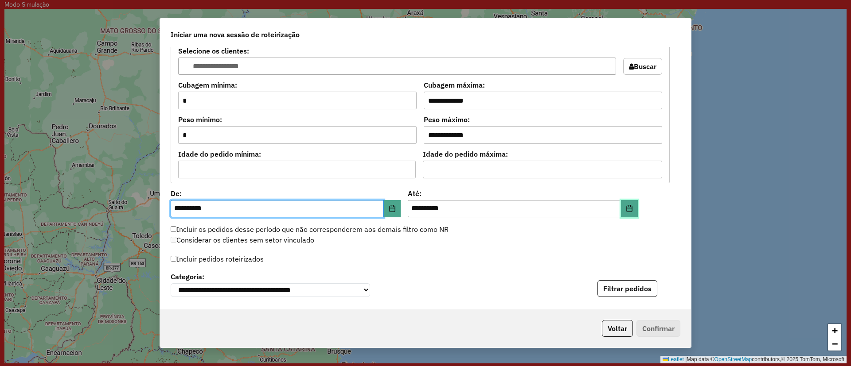
click at [629, 211] on icon "Choose Date" at bounding box center [629, 208] width 7 height 7
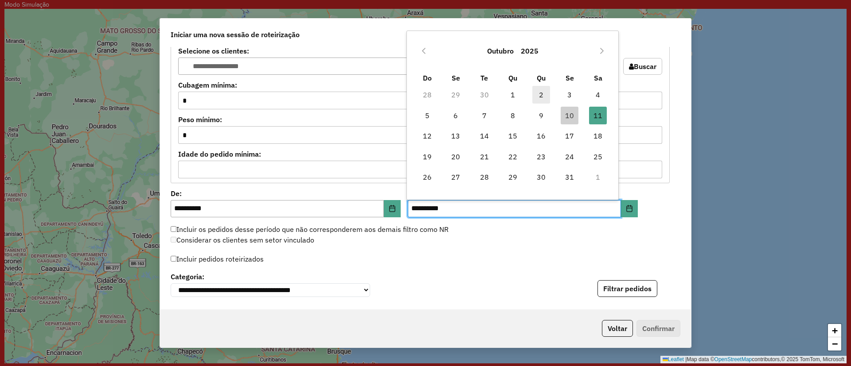
click at [538, 93] on span "2" at bounding box center [541, 95] width 18 height 18
type input "**********"
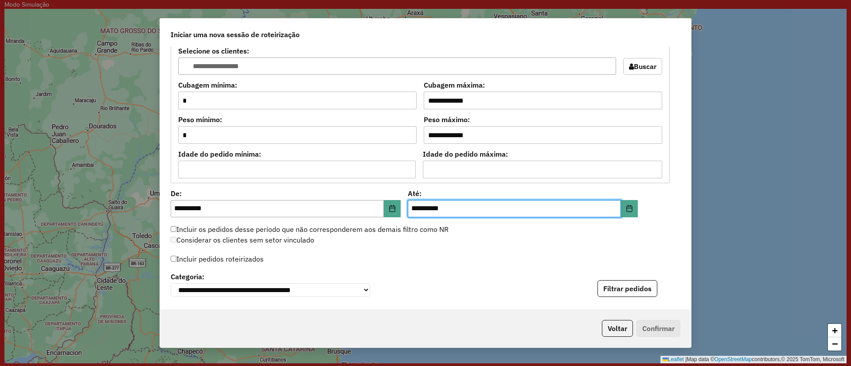
click at [514, 248] on div "**********" at bounding box center [425, 178] width 531 height 262
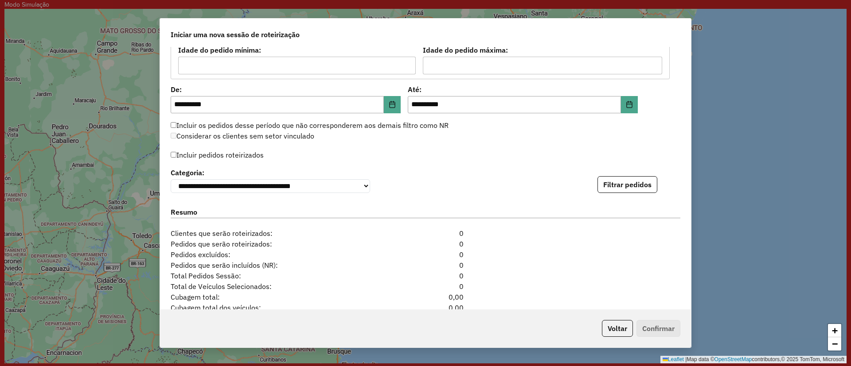
scroll to position [864, 0]
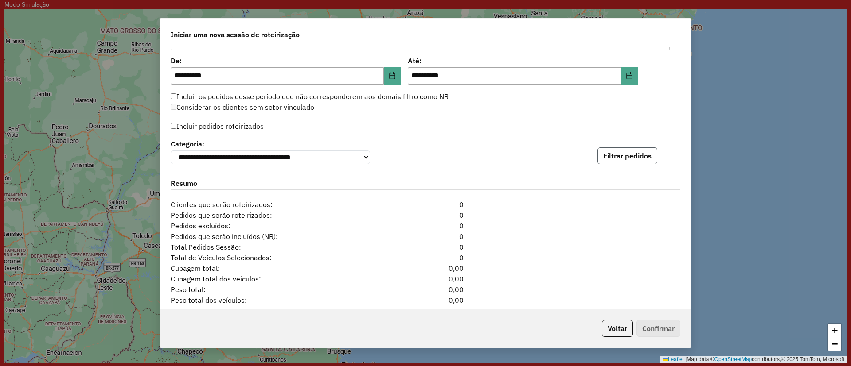
click at [642, 156] on button "Filtrar pedidos" at bounding box center [627, 156] width 60 height 17
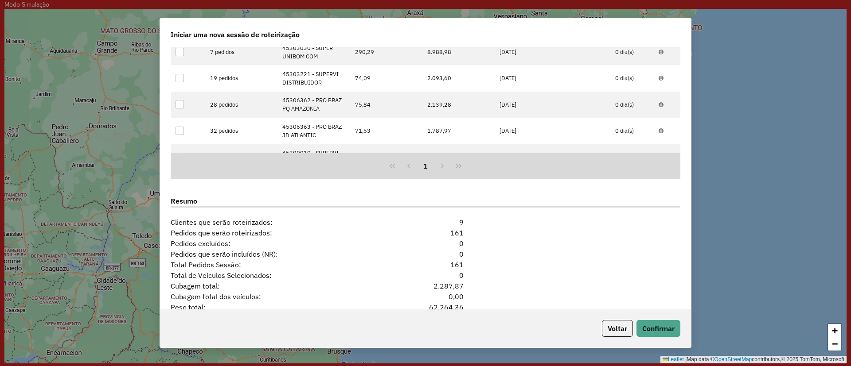
scroll to position [1096, 0]
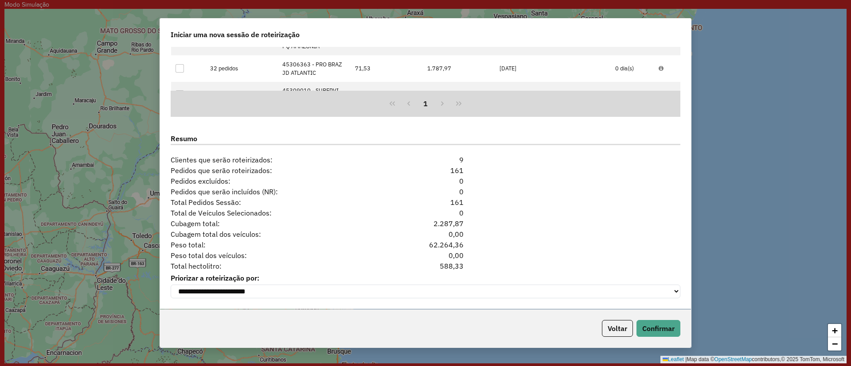
drag, startPoint x: 453, startPoint y: 249, endPoint x: 348, endPoint y: 104, distance: 179.7
click at [348, 104] on div "**********" at bounding box center [425, 178] width 531 height 262
click at [574, 229] on div "Cubagem total dos veículos: 0,00" at bounding box center [425, 234] width 520 height 11
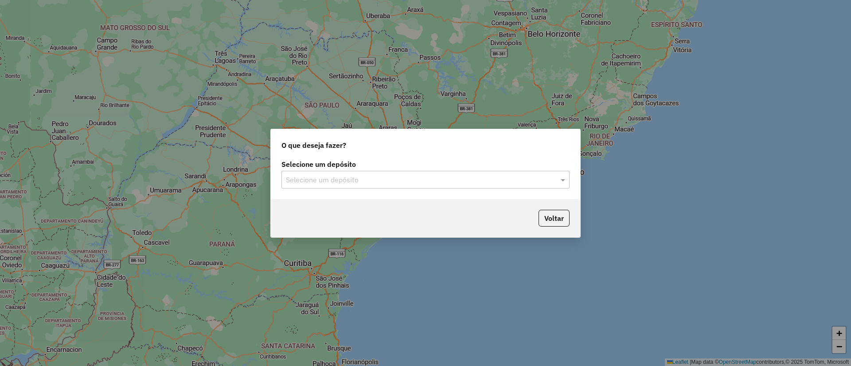
click at [329, 173] on div "Selecione um depósito" at bounding box center [425, 180] width 288 height 18
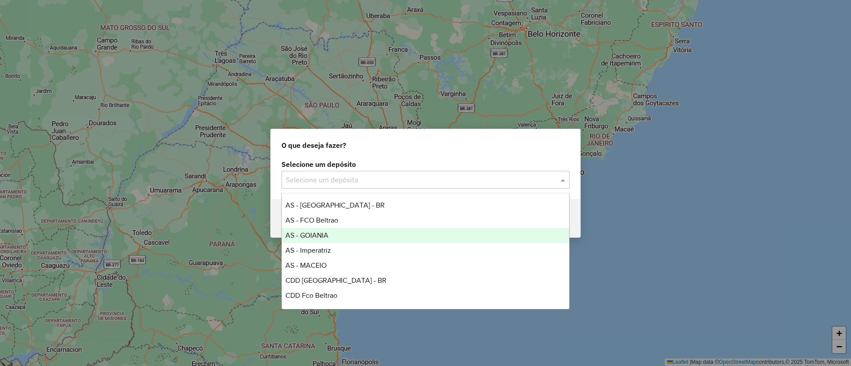
click at [351, 230] on div "AS - GOIANIA" at bounding box center [425, 235] width 287 height 15
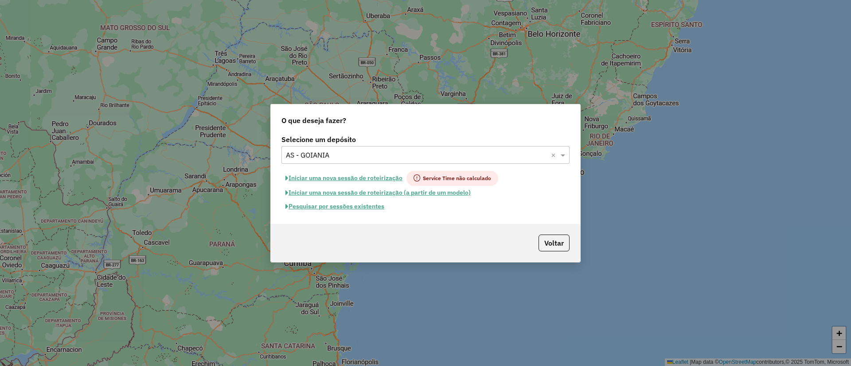
click at [355, 214] on div "Selecione um depósito Selecione um depósito × AS - GOIANIA × Iniciar uma nova s…" at bounding box center [425, 178] width 309 height 91
click at [346, 204] on button "Pesquisar por sessões existentes" at bounding box center [334, 207] width 107 height 14
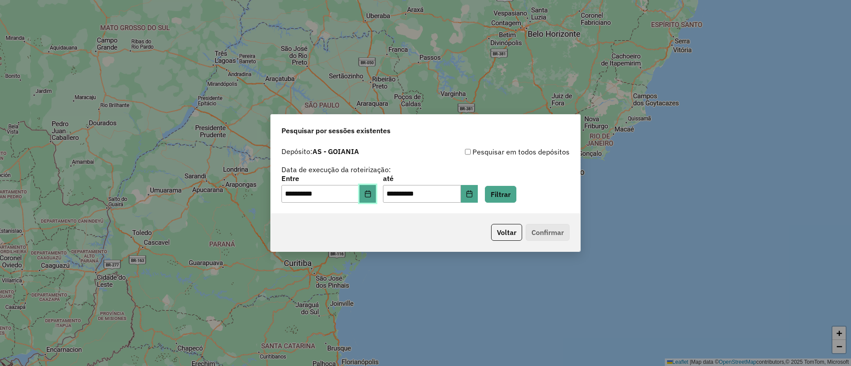
click at [376, 198] on button "Choose Date" at bounding box center [367, 194] width 17 height 18
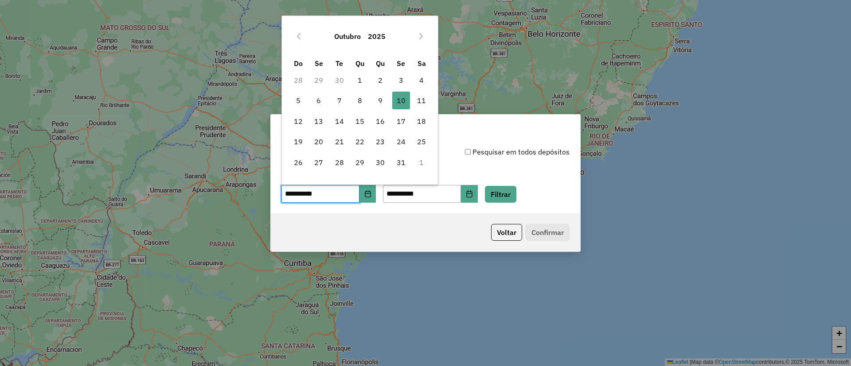
click at [306, 33] on div "Outubro 2025" at bounding box center [360, 36] width 144 height 28
click at [300, 37] on icon "Previous Month" at bounding box center [298, 36] width 7 height 7
click at [322, 160] on span "29" at bounding box center [319, 163] width 18 height 18
type input "**********"
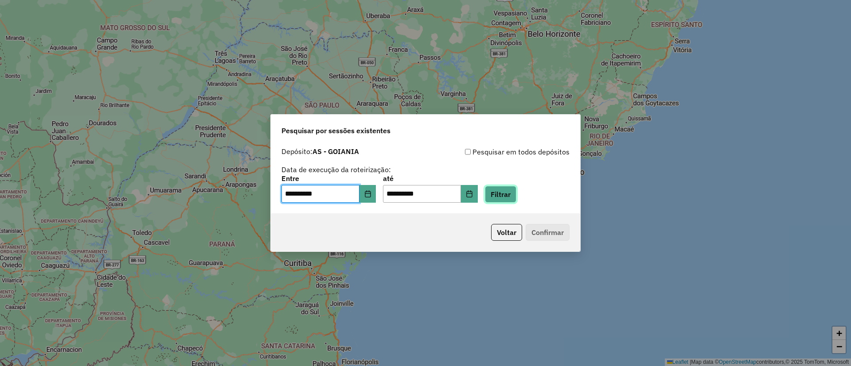
click at [498, 192] on button "Filtrar" at bounding box center [500, 194] width 31 height 17
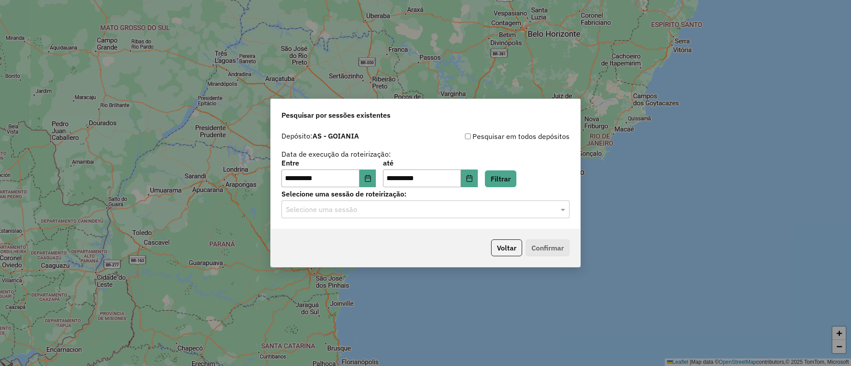
click at [359, 212] on input "text" at bounding box center [416, 210] width 261 height 11
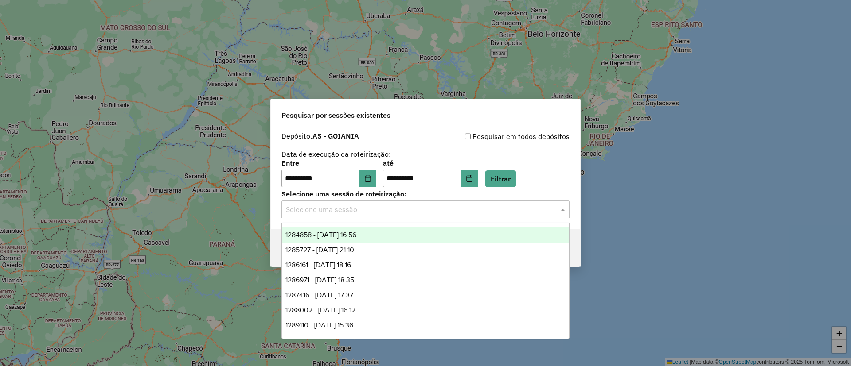
click at [348, 233] on span "1284858 - [DATE] 16:56" at bounding box center [320, 235] width 71 height 8
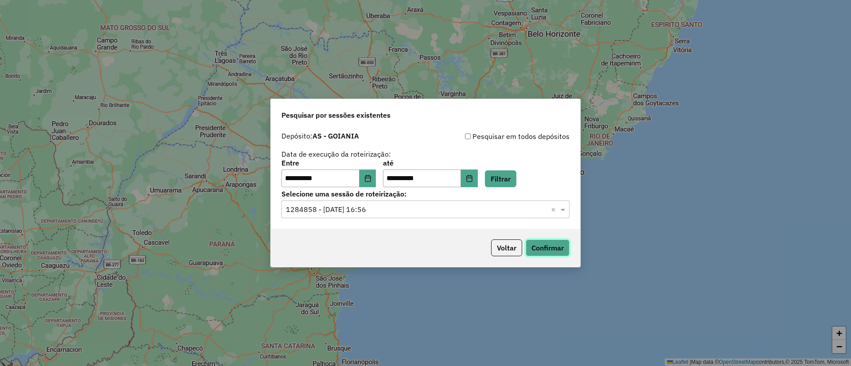
click at [539, 240] on button "Confirmar" at bounding box center [547, 248] width 44 height 17
click at [376, 185] on button "Choose Date" at bounding box center [367, 179] width 17 height 18
click at [431, 148] on div "**********" at bounding box center [425, 159] width 288 height 56
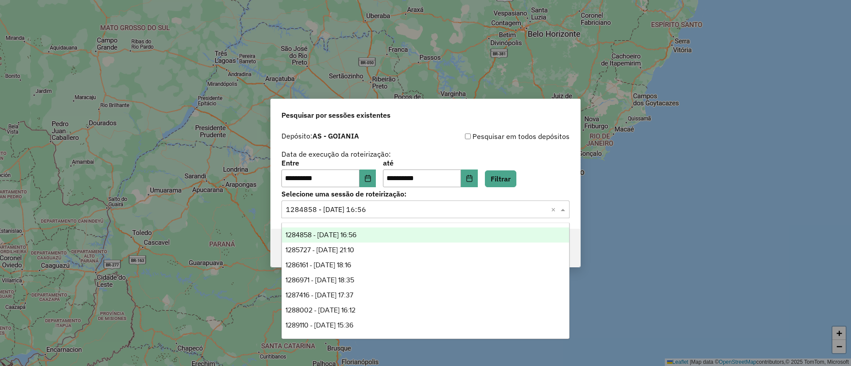
click at [388, 206] on input "text" at bounding box center [416, 210] width 261 height 11
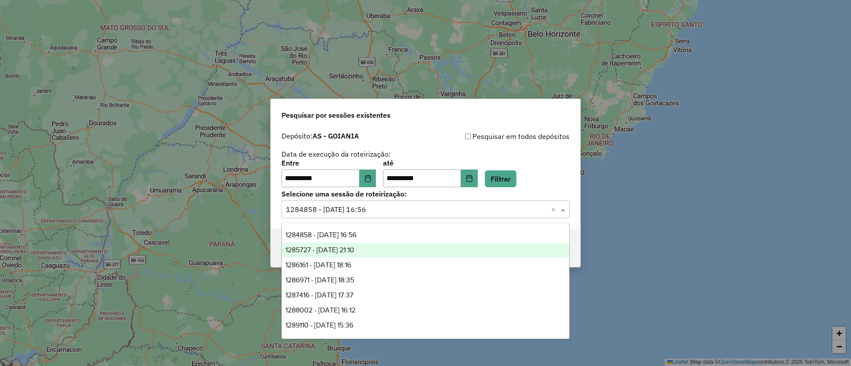
click at [325, 249] on span "1285727 - [DATE] 21:10" at bounding box center [319, 250] width 69 height 8
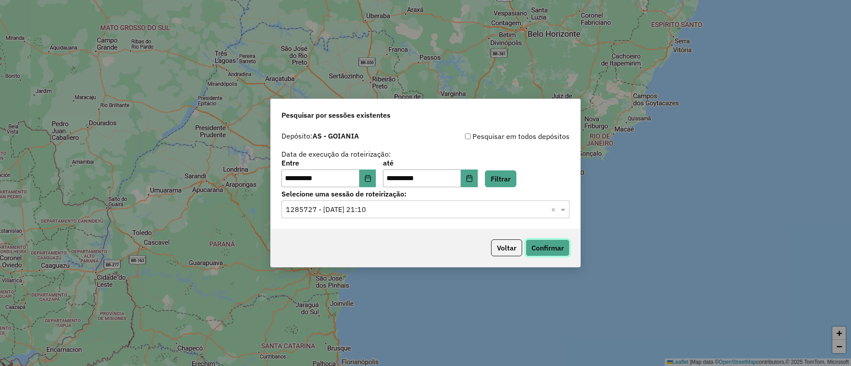
click at [558, 243] on button "Confirmar" at bounding box center [547, 248] width 44 height 17
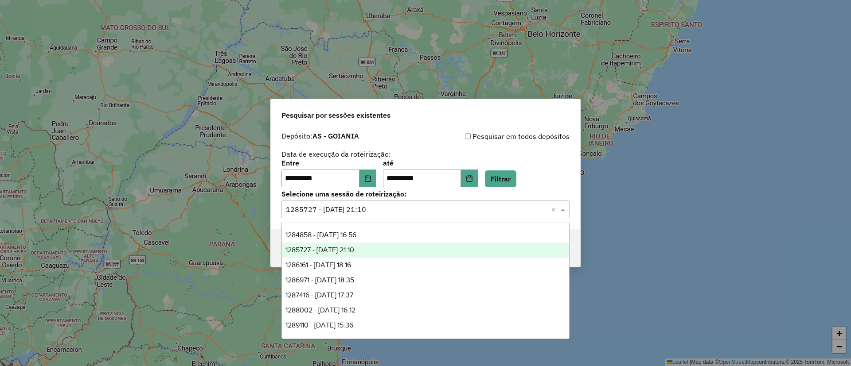
click at [344, 212] on input "text" at bounding box center [416, 210] width 261 height 11
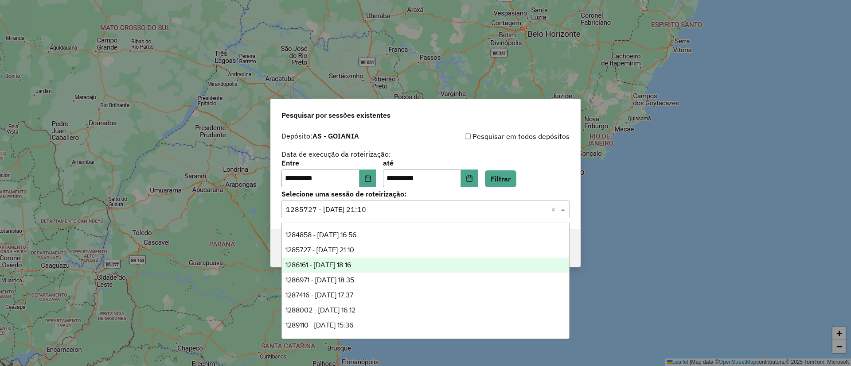
click at [351, 265] on span "1286161 - [DATE] 18:16" at bounding box center [318, 265] width 66 height 8
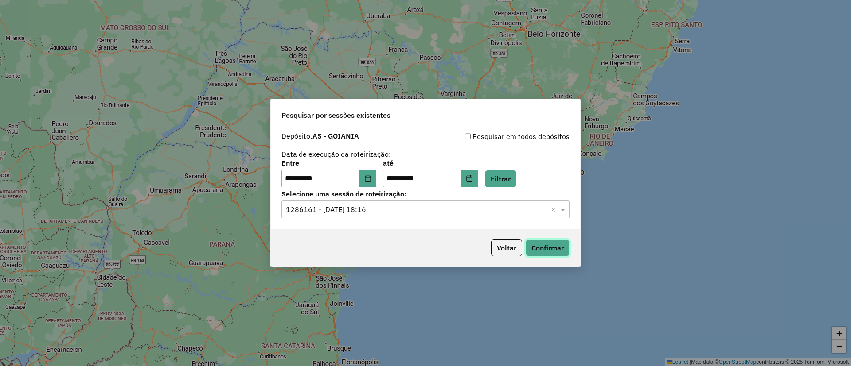
click at [539, 245] on button "Confirmar" at bounding box center [547, 248] width 44 height 17
click at [377, 210] on input "text" at bounding box center [416, 210] width 261 height 11
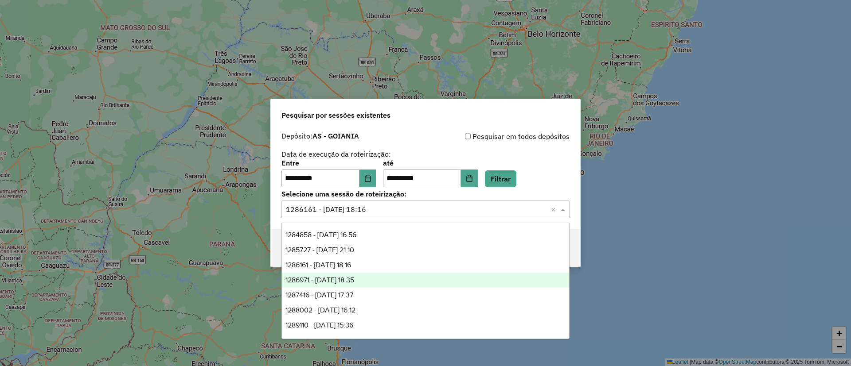
click at [353, 281] on span "1286971 - [DATE] 18:35" at bounding box center [319, 280] width 69 height 8
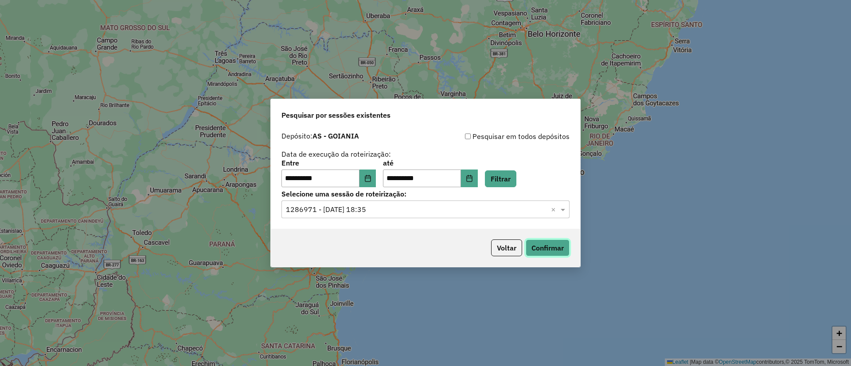
click at [559, 245] on button "Confirmar" at bounding box center [547, 248] width 44 height 17
click at [326, 211] on input "text" at bounding box center [416, 210] width 261 height 11
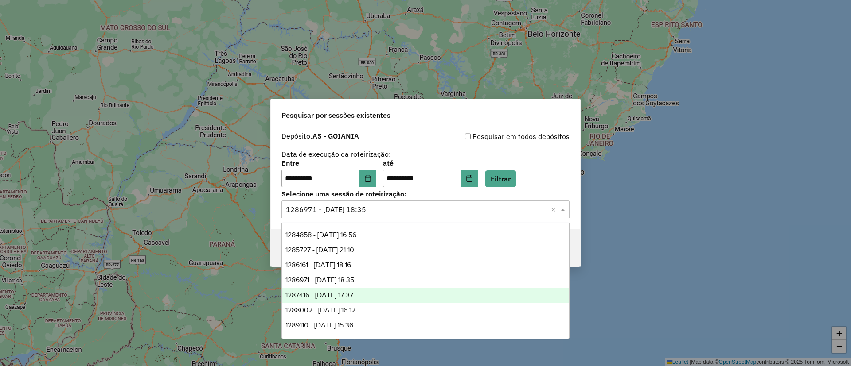
click at [317, 300] on div "1287416 - [DATE] 17:37" at bounding box center [425, 295] width 287 height 15
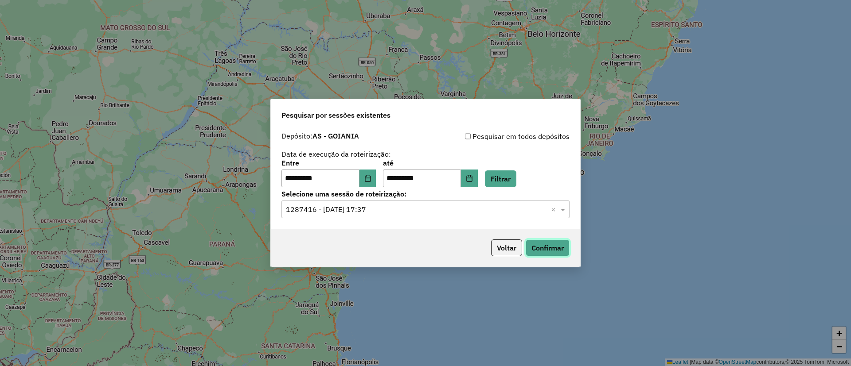
click at [543, 242] on button "Confirmar" at bounding box center [547, 248] width 44 height 17
click at [356, 209] on input "text" at bounding box center [416, 210] width 261 height 11
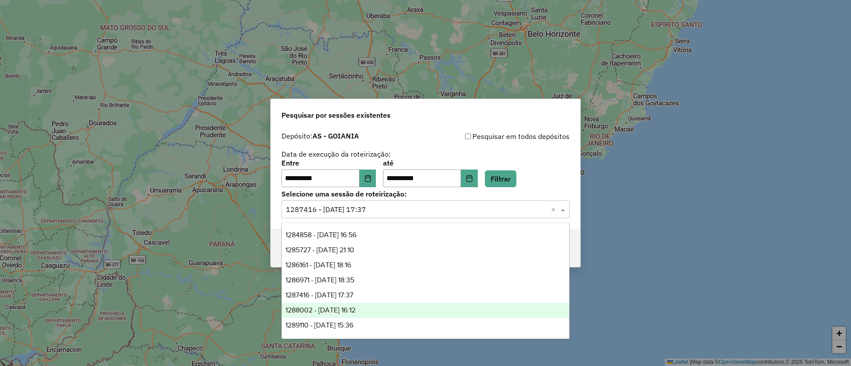
click at [355, 312] on span "1288002 - [DATE] 16:12" at bounding box center [320, 311] width 70 height 8
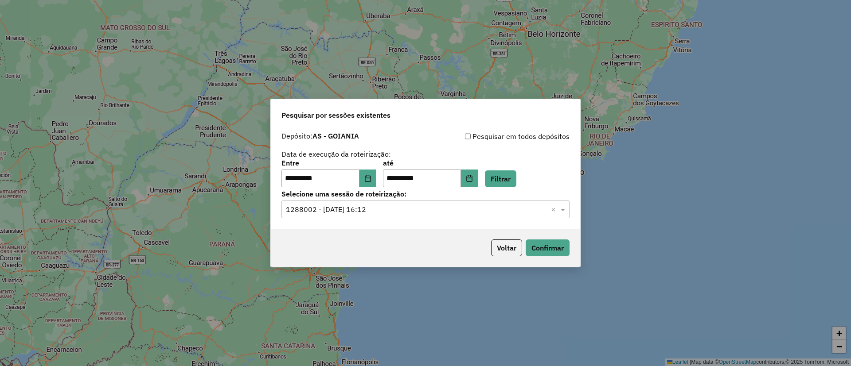
click at [539, 257] on div "Voltar Confirmar" at bounding box center [425, 248] width 309 height 38
click at [538, 253] on button "Confirmar" at bounding box center [547, 248] width 44 height 17
click at [369, 210] on input "text" at bounding box center [416, 210] width 261 height 11
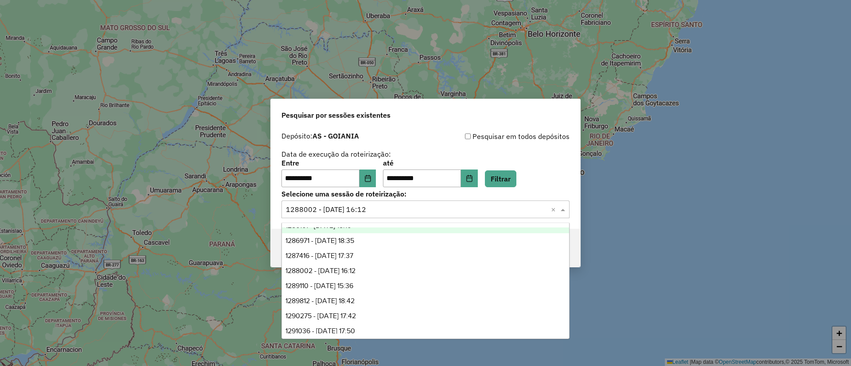
scroll to position [59, 0]
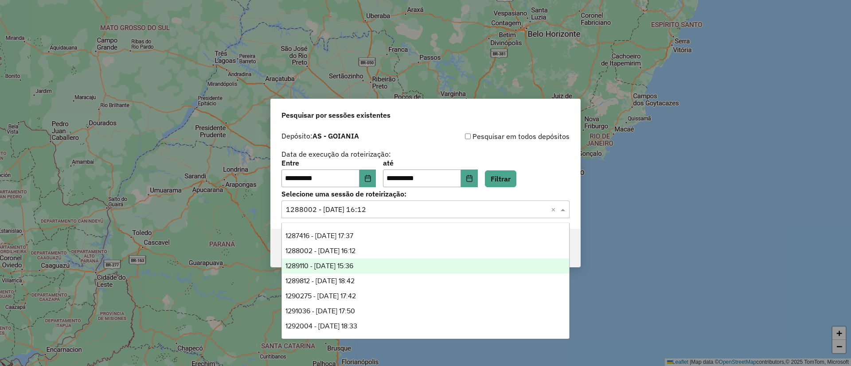
click at [365, 270] on div "1289110 - [DATE] 15:36" at bounding box center [425, 266] width 287 height 15
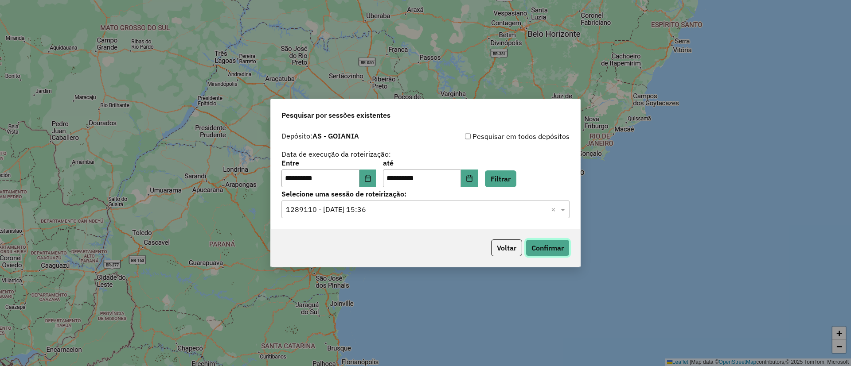
click at [550, 245] on button "Confirmar" at bounding box center [547, 248] width 44 height 17
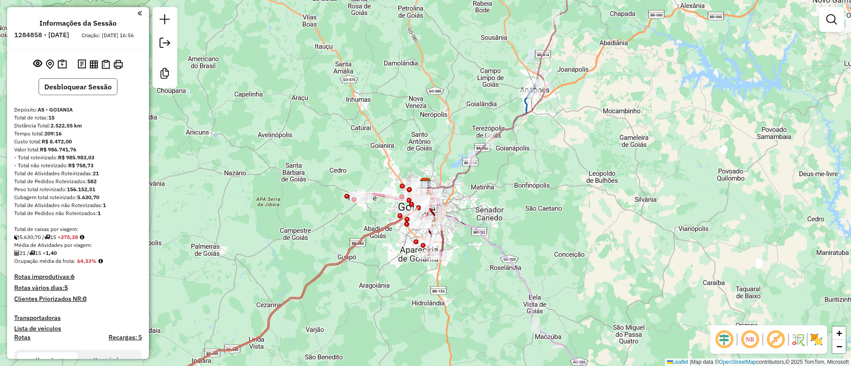
click at [64, 95] on button "Desbloquear Sessão" at bounding box center [78, 86] width 79 height 17
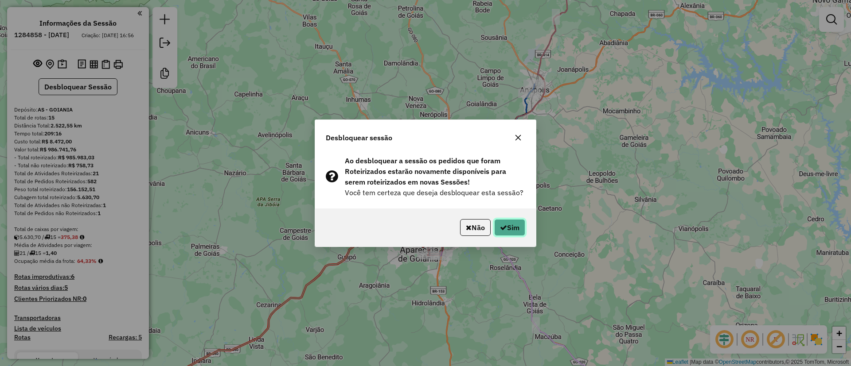
click at [500, 225] on icon "button" at bounding box center [503, 227] width 7 height 7
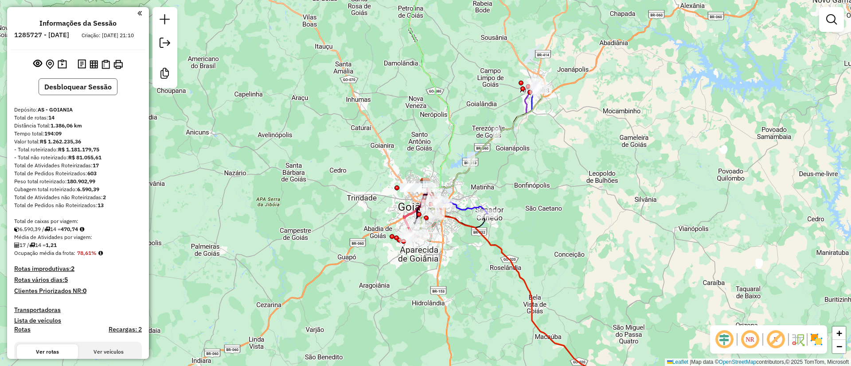
click at [96, 89] on button "Desbloquear Sessão" at bounding box center [78, 86] width 79 height 17
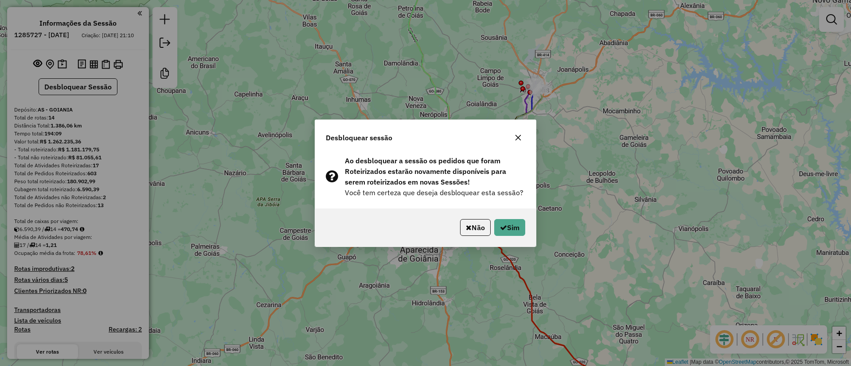
click at [511, 236] on div "Não Sim" at bounding box center [425, 228] width 221 height 38
click at [508, 233] on button "Sim" at bounding box center [509, 227] width 31 height 17
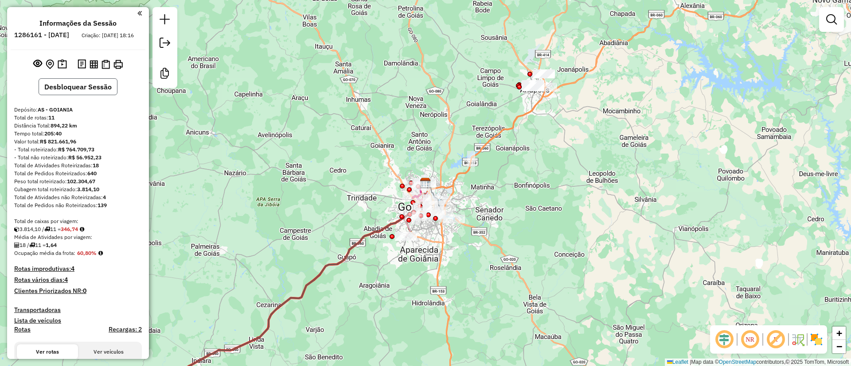
click at [65, 95] on button "Desbloquear Sessão" at bounding box center [78, 86] width 79 height 17
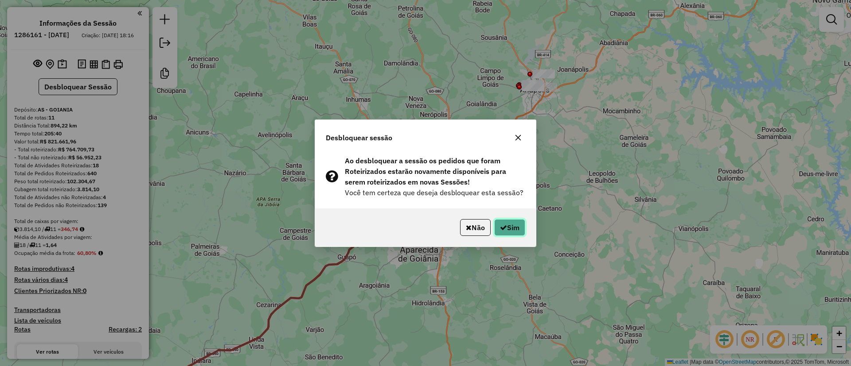
click at [512, 226] on button "Sim" at bounding box center [509, 227] width 31 height 17
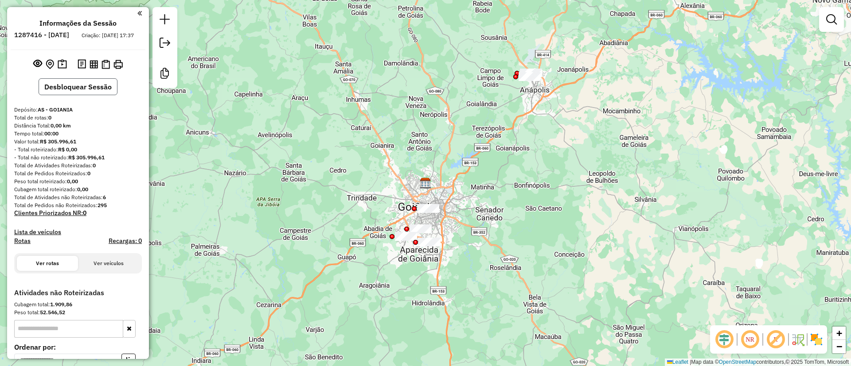
click at [90, 92] on button "Desbloquear Sessão" at bounding box center [78, 86] width 79 height 17
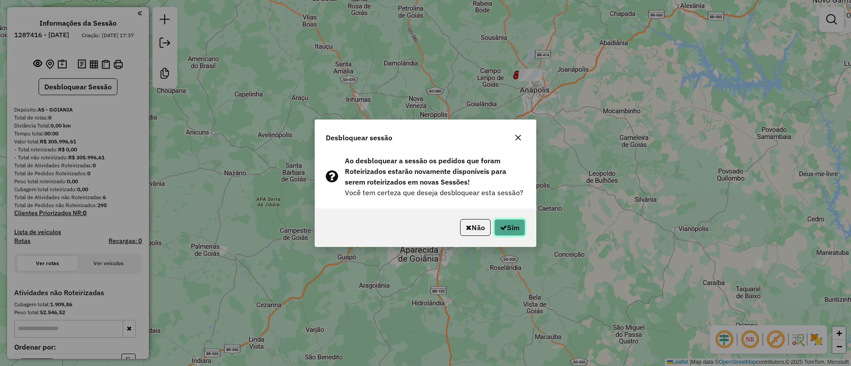
click at [506, 222] on button "Sim" at bounding box center [509, 227] width 31 height 17
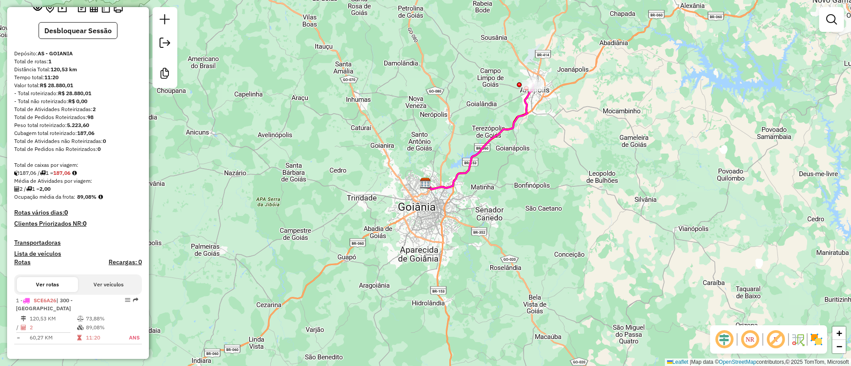
scroll to position [57, 0]
click at [105, 34] on button "Desbloquear Sessão" at bounding box center [78, 30] width 79 height 17
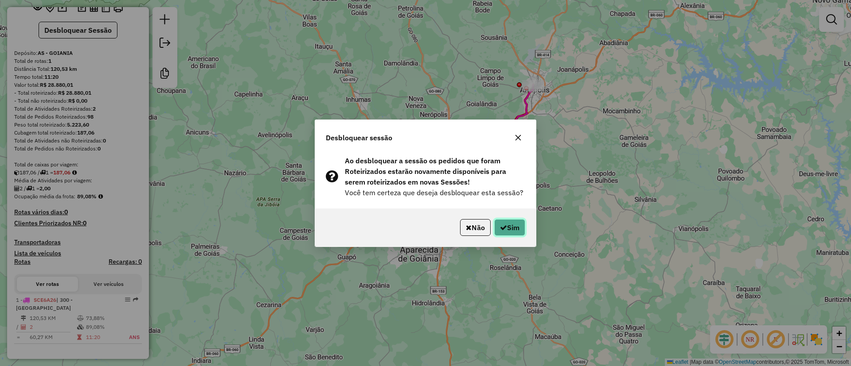
click at [512, 231] on button "Sim" at bounding box center [509, 227] width 31 height 17
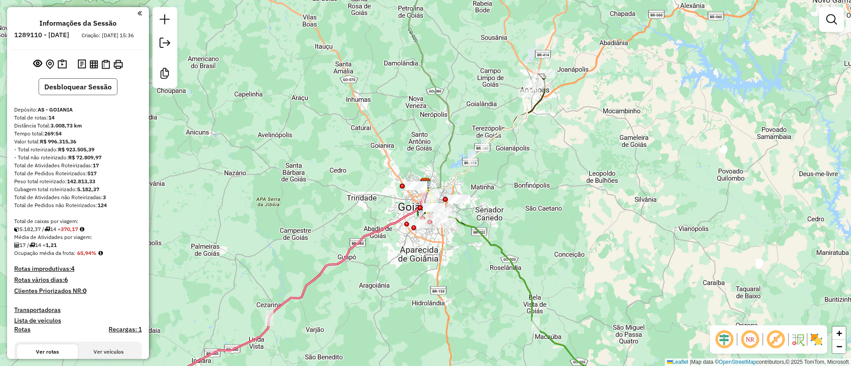
click at [100, 91] on button "Desbloquear Sessão" at bounding box center [78, 86] width 79 height 17
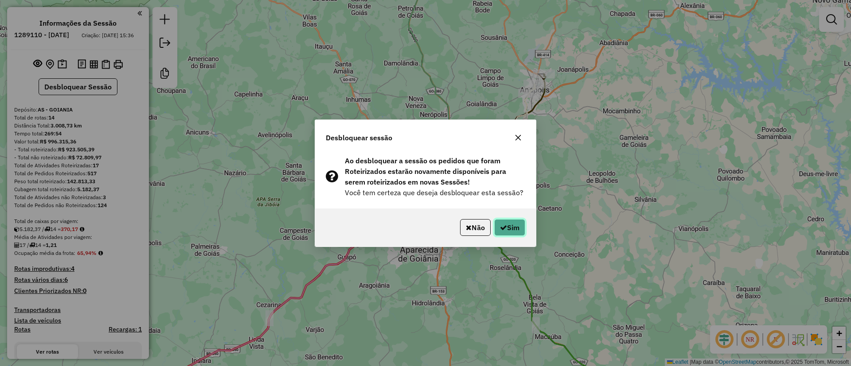
click at [514, 222] on button "Sim" at bounding box center [509, 227] width 31 height 17
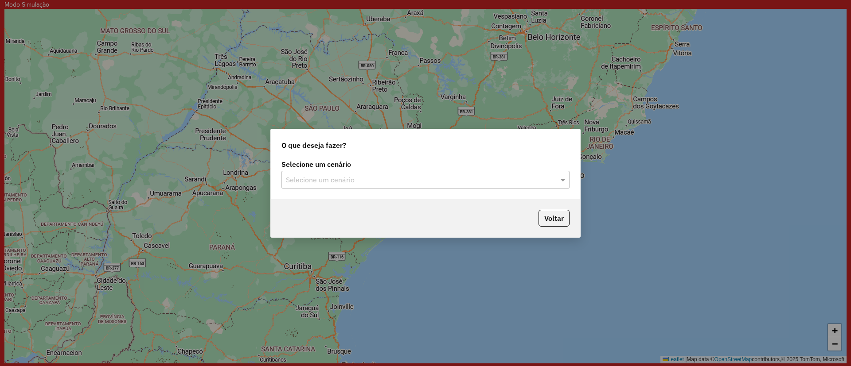
click at [340, 181] on input "text" at bounding box center [416, 180] width 261 height 11
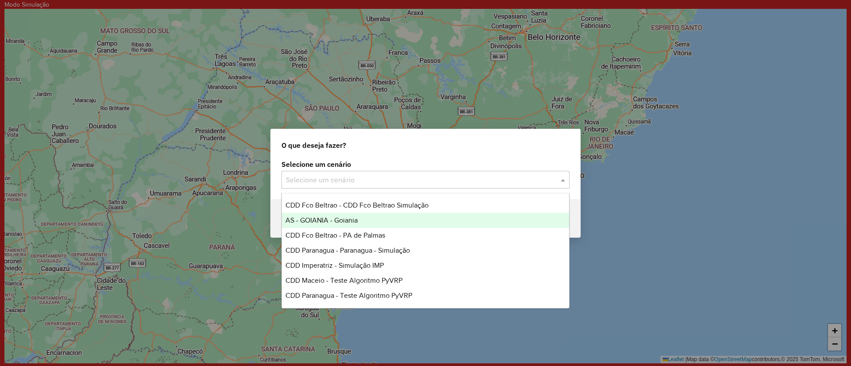
click at [338, 216] on div "AS - GOIANIA - Goiania" at bounding box center [425, 220] width 287 height 15
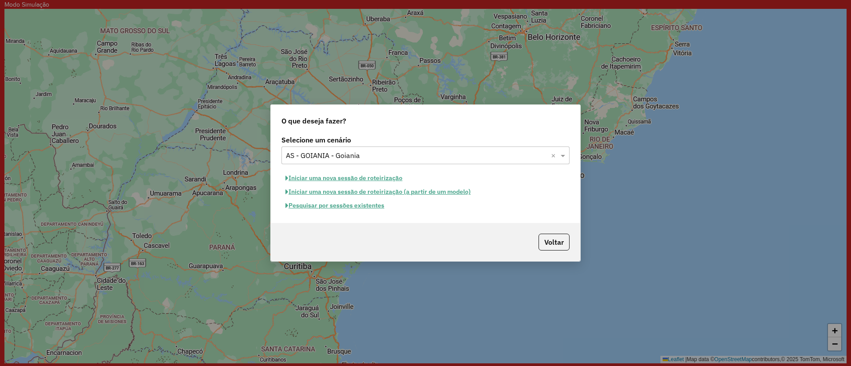
click at [311, 177] on button "Iniciar uma nova sessão de roteirização" at bounding box center [343, 178] width 125 height 14
select select "*"
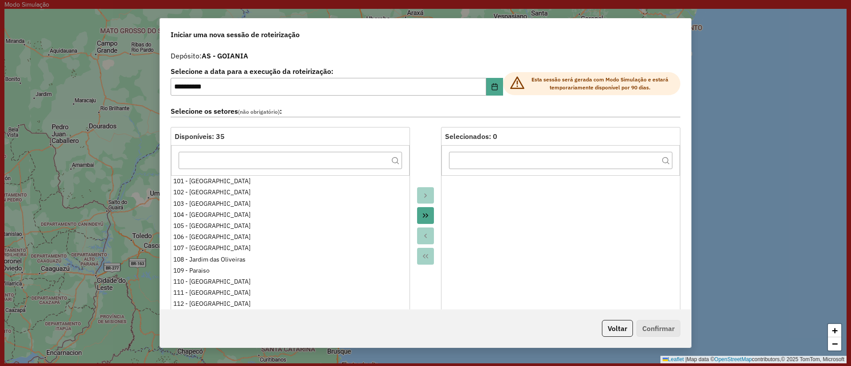
click at [463, 31] on div "Iniciar uma nova sessão de roteirização" at bounding box center [425, 33] width 531 height 28
click at [487, 89] on button "Choose Date" at bounding box center [494, 87] width 17 height 18
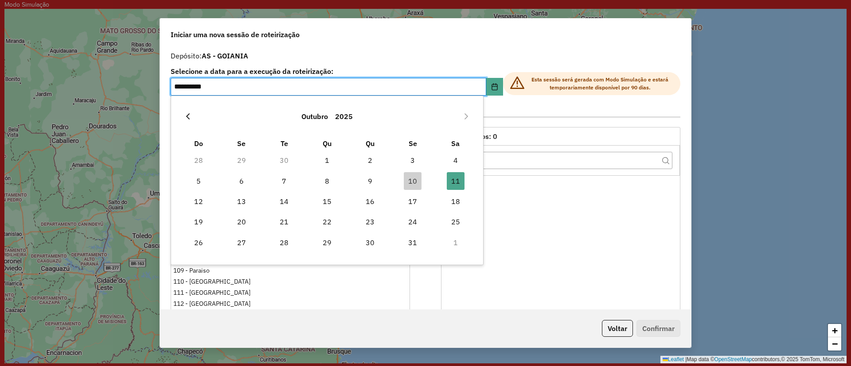
click at [192, 117] on button "Previous Month" at bounding box center [188, 116] width 14 height 14
click at [245, 239] on span "29" at bounding box center [242, 243] width 18 height 18
type input "**********"
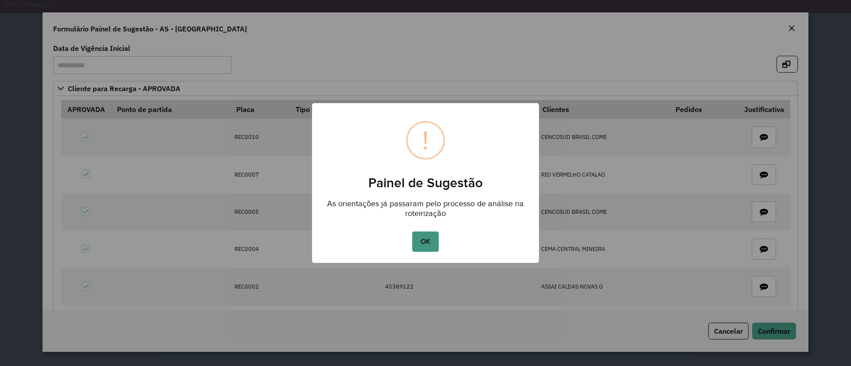
click at [432, 238] on button "OK" at bounding box center [425, 242] width 26 height 20
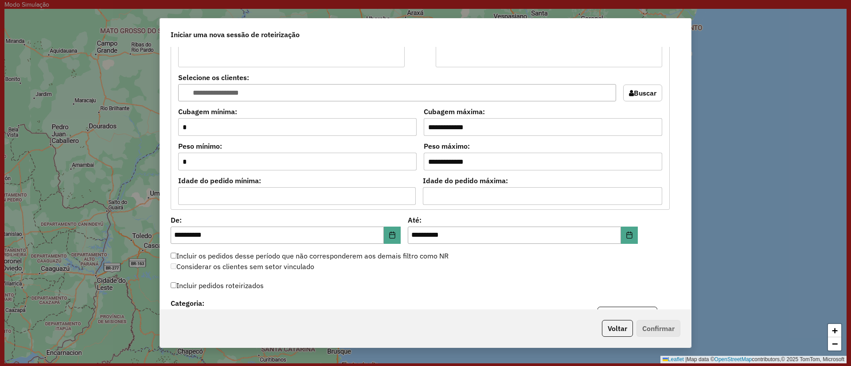
scroll to position [731, 0]
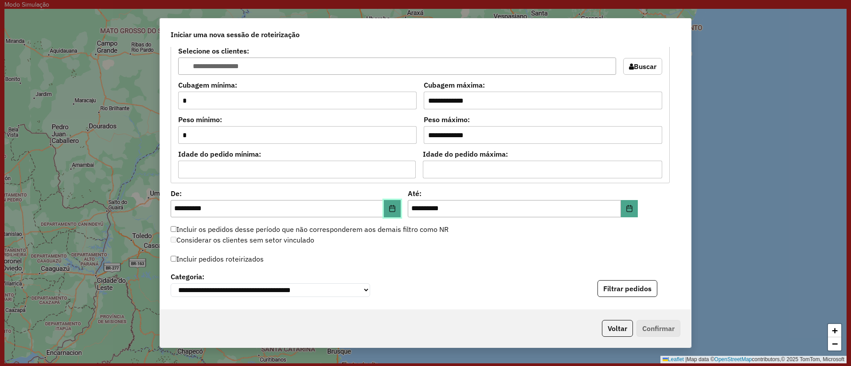
click at [389, 204] on button "Choose Date" at bounding box center [392, 209] width 17 height 18
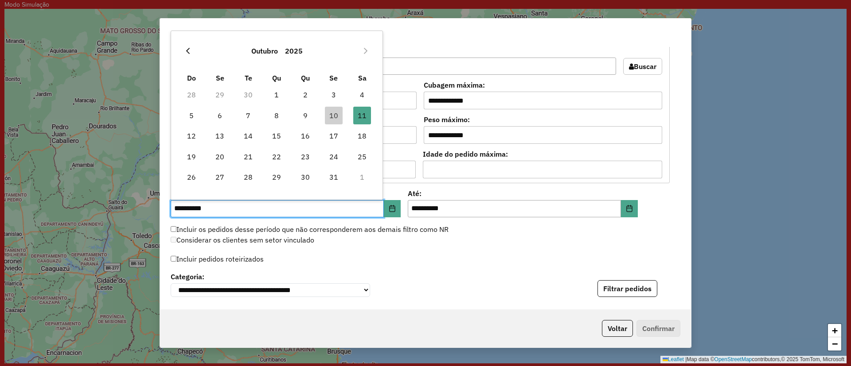
click at [190, 45] on button "Previous Month" at bounding box center [188, 51] width 14 height 14
click at [222, 171] on span "29" at bounding box center [220, 177] width 18 height 18
type input "**********"
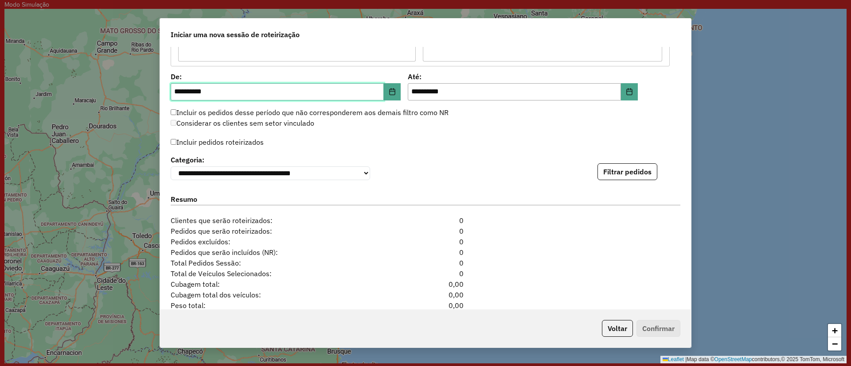
scroll to position [902, 0]
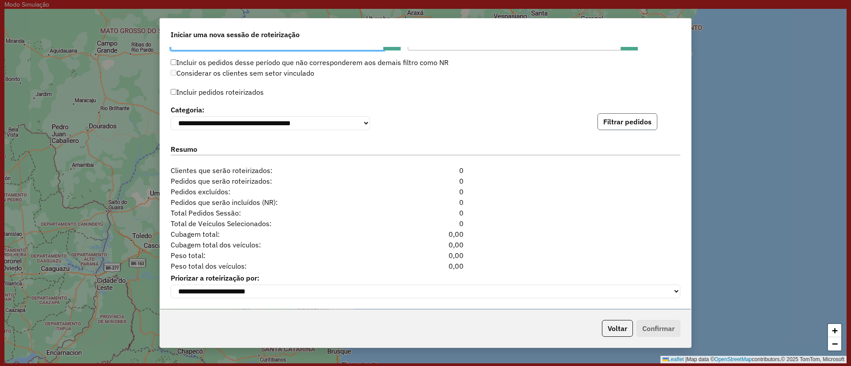
click at [621, 122] on button "Filtrar pedidos" at bounding box center [627, 121] width 60 height 17
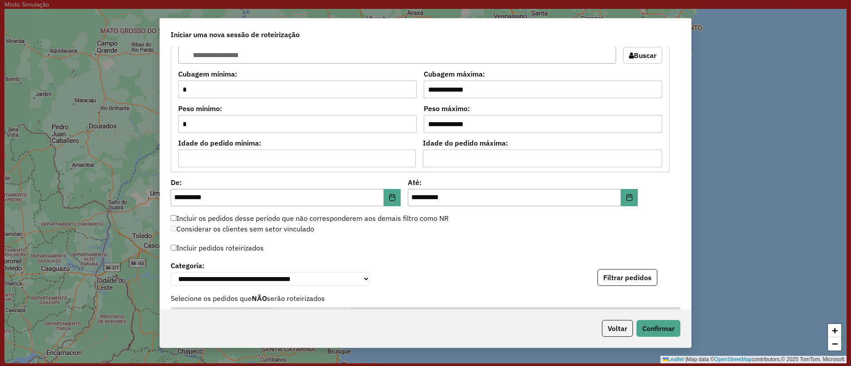
scroll to position [763, 0]
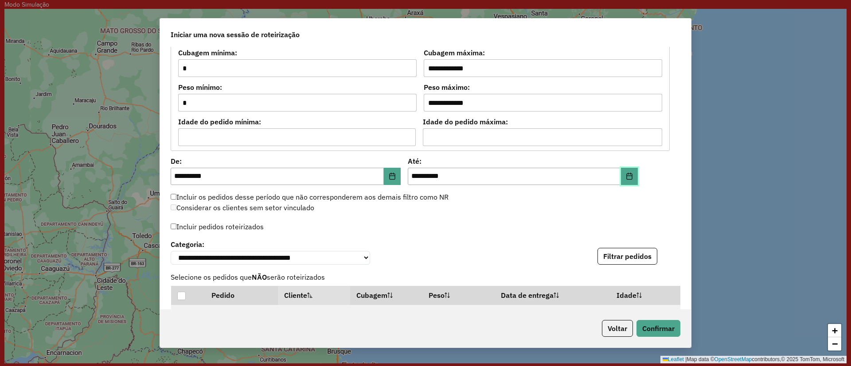
click at [626, 178] on icon "Choose Date" at bounding box center [629, 176] width 7 height 7
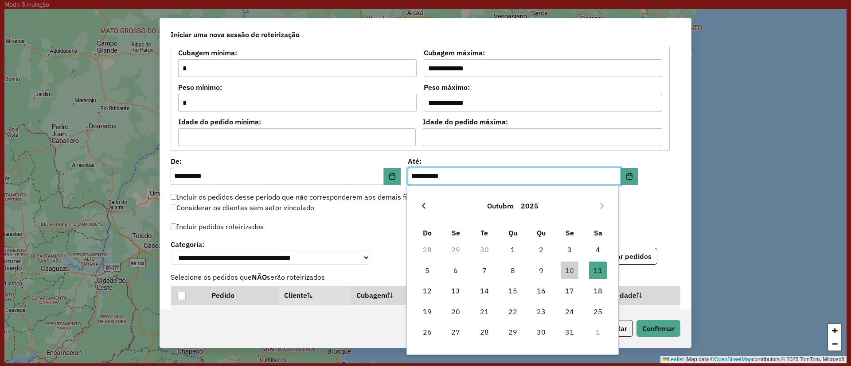
click at [422, 204] on icon "Previous Month" at bounding box center [423, 205] width 7 height 7
click at [457, 327] on span "29" at bounding box center [456, 332] width 18 height 18
type input "**********"
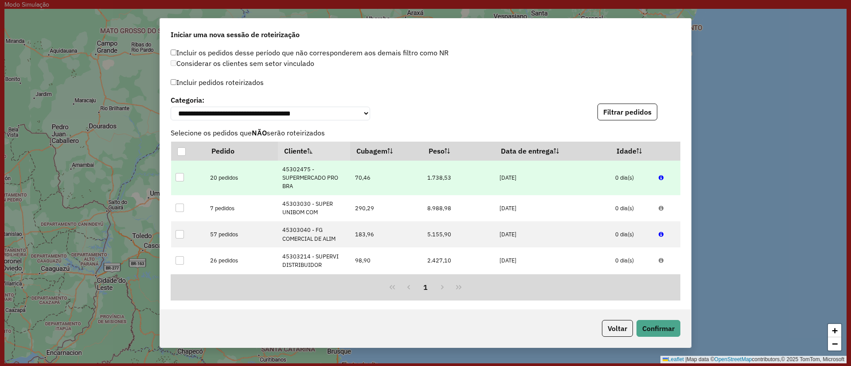
scroll to position [896, 0]
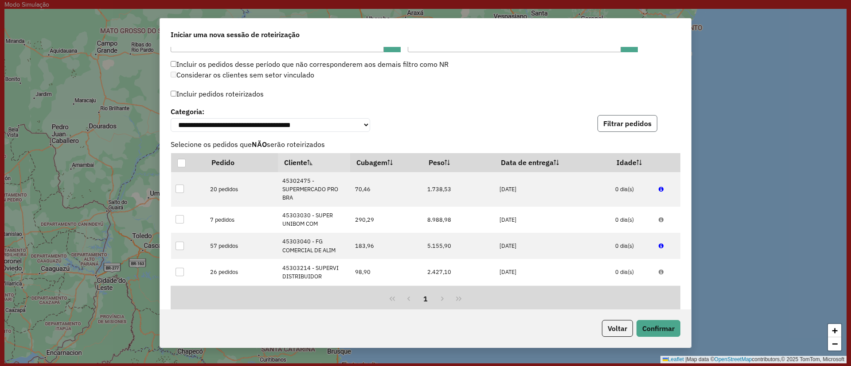
click at [612, 120] on button "Filtrar pedidos" at bounding box center [627, 123] width 60 height 17
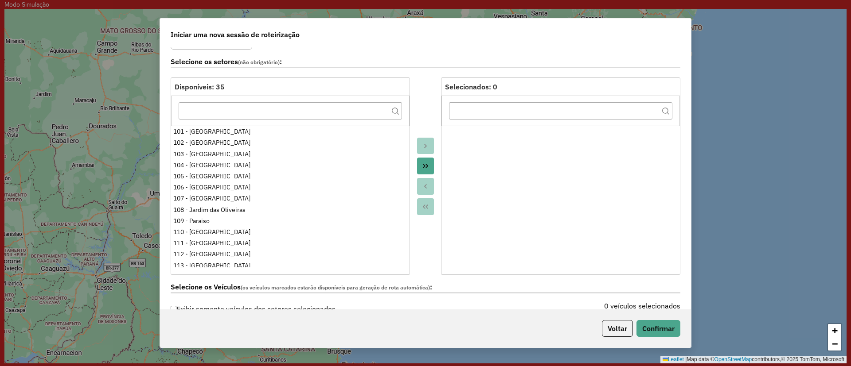
scroll to position [0, 0]
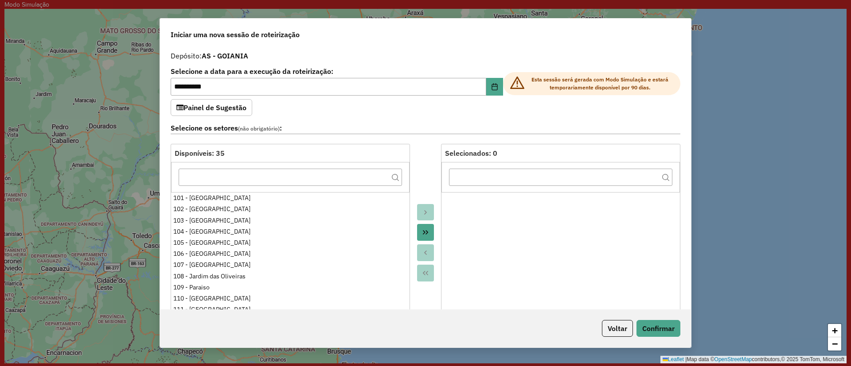
click at [425, 226] on button "Move All to Target" at bounding box center [425, 232] width 17 height 17
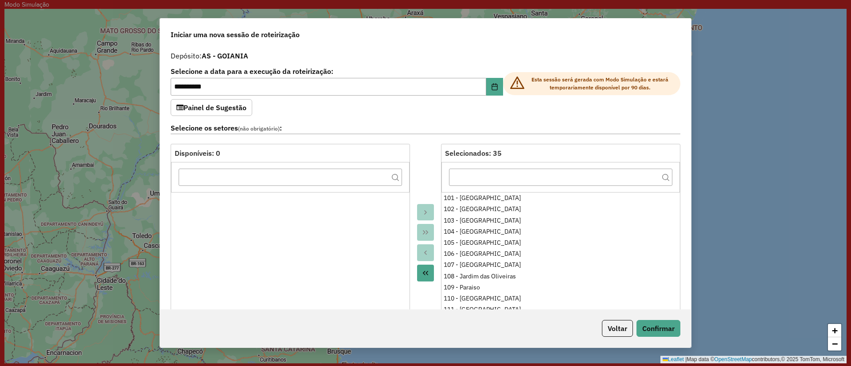
click at [424, 276] on icon "Move All to Source" at bounding box center [425, 273] width 7 height 7
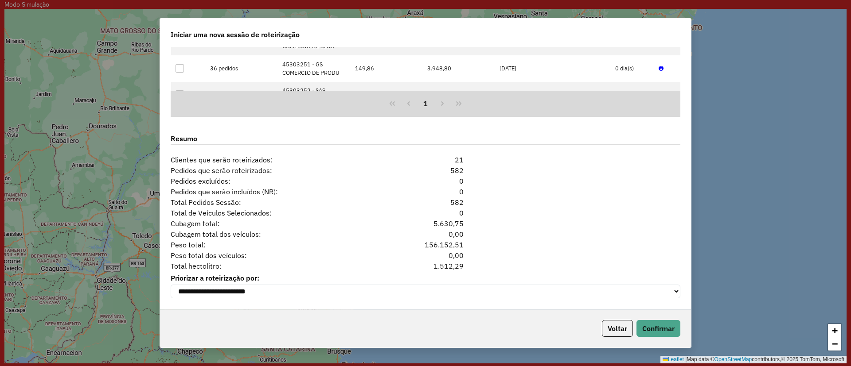
scroll to position [1096, 0]
click at [657, 327] on button "Confirmar" at bounding box center [658, 328] width 44 height 17
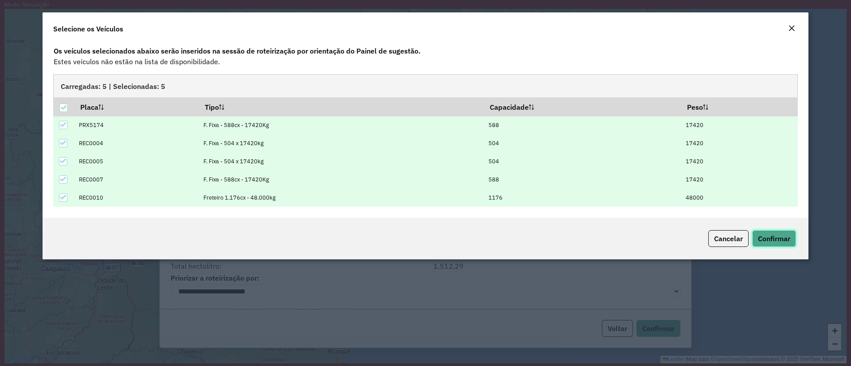
click at [768, 235] on span "Confirmar" at bounding box center [774, 238] width 32 height 9
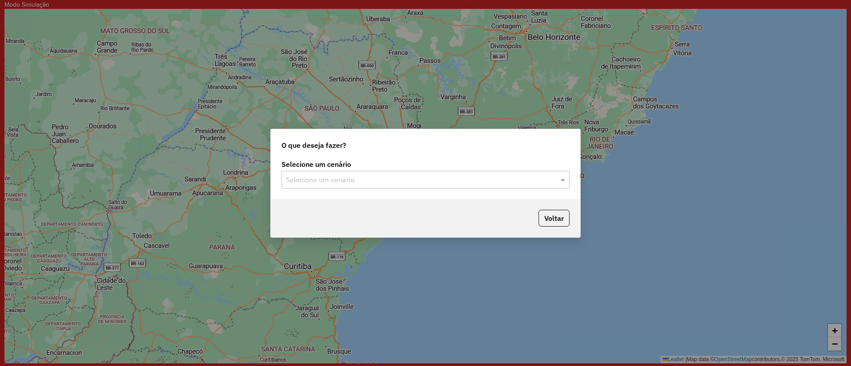
click at [296, 190] on div "Selecione um cenário Selecione um cenário" at bounding box center [425, 179] width 309 height 42
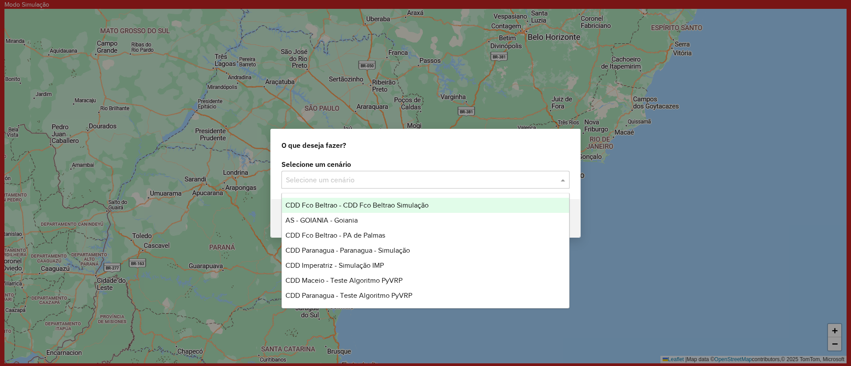
click at [299, 175] on input "text" at bounding box center [416, 180] width 261 height 11
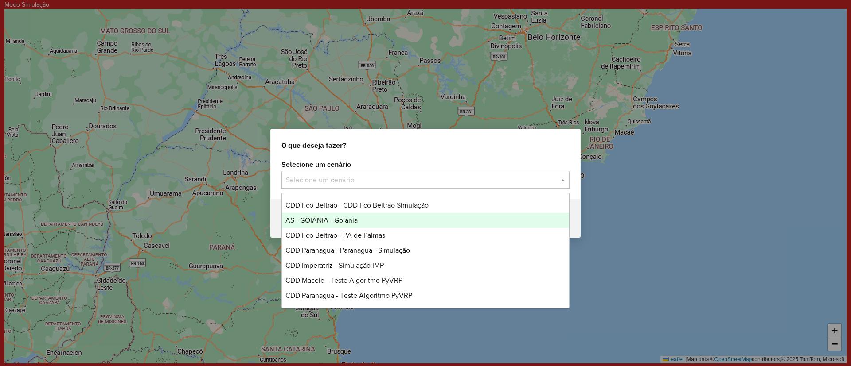
click at [344, 225] on div "AS - GOIANIA - Goiania" at bounding box center [425, 220] width 287 height 15
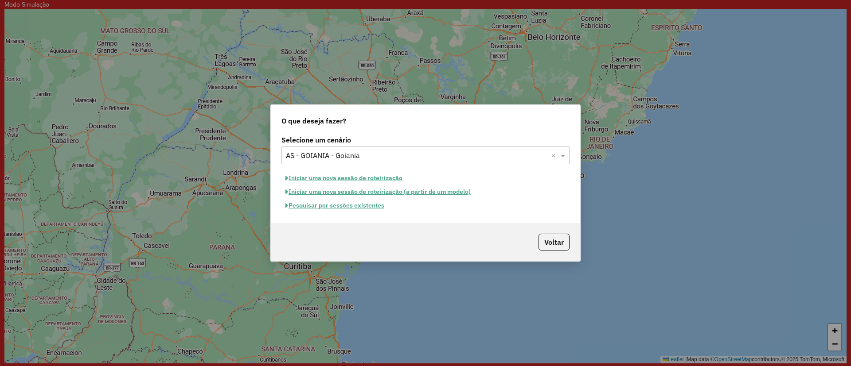
click at [333, 161] on div "Selecione um cenário × AS - GOIANIA - Goiania ×" at bounding box center [425, 156] width 288 height 18
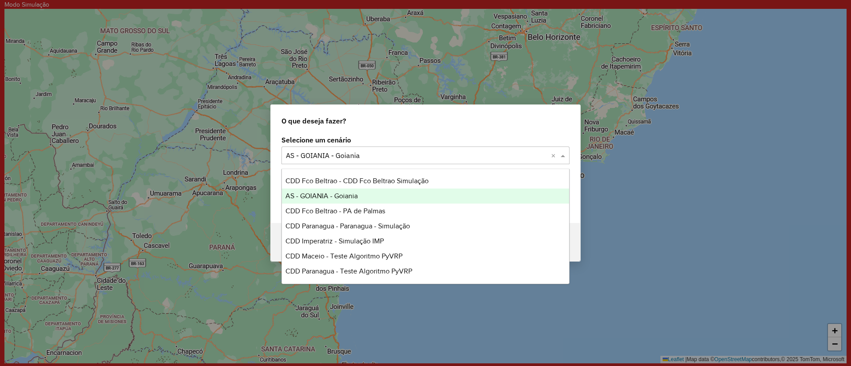
click at [358, 194] on div "AS - GOIANIA - Goiania" at bounding box center [425, 196] width 287 height 15
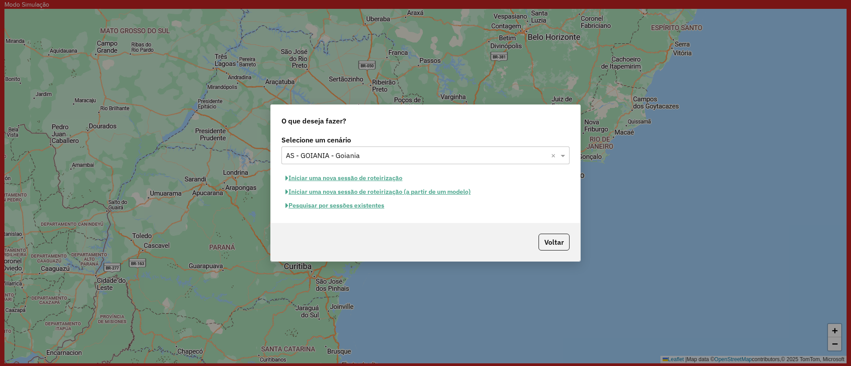
click at [337, 177] on button "Iniciar uma nova sessão de roteirização" at bounding box center [343, 178] width 125 height 14
select select "*"
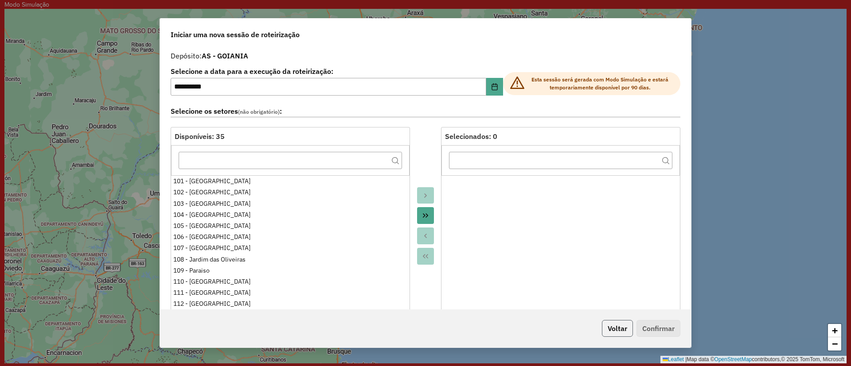
click at [602, 323] on button "Voltar" at bounding box center [617, 328] width 31 height 17
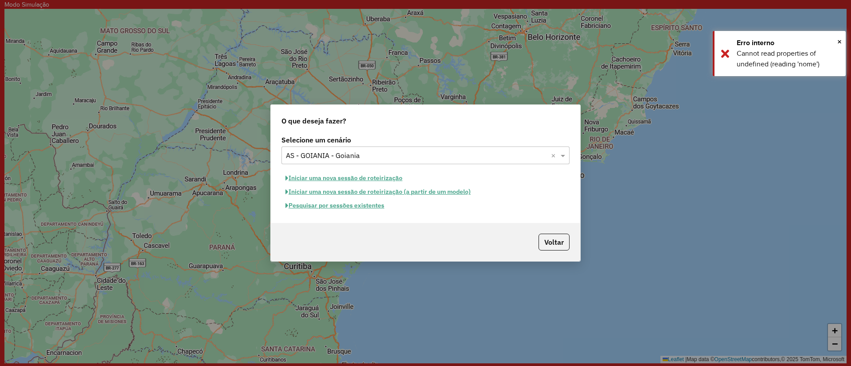
click at [367, 192] on button "Iniciar uma nova sessão de roteirização (a partir de um modelo)" at bounding box center [377, 192] width 193 height 14
select select "*"
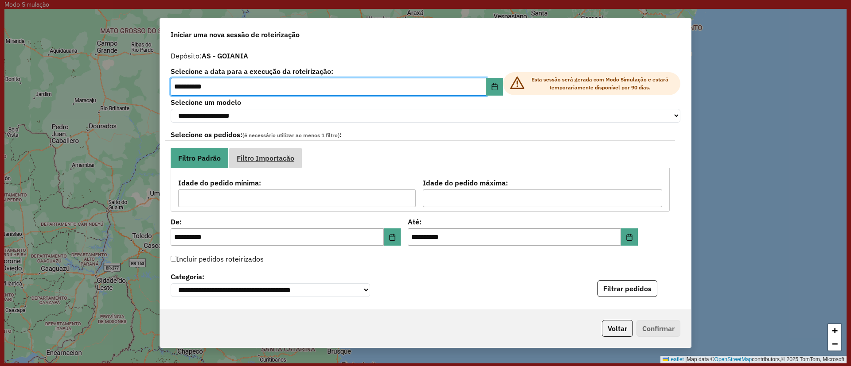
click at [266, 161] on span "Filtro Importação" at bounding box center [266, 158] width 58 height 7
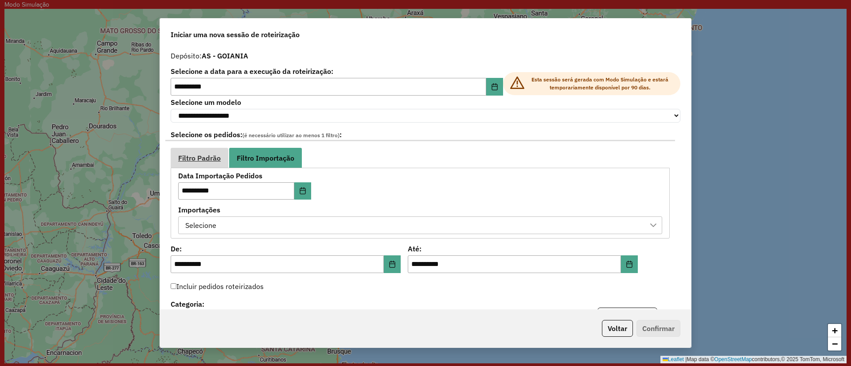
click at [212, 155] on link "Filtro Padrão" at bounding box center [200, 158] width 58 height 20
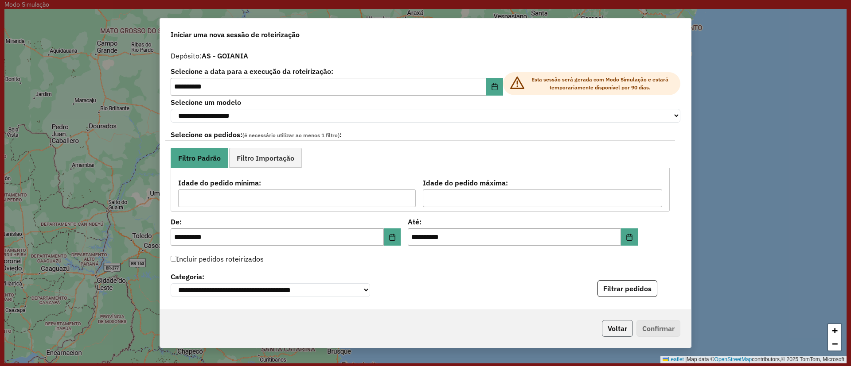
click at [621, 330] on button "Voltar" at bounding box center [617, 328] width 31 height 17
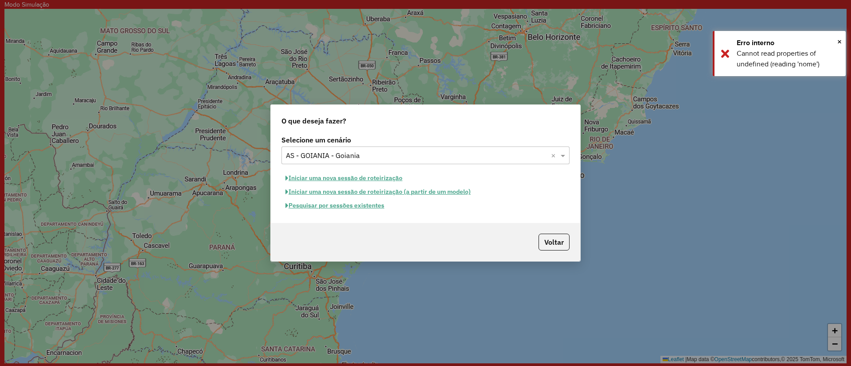
click at [322, 176] on button "Iniciar uma nova sessão de roteirização" at bounding box center [343, 178] width 125 height 14
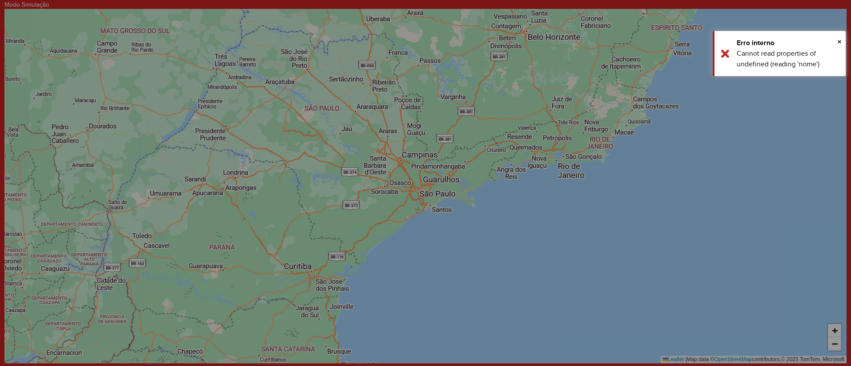
select select "*"
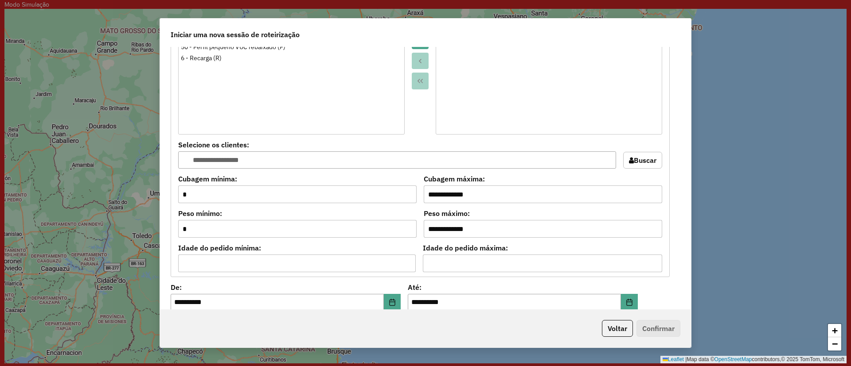
scroll to position [731, 0]
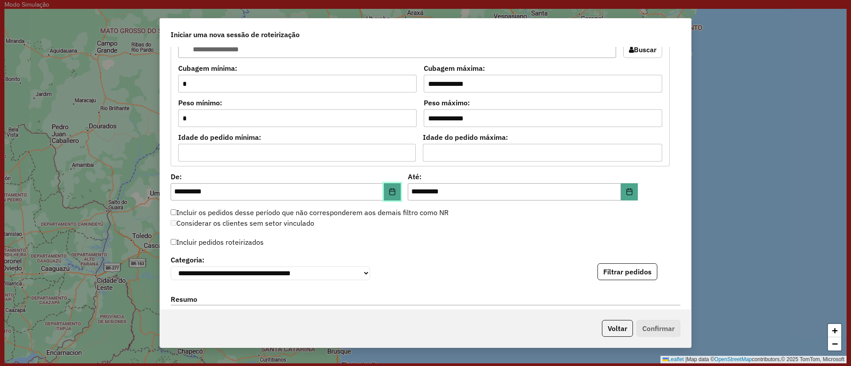
click at [389, 190] on icon "Choose Date" at bounding box center [392, 191] width 7 height 7
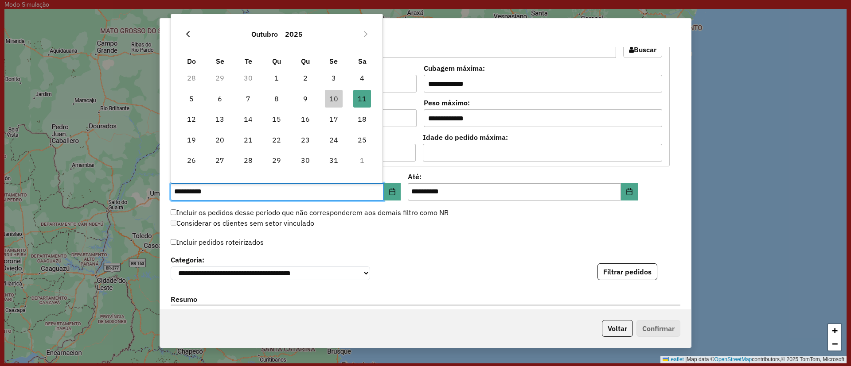
click at [192, 36] on button "Previous Month" at bounding box center [188, 34] width 14 height 14
click at [246, 159] on span "30" at bounding box center [248, 161] width 18 height 18
type input "**********"
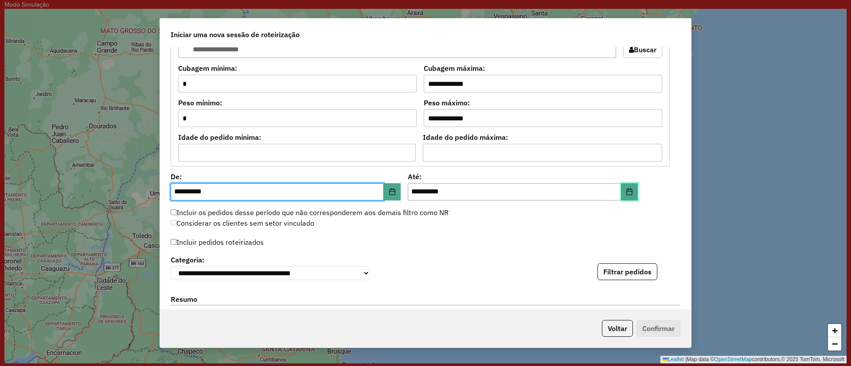
click at [628, 196] on button "Choose Date" at bounding box center [629, 192] width 17 height 18
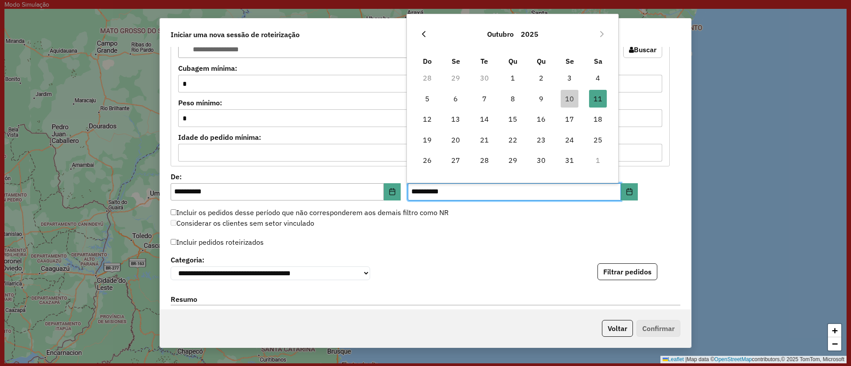
click at [428, 31] on button "Previous Month" at bounding box center [423, 34] width 14 height 14
click at [495, 163] on td "30" at bounding box center [484, 160] width 28 height 20
click at [491, 163] on span "30" at bounding box center [484, 161] width 18 height 18
type input "**********"
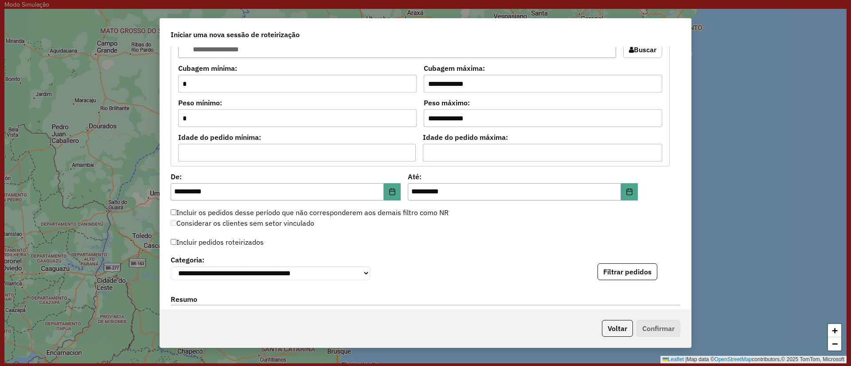
click at [498, 246] on div "Incluir pedidos roteirizados" at bounding box center [426, 244] width 510 height 17
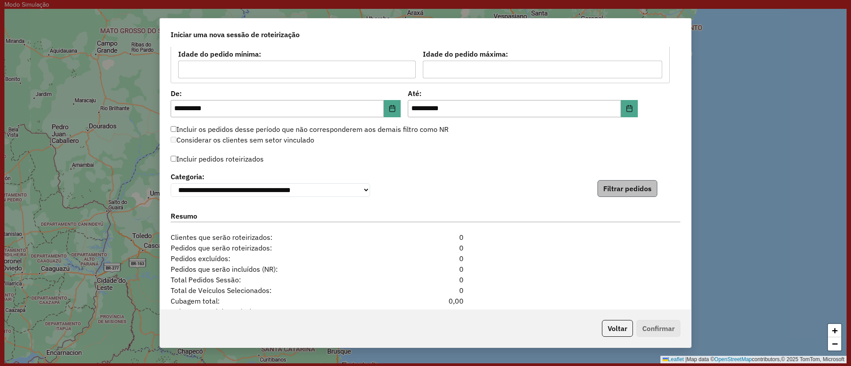
scroll to position [819, 0]
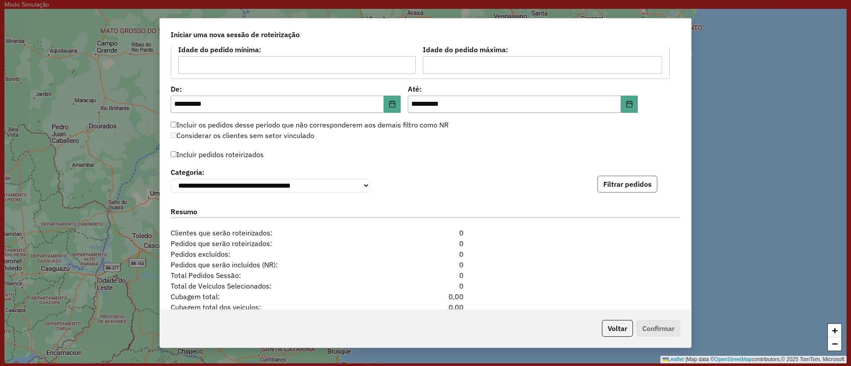
click at [630, 184] on button "Filtrar pedidos" at bounding box center [627, 184] width 60 height 17
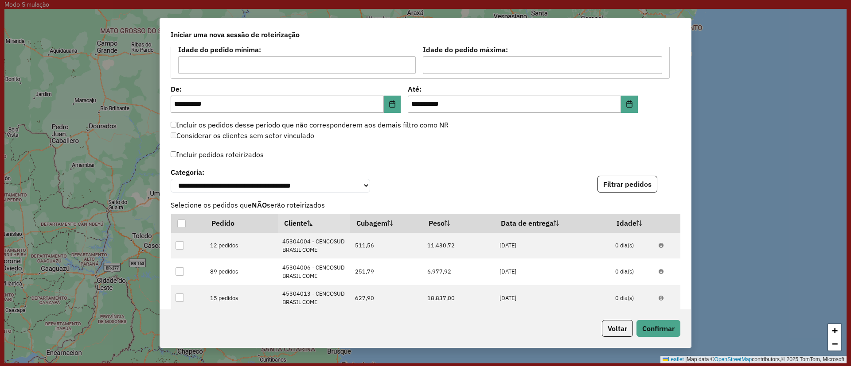
scroll to position [1079, 0]
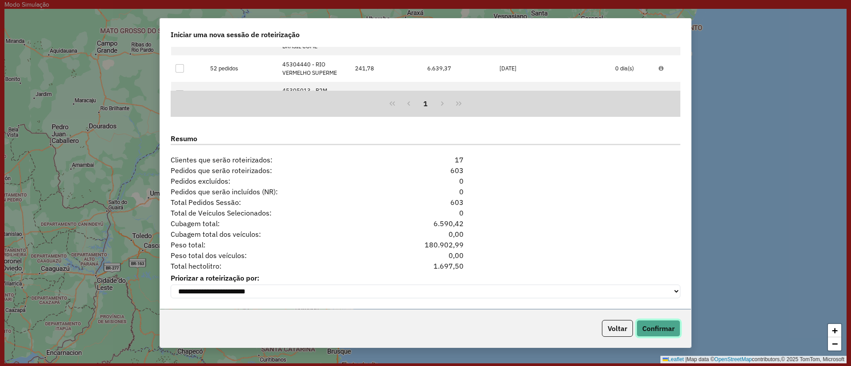
click at [657, 326] on button "Confirmar" at bounding box center [658, 328] width 44 height 17
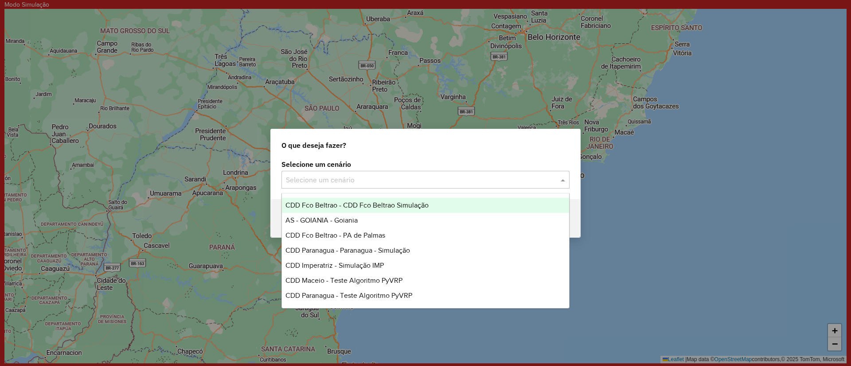
drag, startPoint x: 299, startPoint y: 174, endPoint x: 304, endPoint y: 178, distance: 7.3
click at [301, 175] on div "Selecione um cenário" at bounding box center [425, 180] width 288 height 18
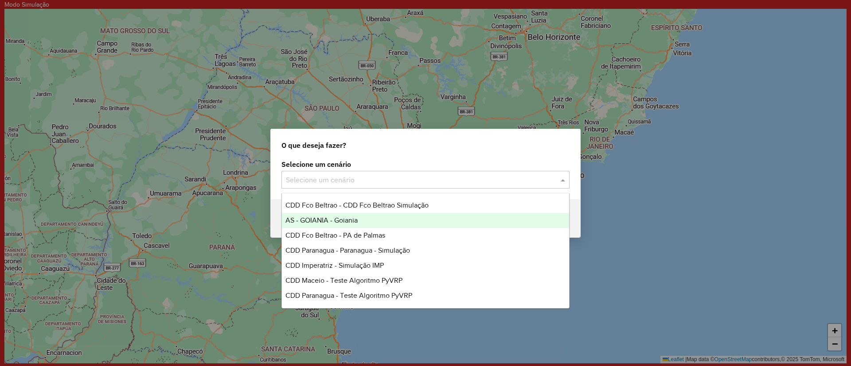
click at [327, 222] on span "AS - GOIANIA - Goiania" at bounding box center [321, 221] width 72 height 8
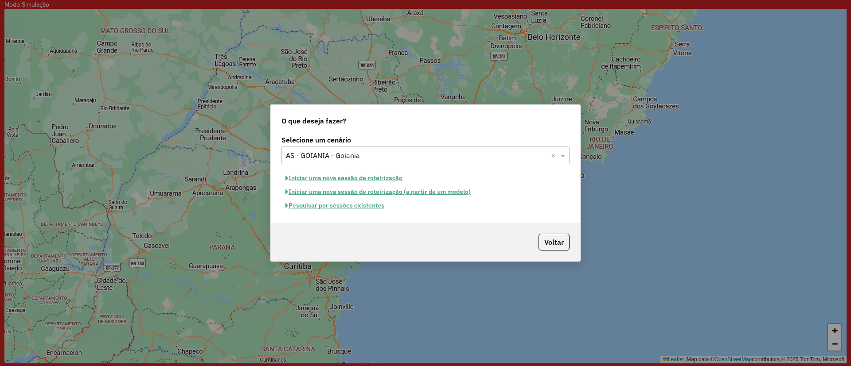
click at [319, 173] on button "Iniciar uma nova sessão de roteirização" at bounding box center [343, 178] width 125 height 14
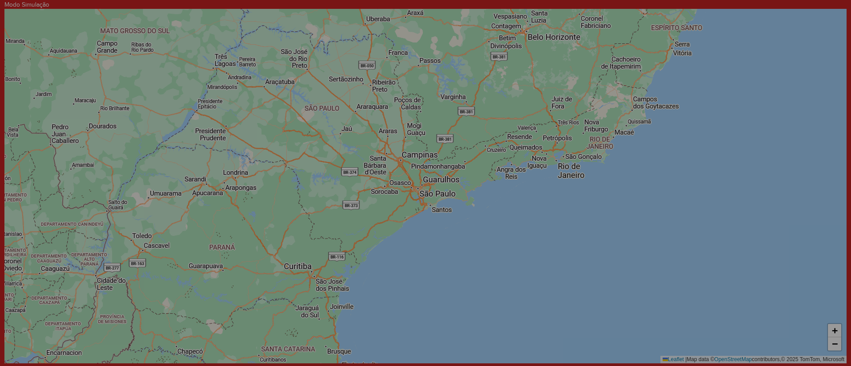
select select "*"
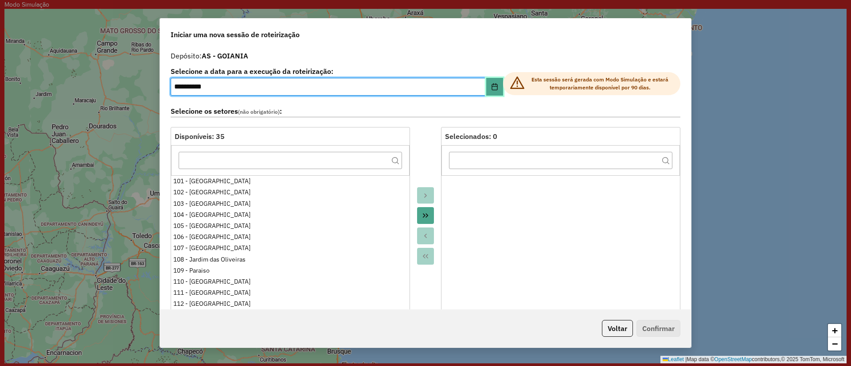
click at [491, 88] on icon "Choose Date" at bounding box center [494, 86] width 6 height 7
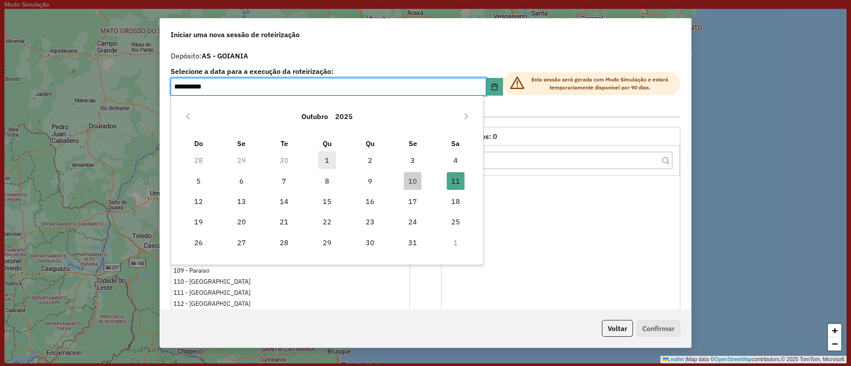
click at [326, 156] on span "1" at bounding box center [327, 161] width 18 height 18
type input "**********"
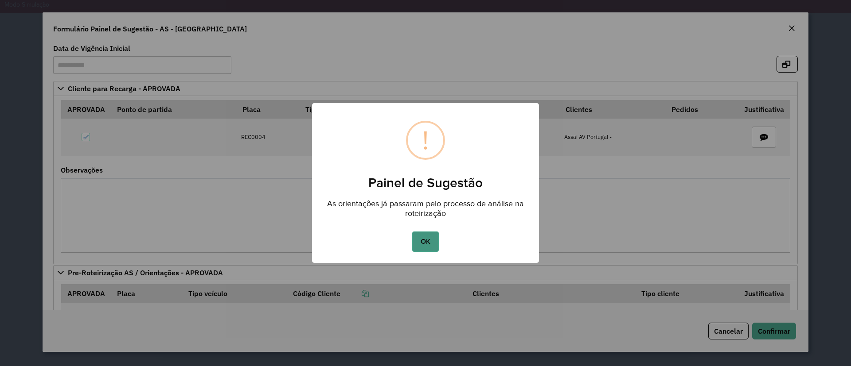
click at [428, 238] on button "OK" at bounding box center [425, 242] width 26 height 20
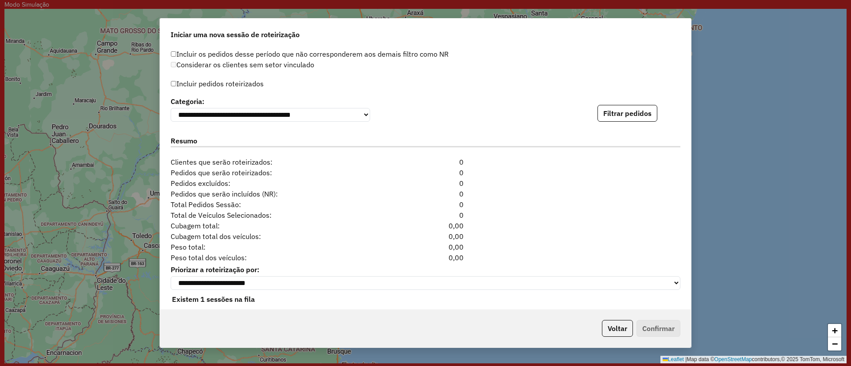
scroll to position [922, 0]
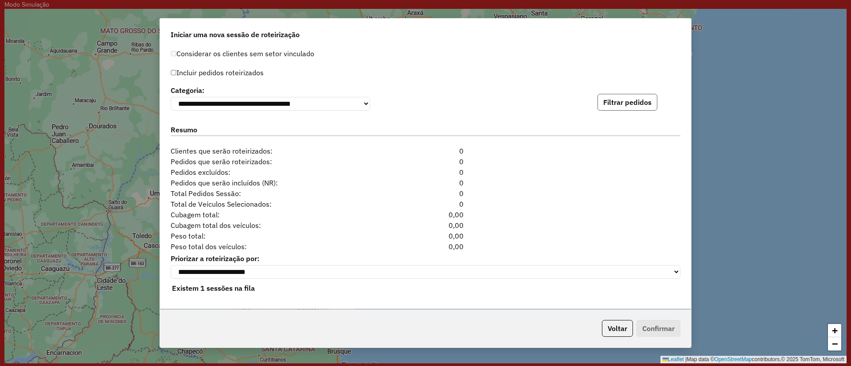
click at [601, 103] on button "Filtrar pedidos" at bounding box center [627, 102] width 60 height 17
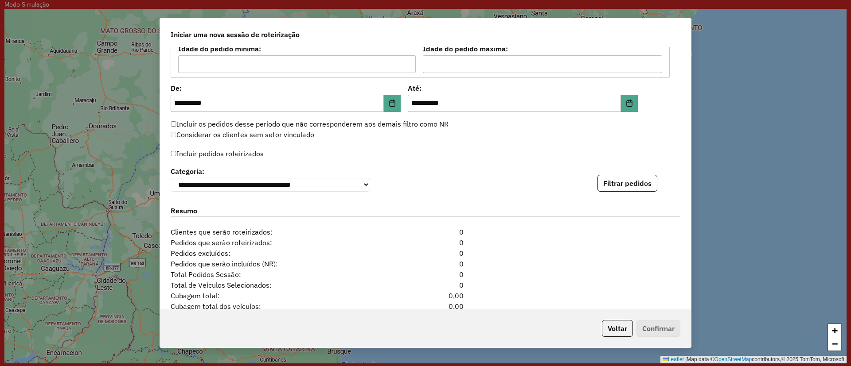
scroll to position [789, 0]
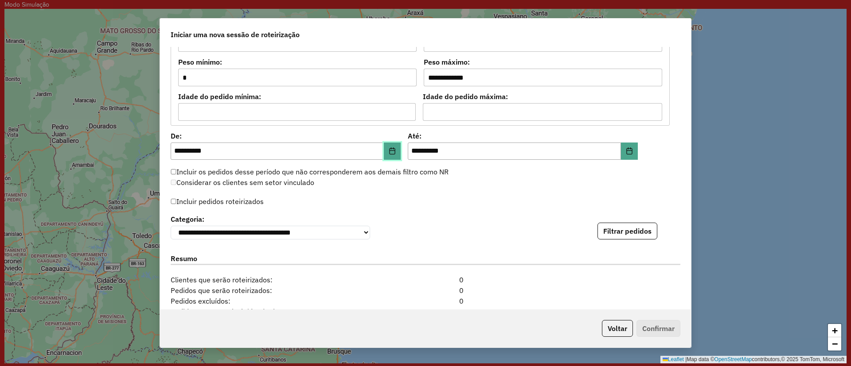
click at [397, 156] on button "Choose Date" at bounding box center [392, 152] width 17 height 18
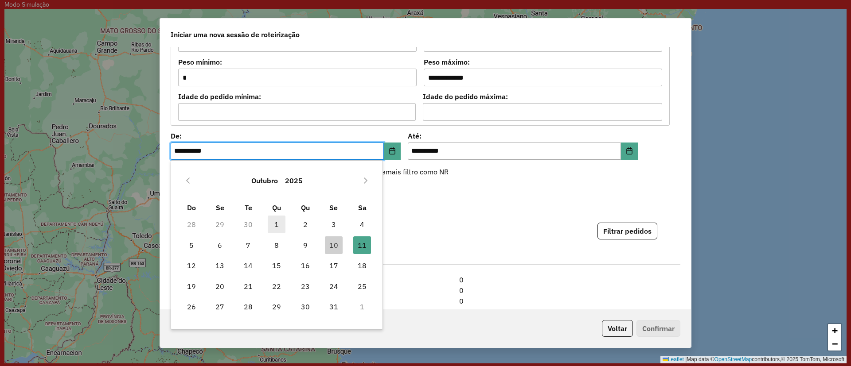
click at [277, 222] on span "1" at bounding box center [277, 225] width 18 height 18
type input "**********"
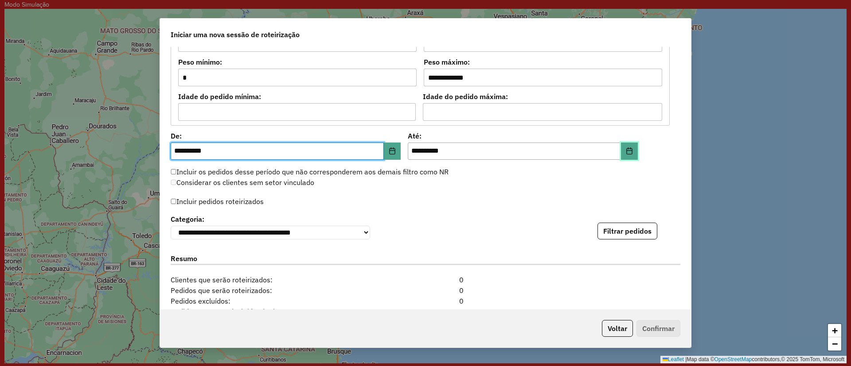
click at [632, 153] on button "Choose Date" at bounding box center [629, 152] width 17 height 18
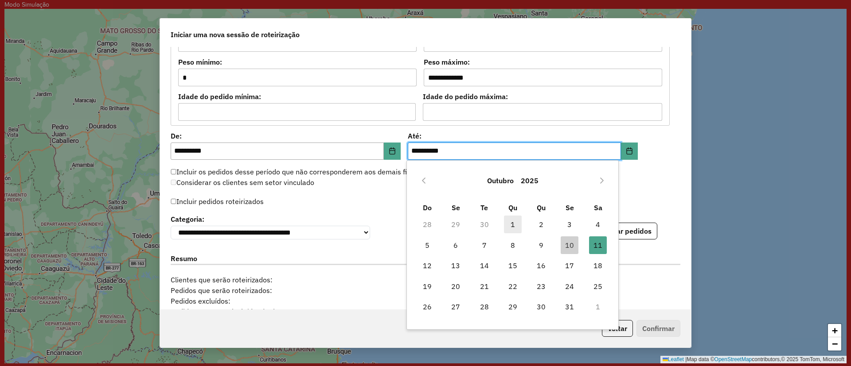
click at [509, 218] on span "1" at bounding box center [513, 225] width 18 height 18
type input "**********"
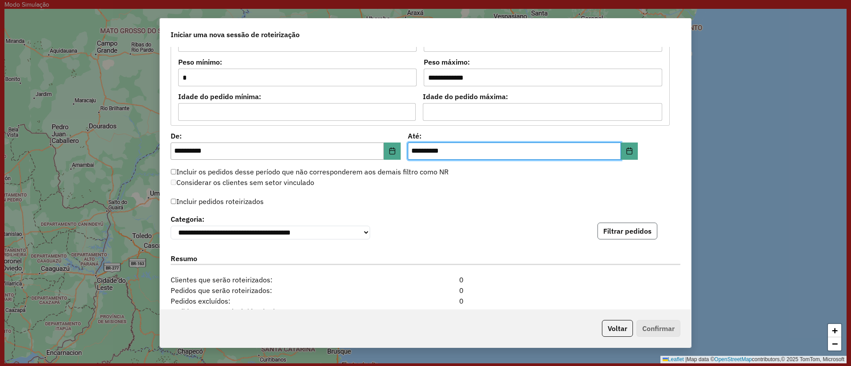
click at [624, 229] on button "Filtrar pedidos" at bounding box center [627, 231] width 60 height 17
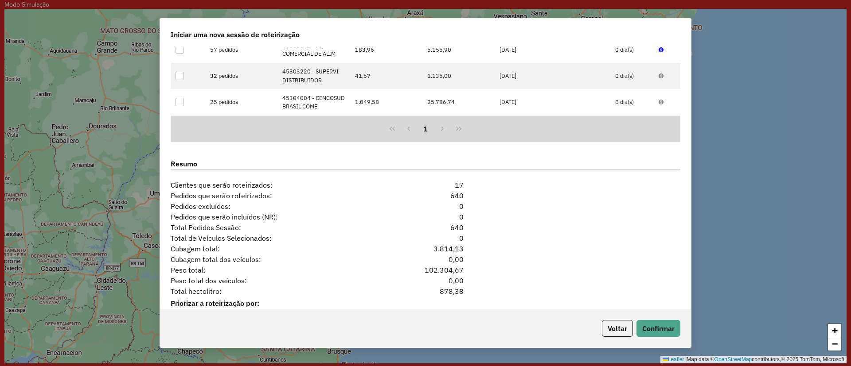
scroll to position [1115, 0]
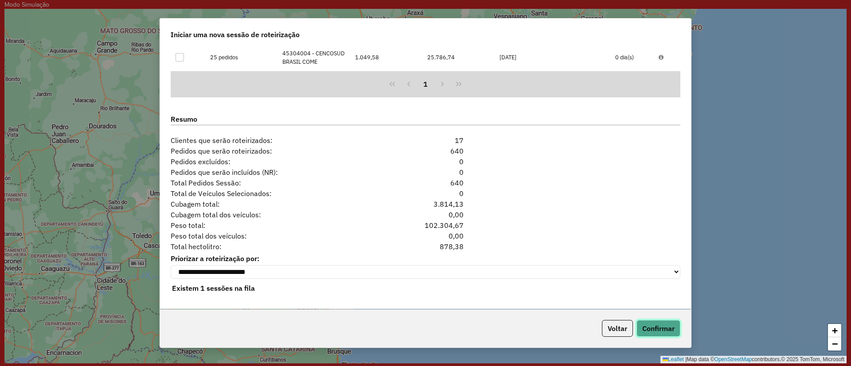
click at [644, 322] on button "Confirmar" at bounding box center [658, 328] width 44 height 17
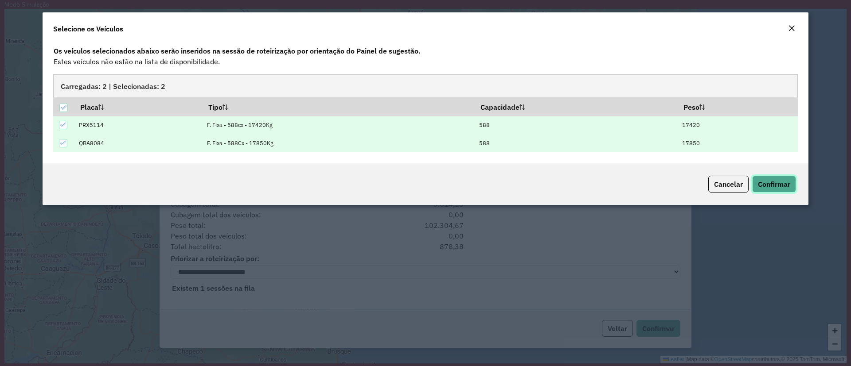
click at [771, 177] on button "Confirmar" at bounding box center [774, 184] width 44 height 17
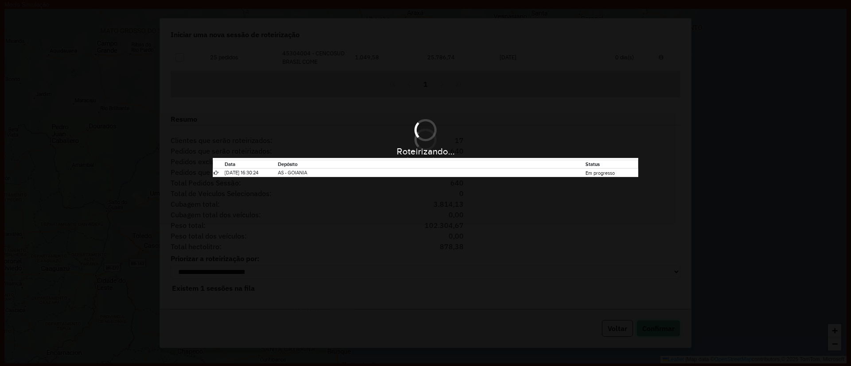
scroll to position [1096, 0]
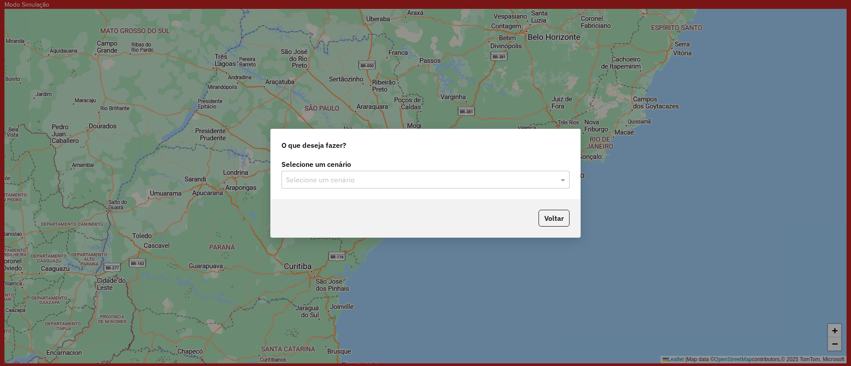
click at [366, 192] on div "Selecione um cenário Selecione um cenário" at bounding box center [425, 179] width 309 height 42
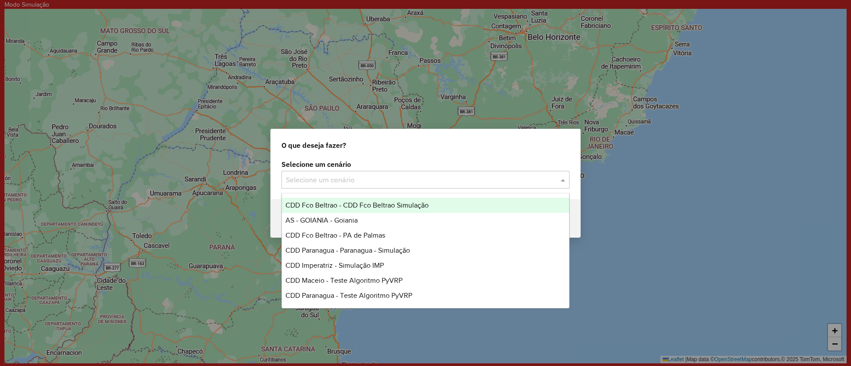
click at [341, 178] on input "text" at bounding box center [416, 180] width 261 height 11
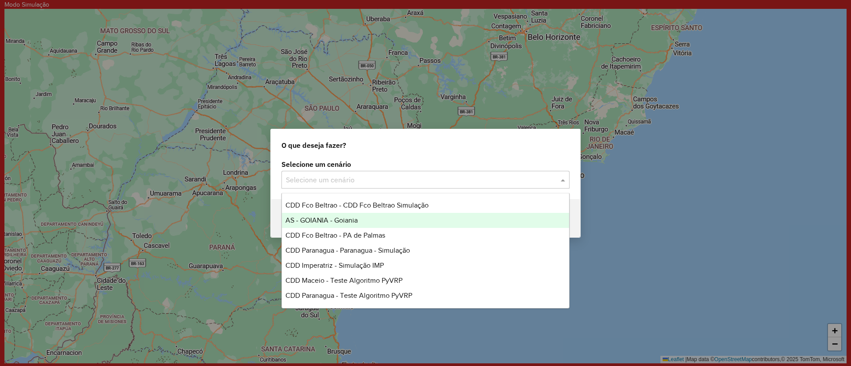
click at [351, 222] on span "AS - GOIANIA - Goiania" at bounding box center [321, 221] width 72 height 8
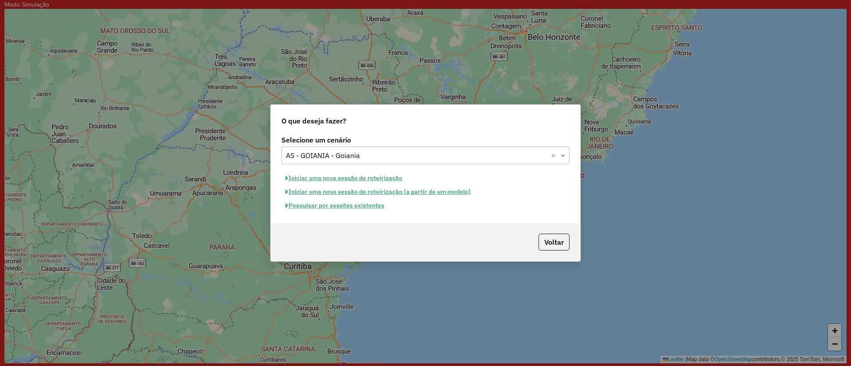
click at [340, 204] on button "Pesquisar por sessões existentes" at bounding box center [334, 206] width 107 height 14
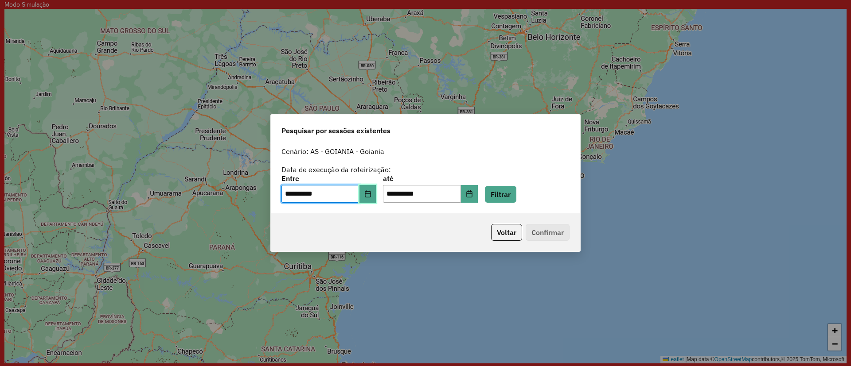
click at [371, 191] on icon "Choose Date" at bounding box center [367, 194] width 7 height 7
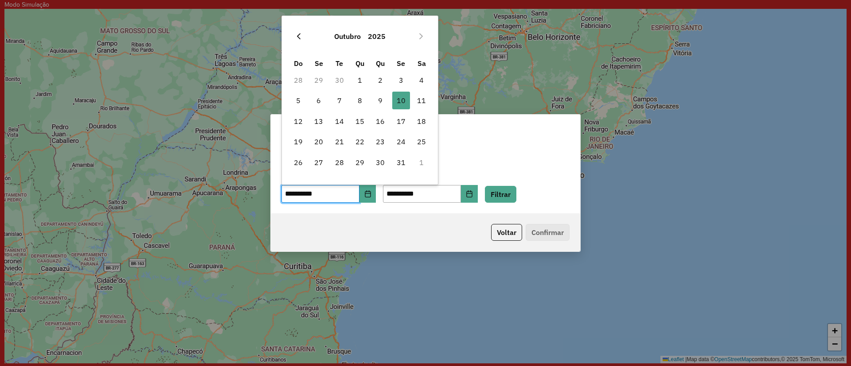
click at [299, 35] on icon "Previous Month" at bounding box center [299, 36] width 4 height 6
click at [342, 158] on span "30" at bounding box center [340, 163] width 18 height 18
type input "**********"
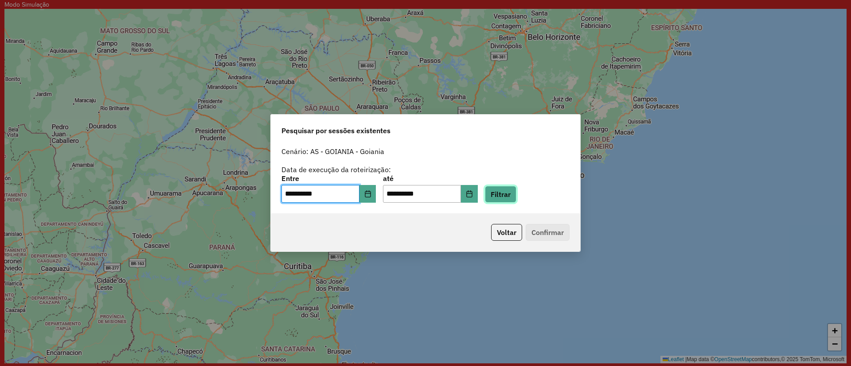
click at [503, 199] on button "Filtrar" at bounding box center [500, 194] width 31 height 17
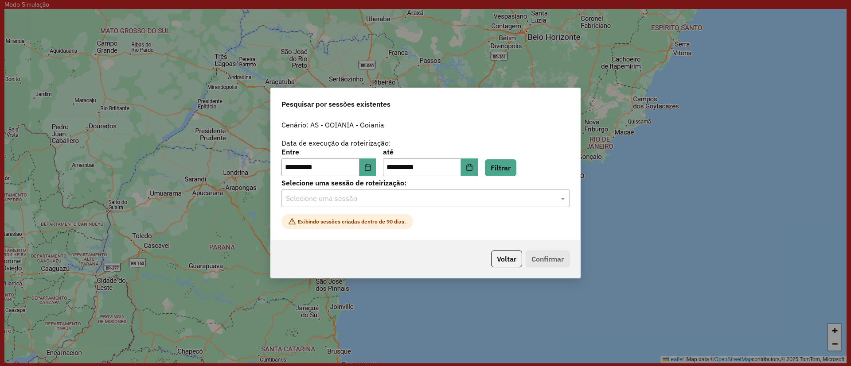
click at [396, 194] on input "text" at bounding box center [416, 199] width 261 height 11
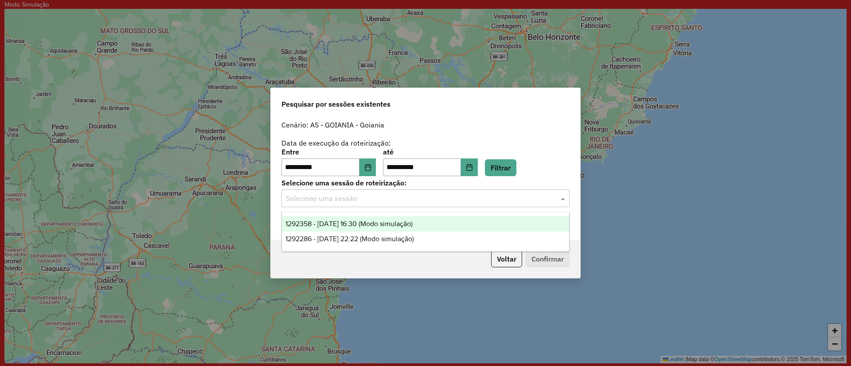
click at [448, 117] on div "**********" at bounding box center [425, 179] width 309 height 124
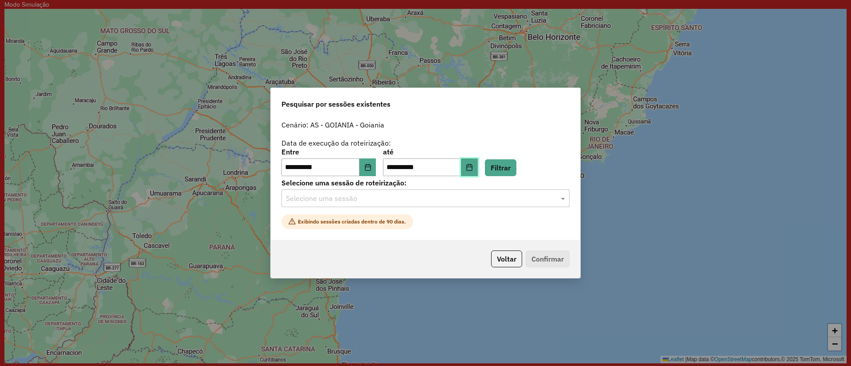
click at [475, 166] on button "Choose Date" at bounding box center [469, 168] width 17 height 18
click at [471, 143] on div "**********" at bounding box center [425, 148] width 288 height 56
click at [478, 165] on button "Choose Date" at bounding box center [469, 168] width 17 height 18
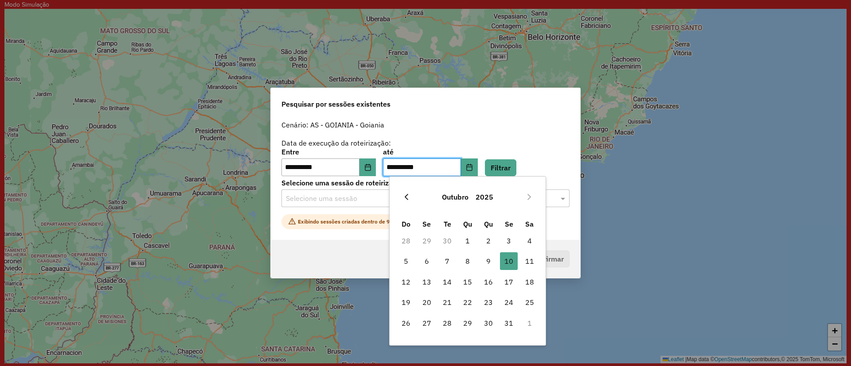
click at [409, 194] on icon "Previous Month" at bounding box center [406, 197] width 7 height 7
click at [450, 325] on span "30" at bounding box center [447, 324] width 18 height 18
type input "**********"
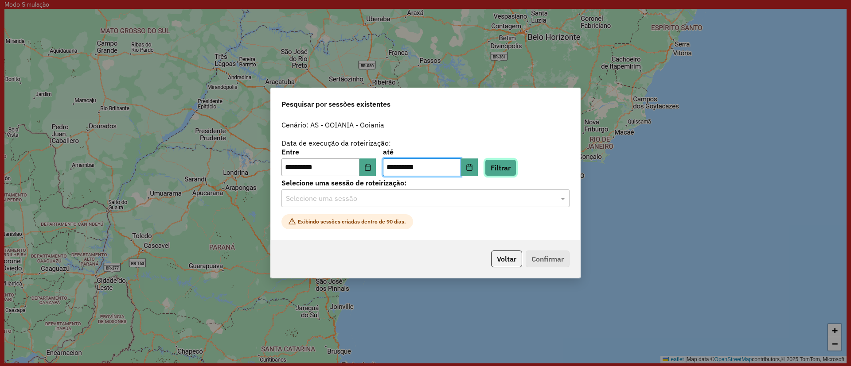
click at [500, 166] on button "Filtrar" at bounding box center [500, 168] width 31 height 17
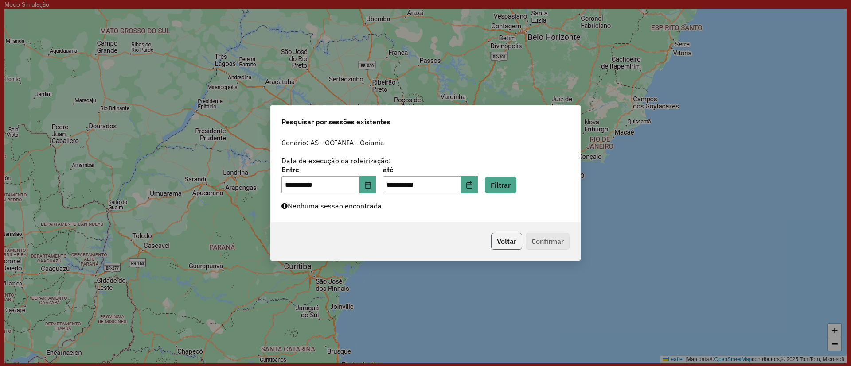
click at [498, 235] on button "Voltar" at bounding box center [506, 241] width 31 height 17
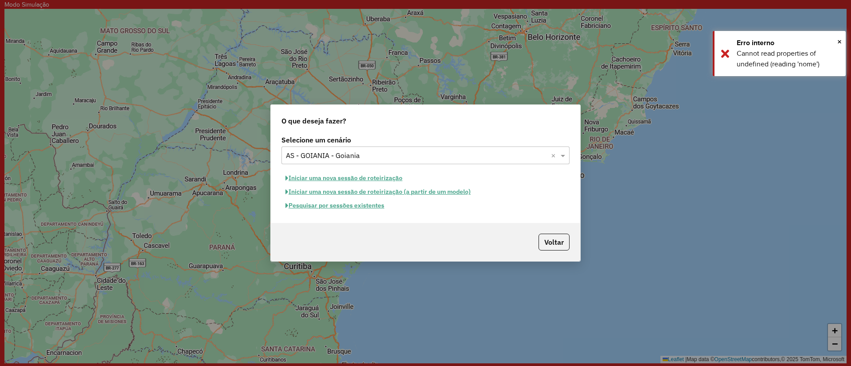
click at [319, 176] on button "Iniciar uma nova sessão de roteirização" at bounding box center [343, 178] width 125 height 14
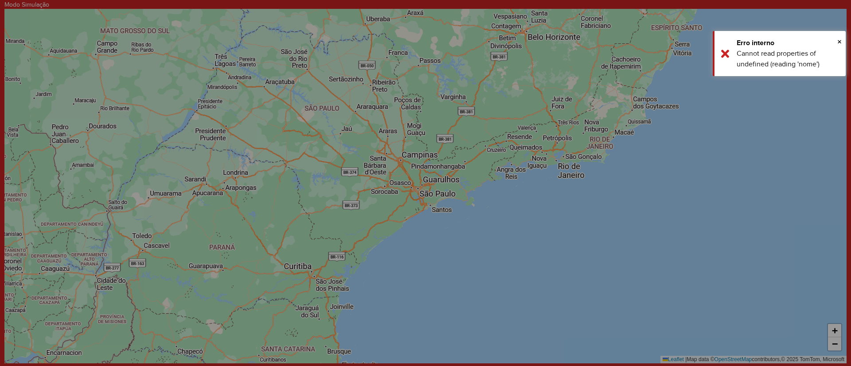
select select "*"
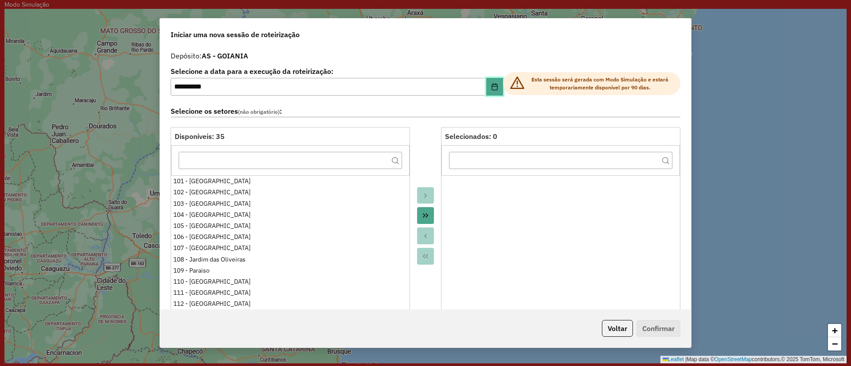
click at [498, 84] on button "Choose Date" at bounding box center [494, 87] width 17 height 18
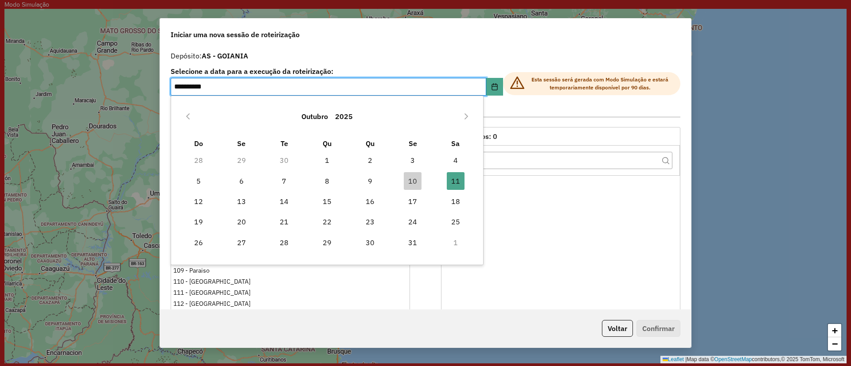
click at [202, 120] on div "Outubro 2025" at bounding box center [327, 116] width 300 height 28
click at [191, 114] on button "Previous Month" at bounding box center [188, 116] width 14 height 14
click at [288, 250] on span "30" at bounding box center [284, 243] width 18 height 18
type input "**********"
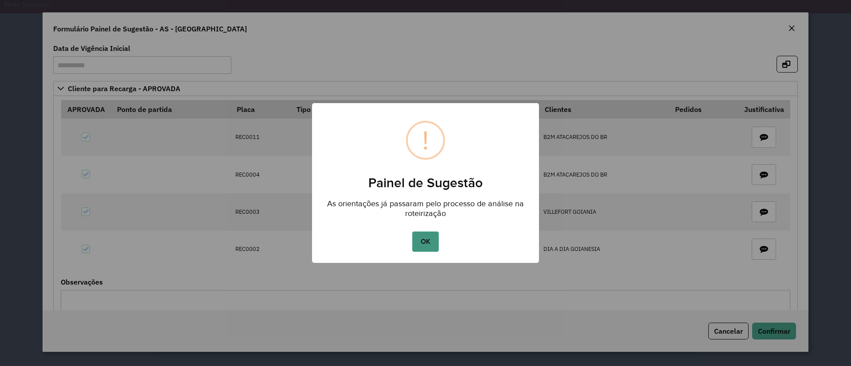
drag, startPoint x: 408, startPoint y: 229, endPoint x: 412, endPoint y: 232, distance: 4.8
click at [409, 230] on div "OK No Cancel" at bounding box center [425, 242] width 227 height 25
click at [420, 238] on button "OK" at bounding box center [425, 242] width 26 height 20
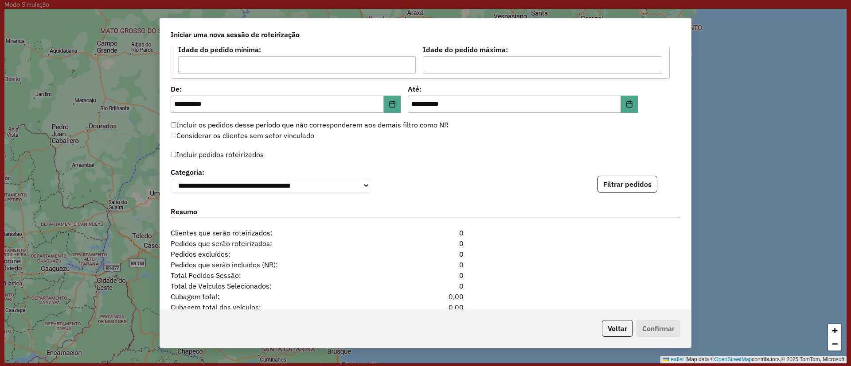
scroll to position [769, 0]
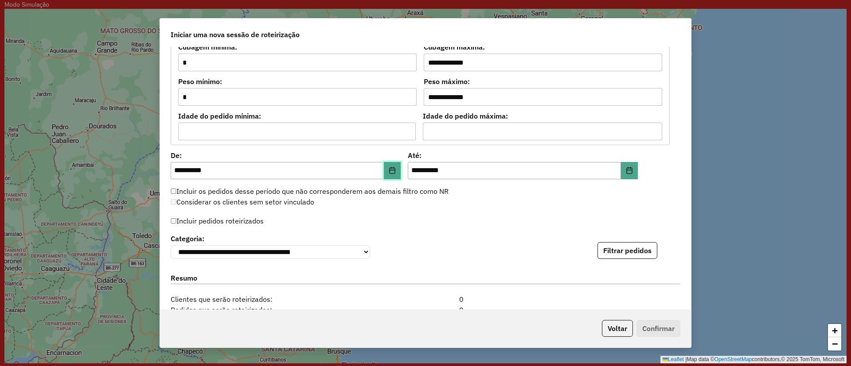
click at [387, 168] on button "Choose Date" at bounding box center [392, 171] width 17 height 18
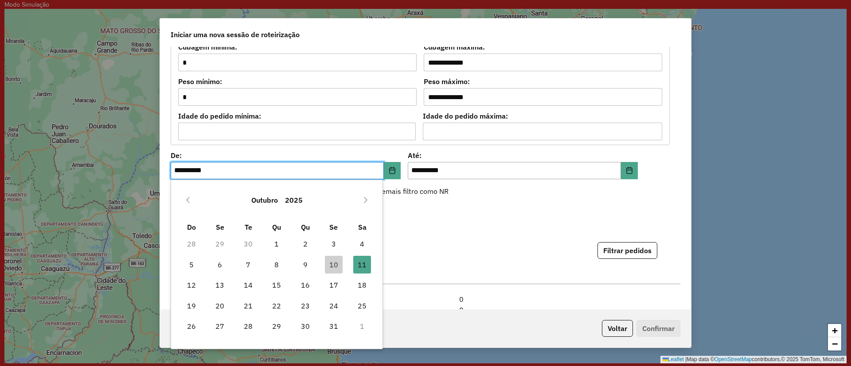
click at [179, 195] on div "Outubro 2025" at bounding box center [276, 200] width 199 height 28
click at [186, 198] on icon "Previous Month" at bounding box center [187, 200] width 7 height 7
click at [249, 324] on span "30" at bounding box center [248, 327] width 18 height 18
type input "**********"
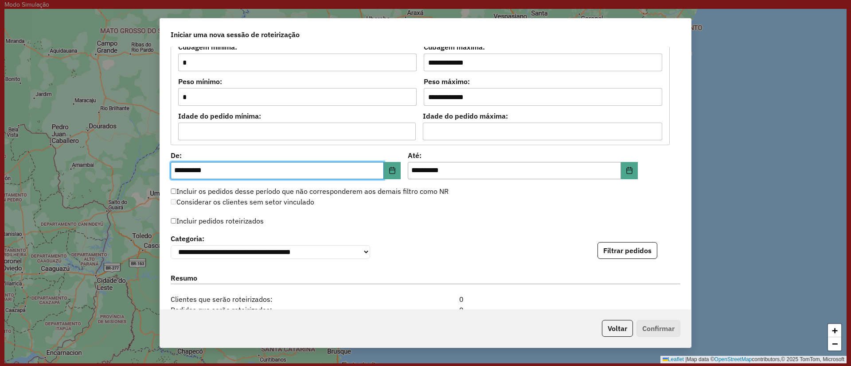
click at [626, 179] on div "**********" at bounding box center [425, 178] width 531 height 262
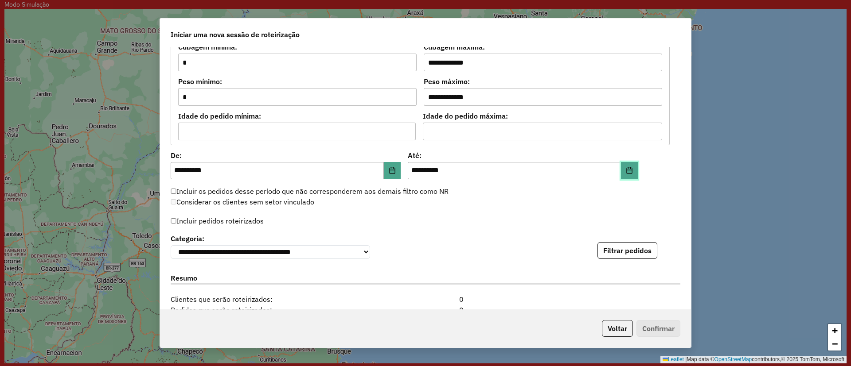
click at [626, 176] on button "Choose Date" at bounding box center [629, 171] width 17 height 18
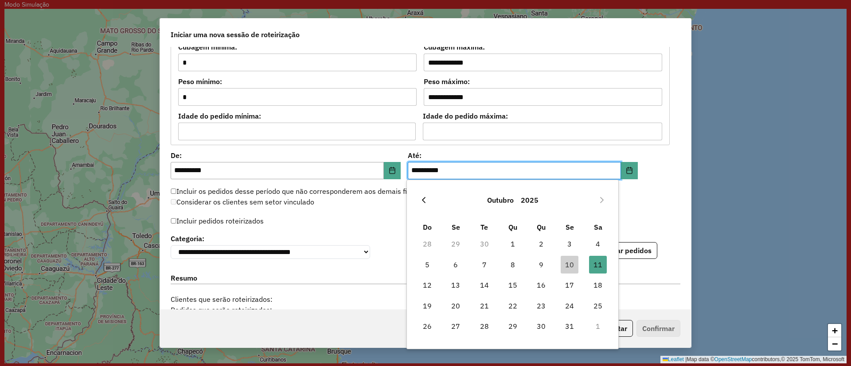
click at [418, 195] on button "Previous Month" at bounding box center [423, 200] width 14 height 14
click at [490, 329] on span "30" at bounding box center [484, 327] width 18 height 18
type input "**********"
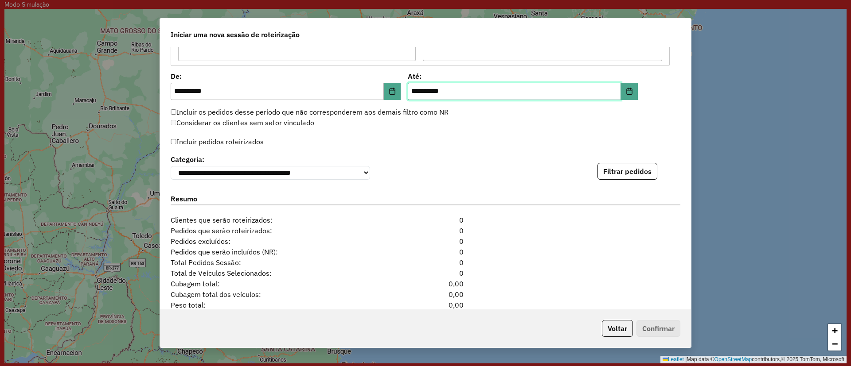
scroll to position [902, 0]
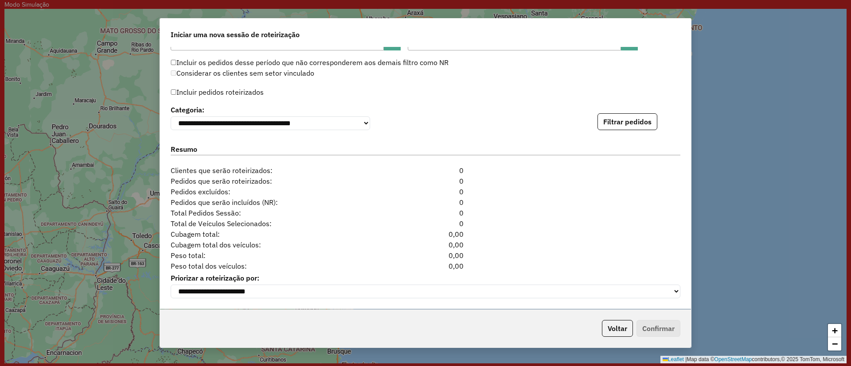
click at [615, 108] on div "**********" at bounding box center [426, 116] width 510 height 27
click at [610, 114] on button "Filtrar pedidos" at bounding box center [627, 121] width 60 height 17
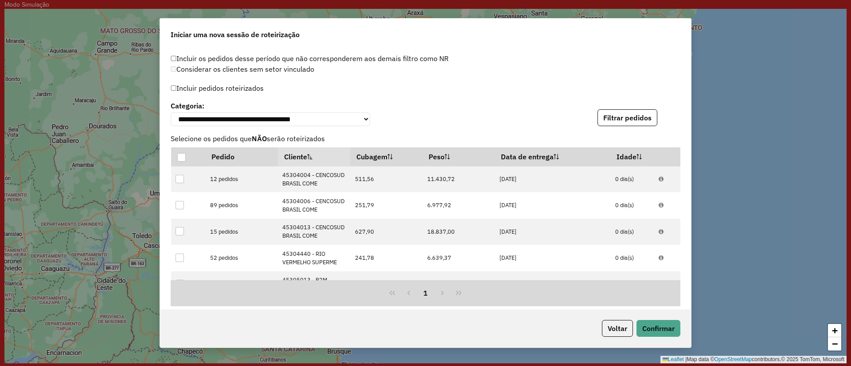
scroll to position [1096, 0]
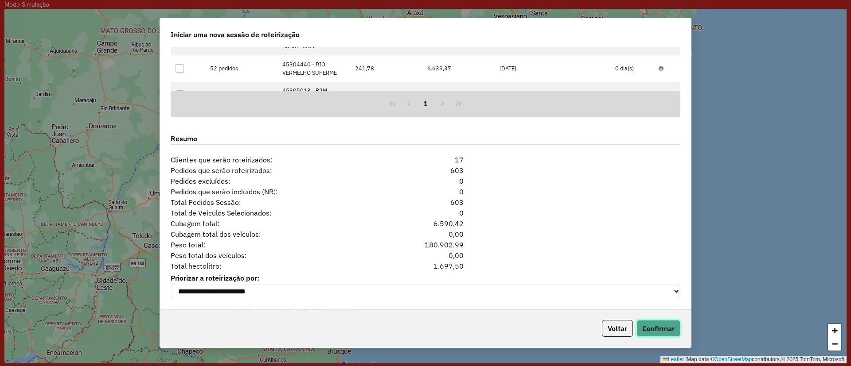
click at [650, 323] on button "Confirmar" at bounding box center [658, 328] width 44 height 17
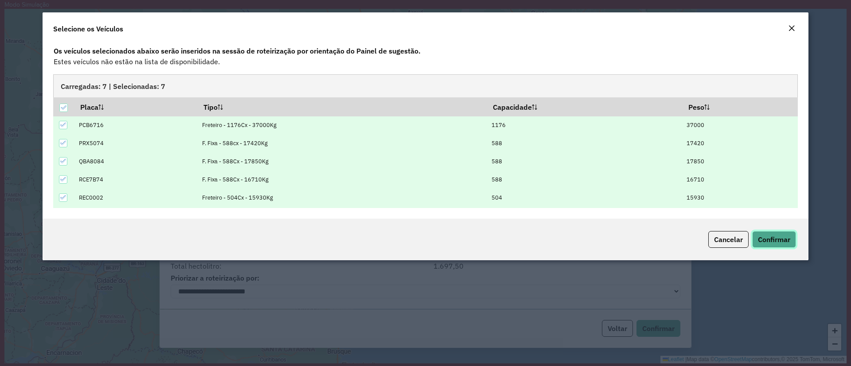
click at [770, 238] on span "Confirmar" at bounding box center [774, 239] width 32 height 9
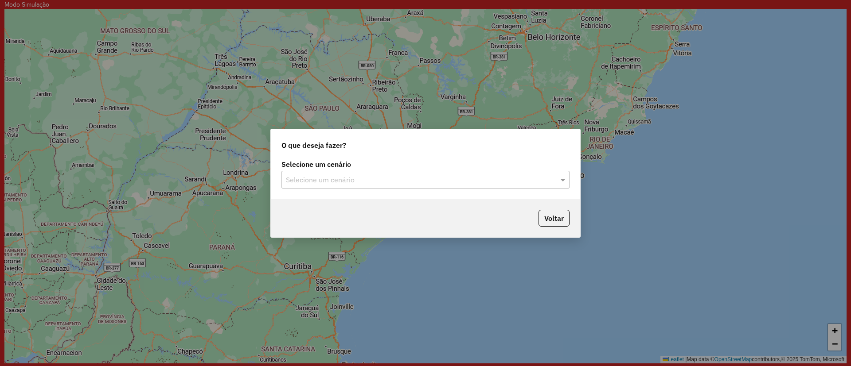
click at [317, 168] on label "Selecione um cenário" at bounding box center [425, 164] width 288 height 11
click at [315, 179] on input "text" at bounding box center [416, 180] width 261 height 11
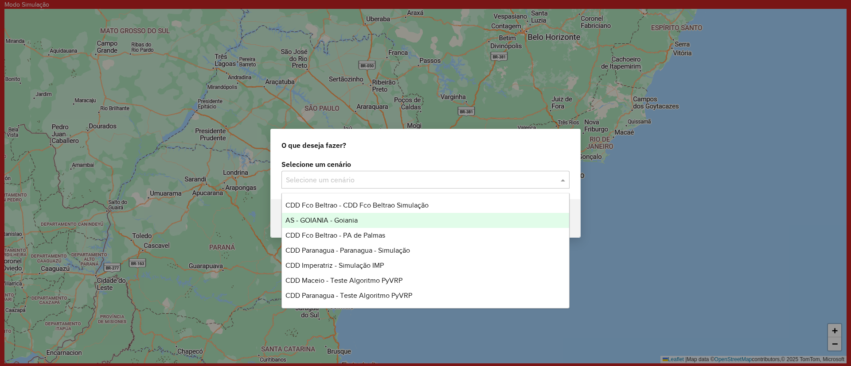
click at [327, 224] on div "AS - GOIANIA - Goiania" at bounding box center [425, 220] width 287 height 15
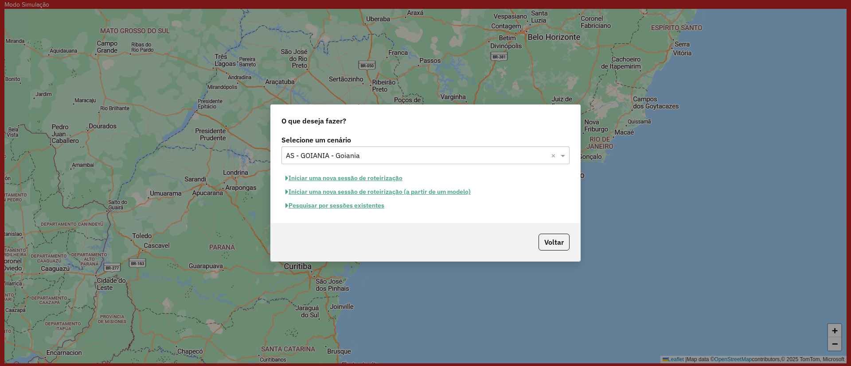
click at [338, 172] on button "Iniciar uma nova sessão de roteirização" at bounding box center [343, 178] width 125 height 14
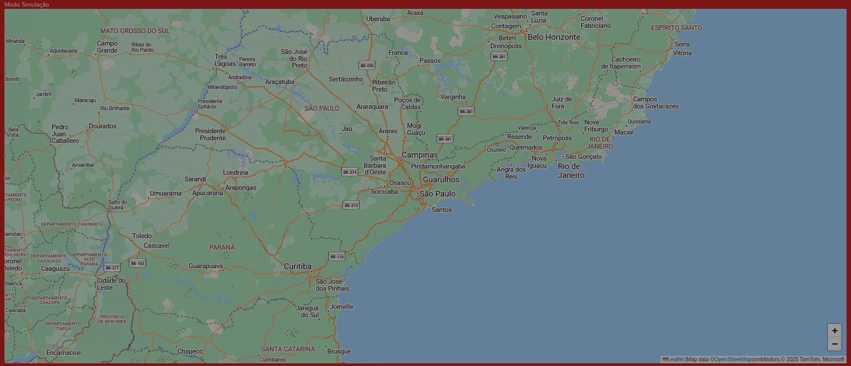
select select "*"
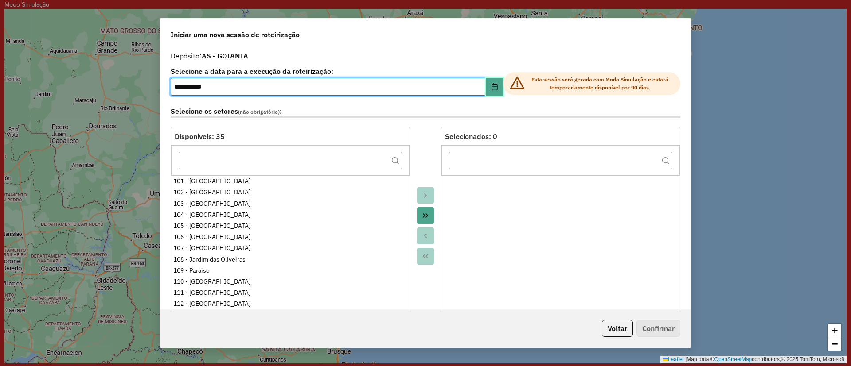
click at [488, 84] on button "Choose Date" at bounding box center [494, 87] width 17 height 18
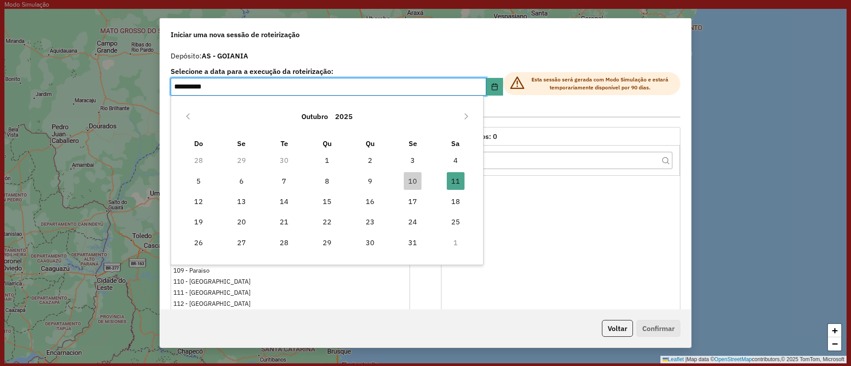
click at [358, 156] on td "2" at bounding box center [369, 160] width 43 height 20
click at [362, 156] on span "2" at bounding box center [370, 161] width 18 height 18
type input "**********"
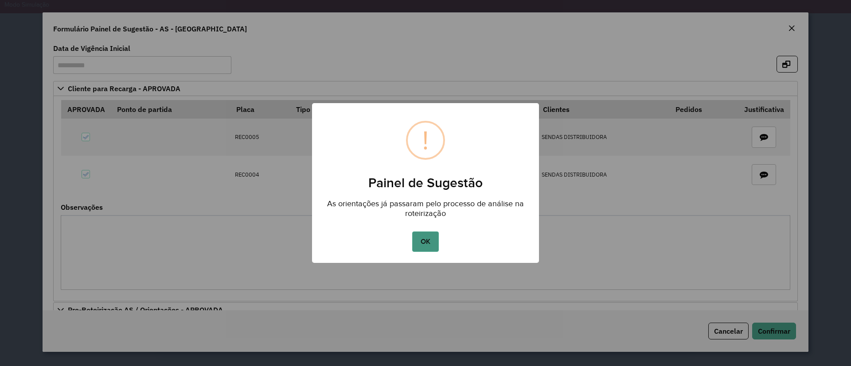
click at [425, 247] on button "OK" at bounding box center [425, 242] width 26 height 20
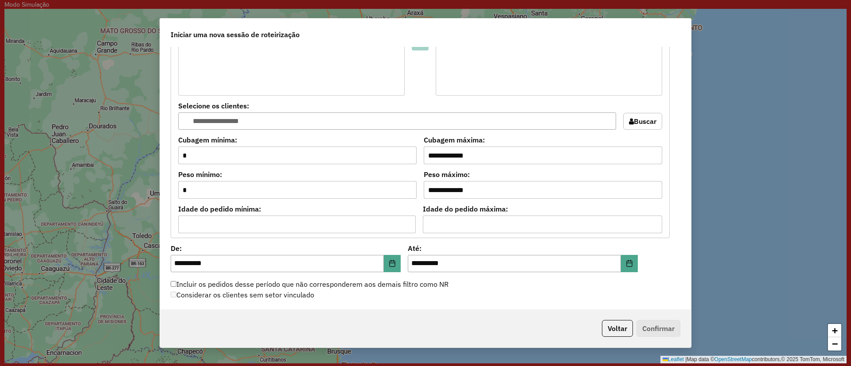
scroll to position [731, 0]
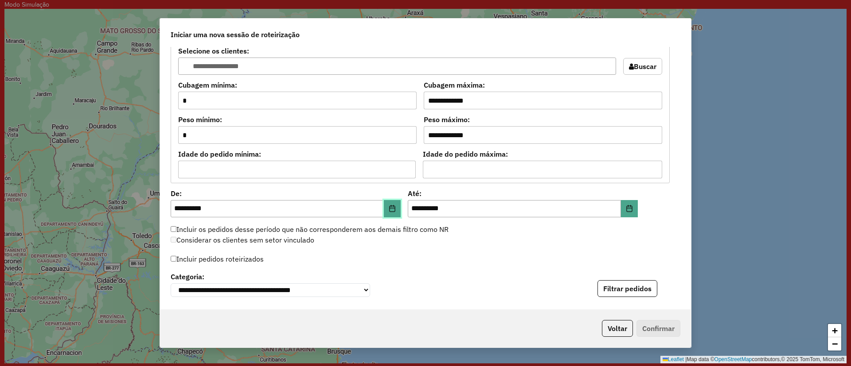
click at [387, 202] on button "Choose Date" at bounding box center [392, 209] width 17 height 18
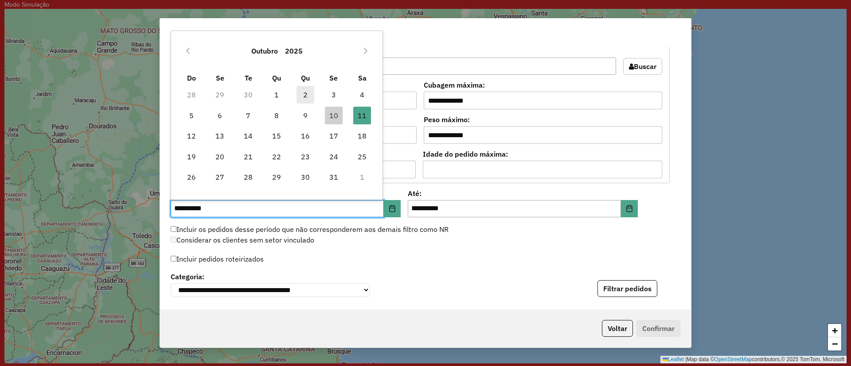
click at [307, 95] on span "2" at bounding box center [305, 95] width 18 height 18
type input "**********"
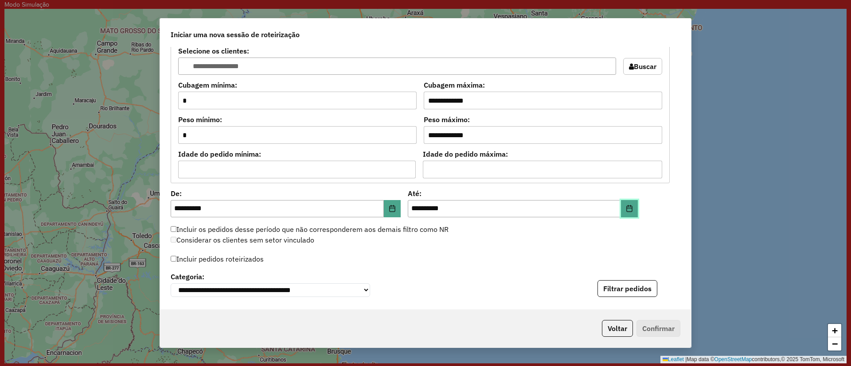
click at [626, 208] on icon "Choose Date" at bounding box center [629, 208] width 6 height 7
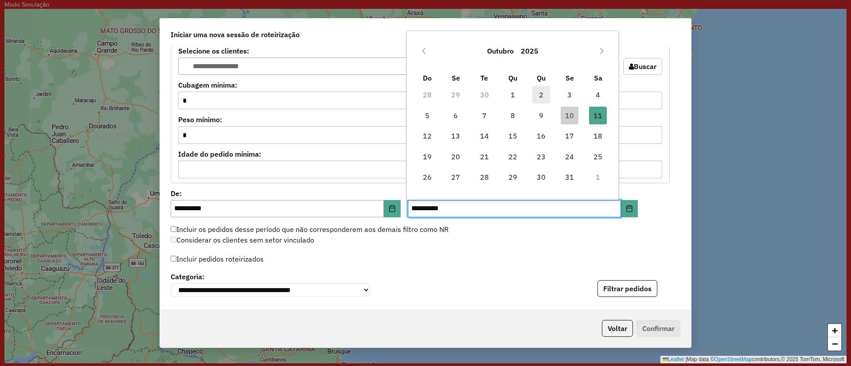
click at [533, 94] on span "2" at bounding box center [541, 95] width 18 height 18
type input "**********"
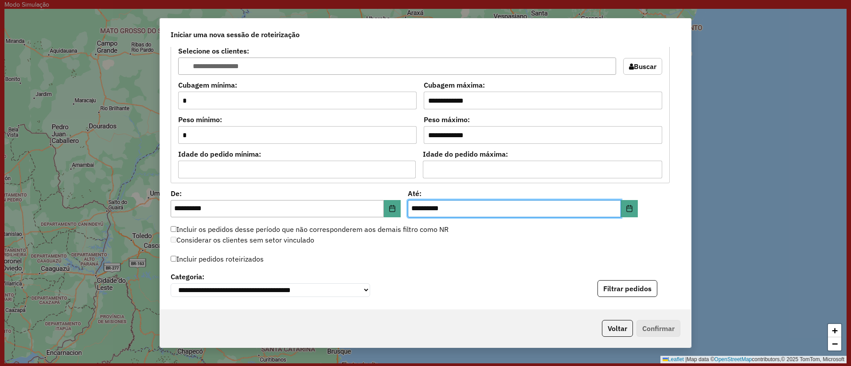
click at [468, 268] on div "Incluir pedidos roteirizados" at bounding box center [426, 261] width 510 height 17
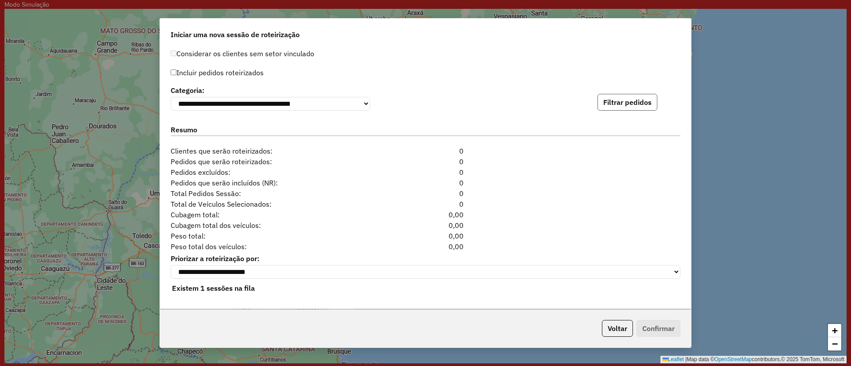
click at [617, 97] on button "Filtrar pedidos" at bounding box center [627, 102] width 60 height 17
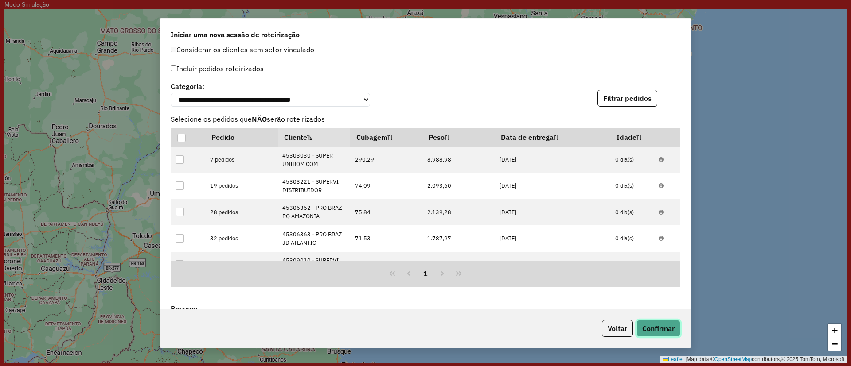
click at [649, 327] on button "Confirmar" at bounding box center [658, 328] width 44 height 17
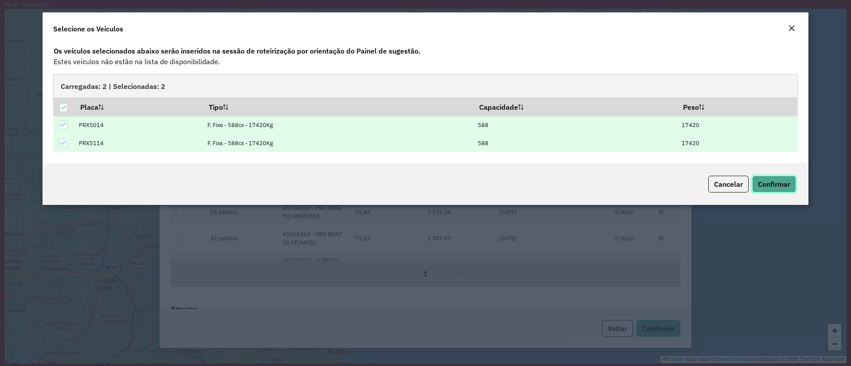
click at [768, 180] on span "Confirmar" at bounding box center [774, 184] width 32 height 9
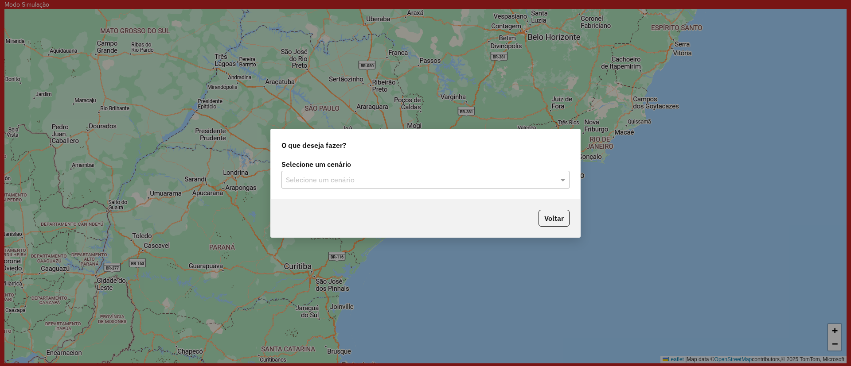
click at [331, 186] on div "Selecione um cenário" at bounding box center [425, 180] width 288 height 18
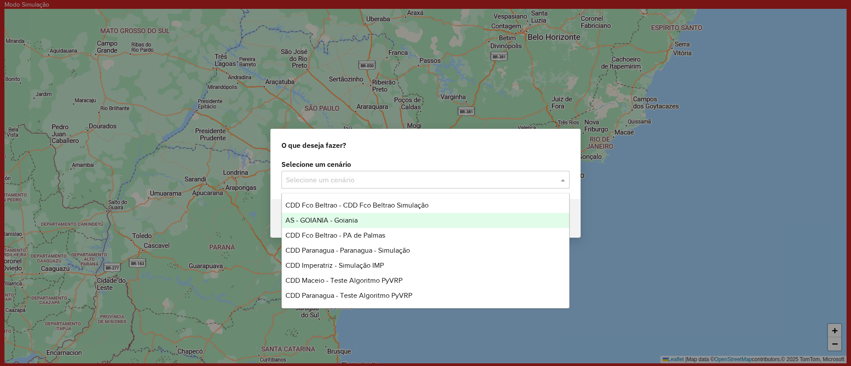
click at [330, 218] on span "AS - GOIANIA - Goiania" at bounding box center [321, 221] width 72 height 8
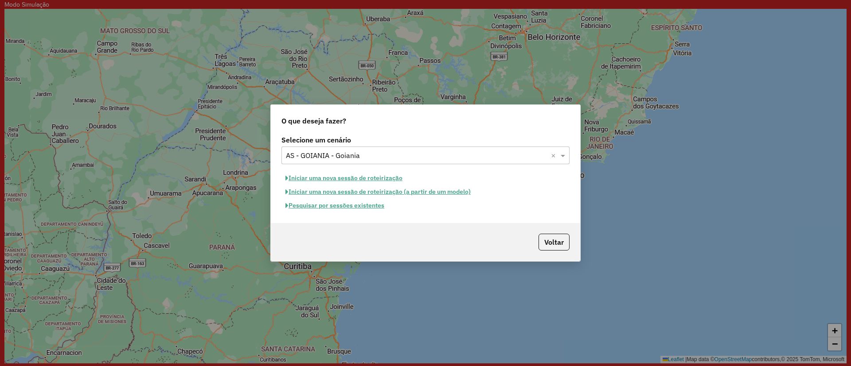
click at [301, 172] on button "Iniciar uma nova sessão de roteirização" at bounding box center [343, 178] width 125 height 14
select select "*"
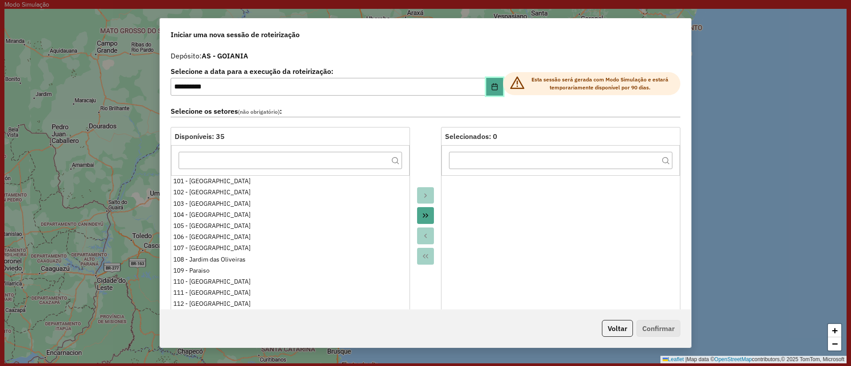
click at [498, 82] on button "Choose Date" at bounding box center [494, 87] width 17 height 18
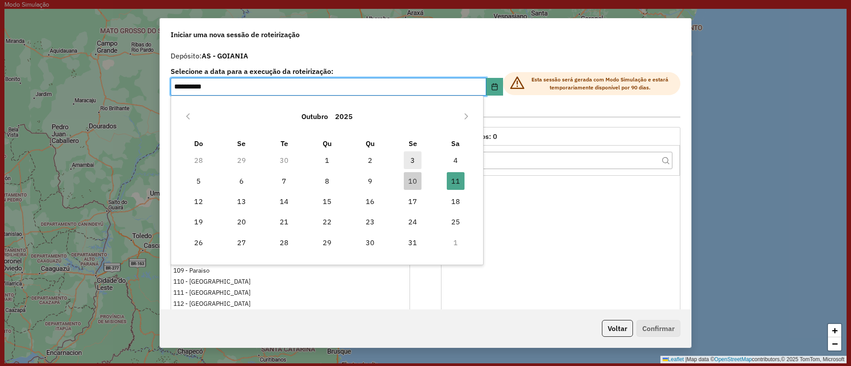
click at [411, 160] on span "3" at bounding box center [413, 161] width 18 height 18
type input "**********"
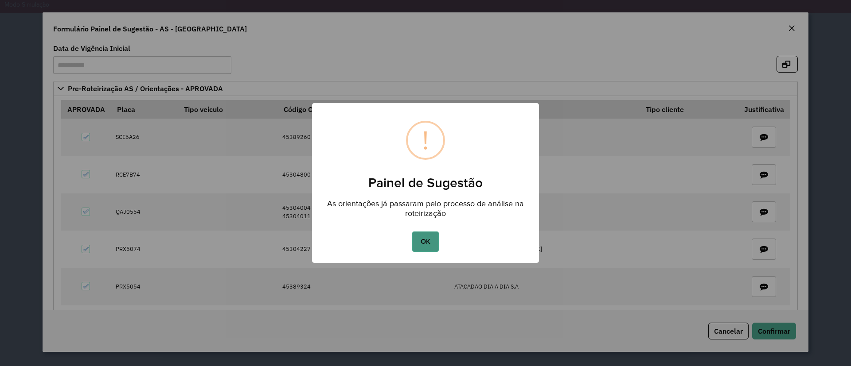
click at [426, 240] on button "OK" at bounding box center [425, 242] width 26 height 20
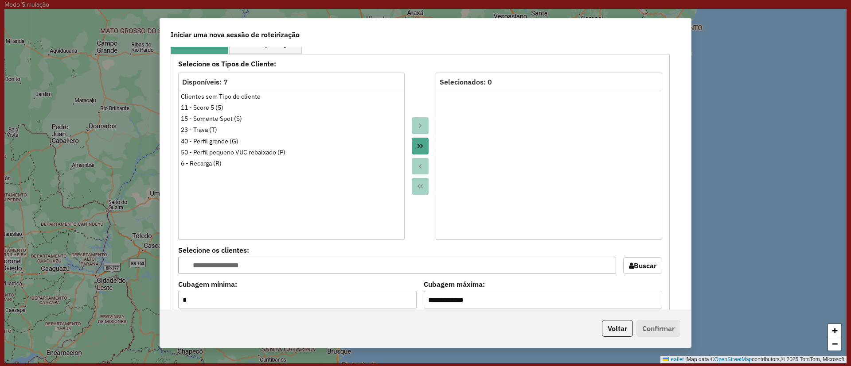
scroll to position [731, 0]
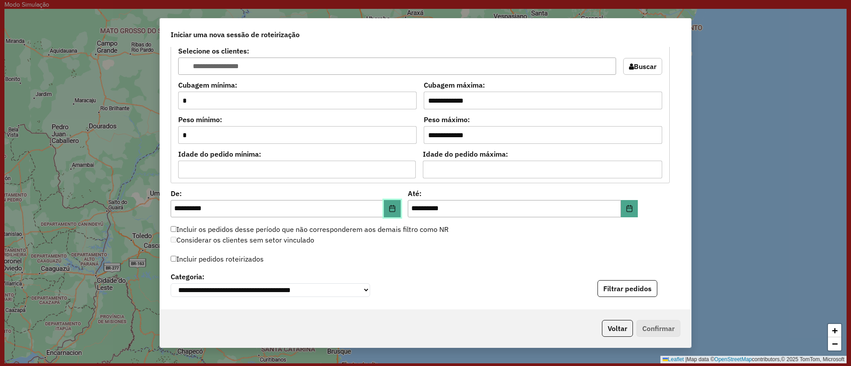
click at [394, 205] on icon "Choose Date" at bounding box center [392, 208] width 7 height 7
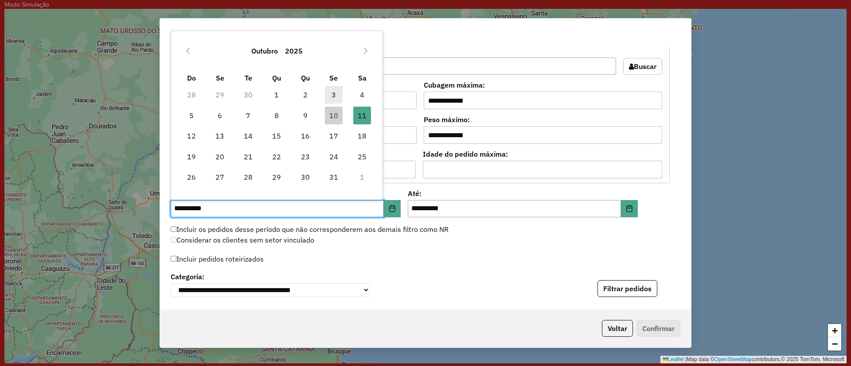
click at [339, 97] on span "3" at bounding box center [334, 95] width 18 height 18
type input "**********"
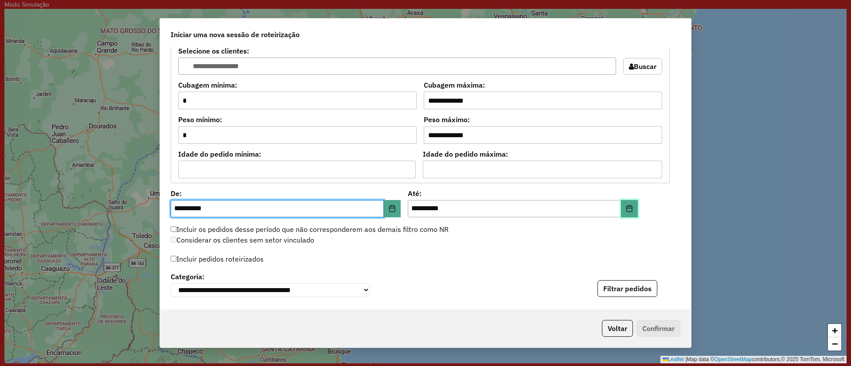
click at [625, 203] on button "Choose Date" at bounding box center [629, 209] width 17 height 18
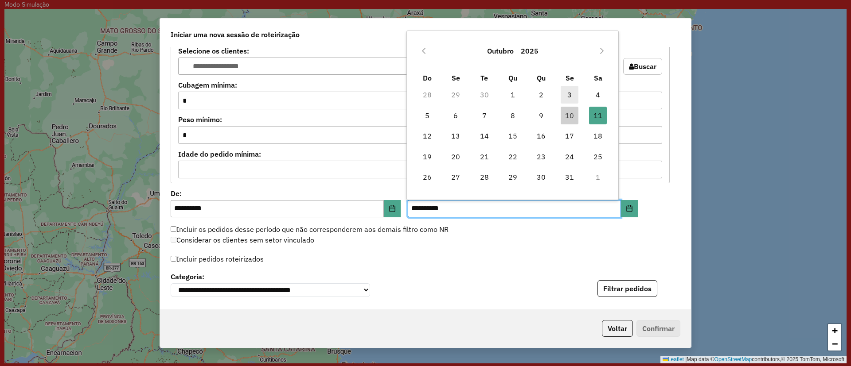
click at [576, 87] on span "3" at bounding box center [569, 95] width 18 height 18
type input "**********"
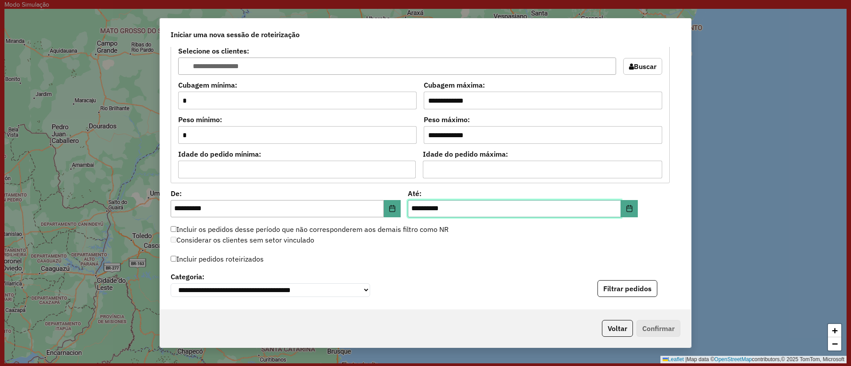
scroll to position [922, 0]
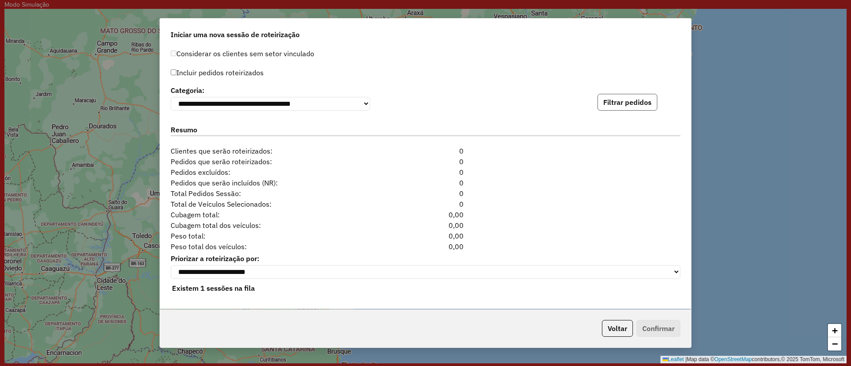
click at [619, 101] on button "Filtrar pedidos" at bounding box center [627, 102] width 60 height 17
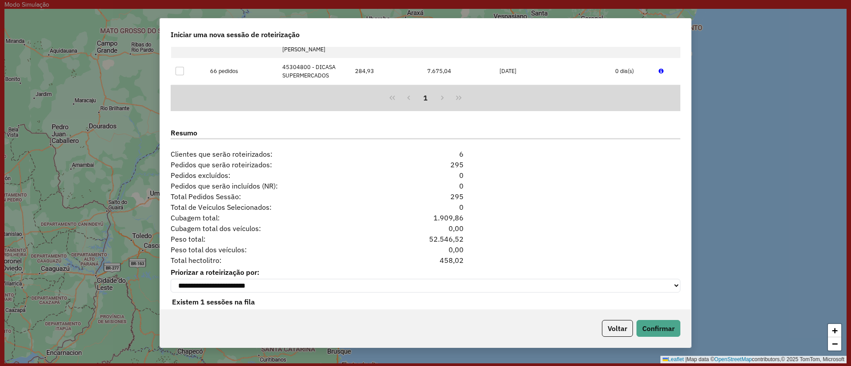
scroll to position [1115, 0]
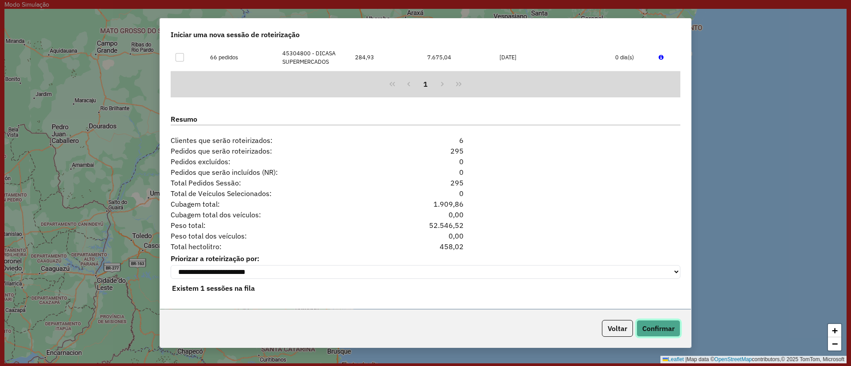
click at [655, 331] on button "Confirmar" at bounding box center [658, 328] width 44 height 17
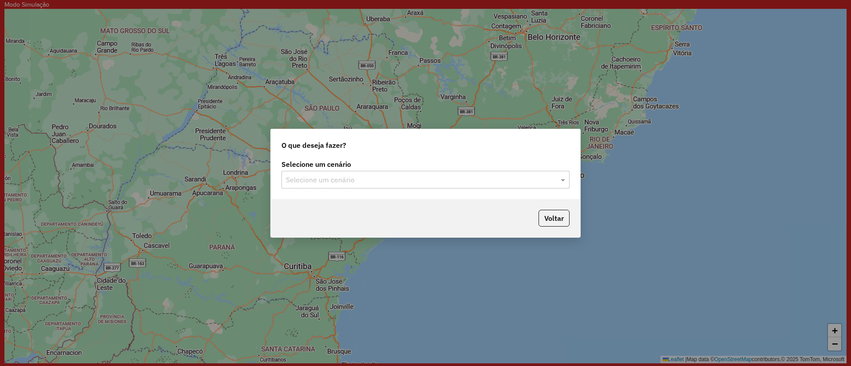
click at [344, 185] on div "Selecione um cenário" at bounding box center [425, 180] width 288 height 18
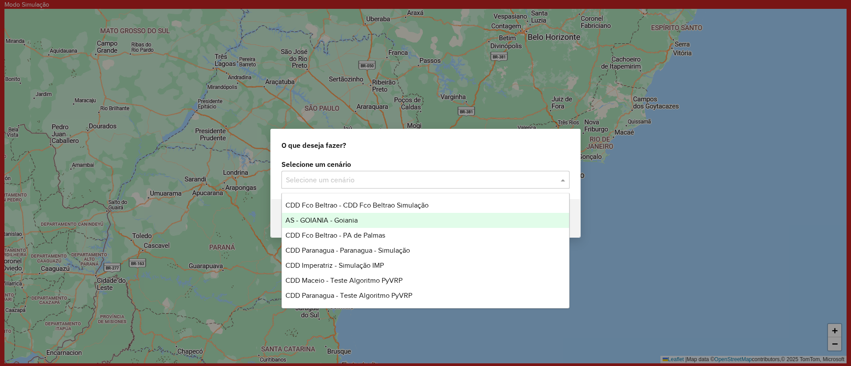
click at [349, 221] on span "AS - GOIANIA - Goiania" at bounding box center [321, 221] width 72 height 8
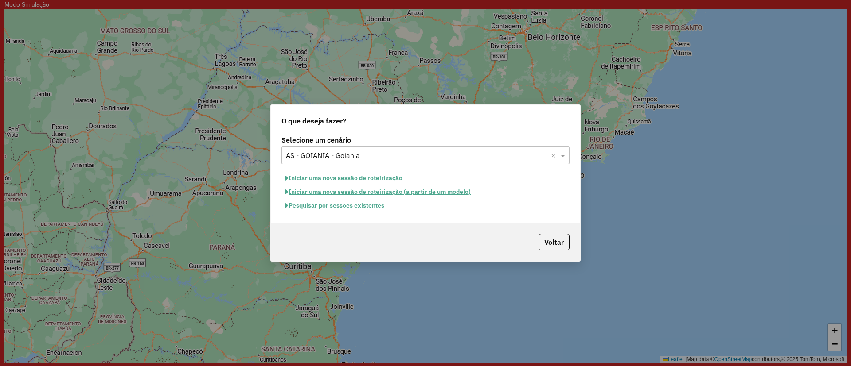
click at [326, 176] on button "Iniciar uma nova sessão de roteirização" at bounding box center [343, 178] width 125 height 14
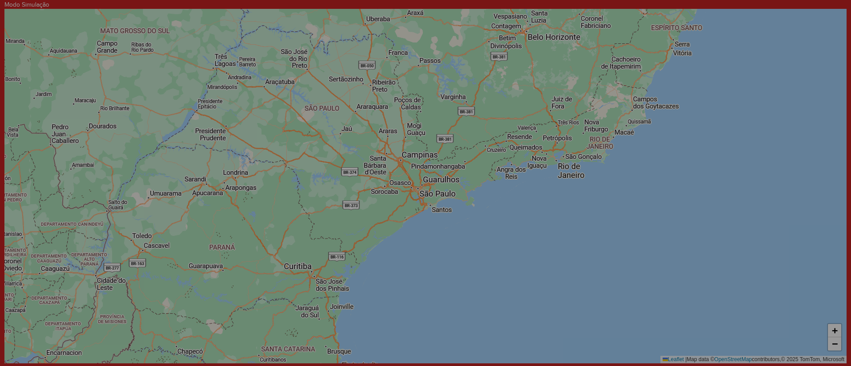
select select "*"
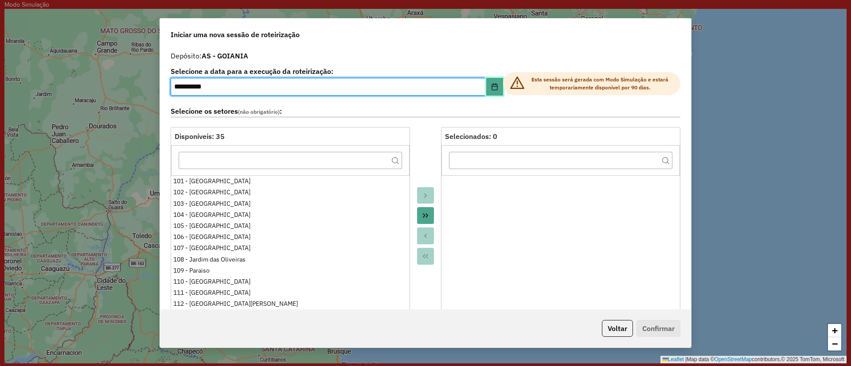
click at [495, 85] on icon "Choose Date" at bounding box center [494, 86] width 7 height 7
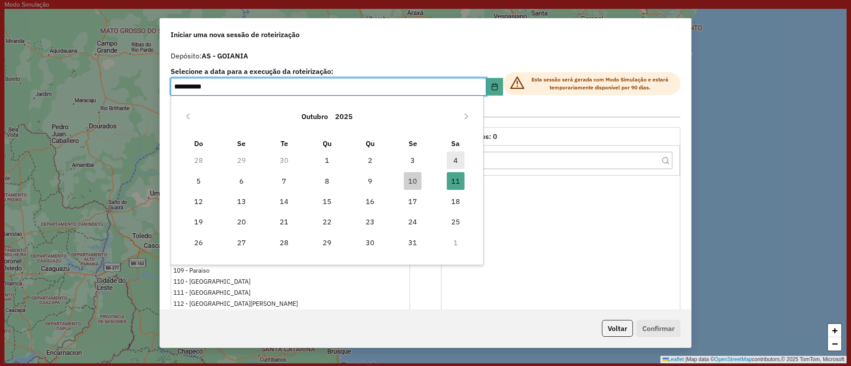
click at [459, 162] on span "4" at bounding box center [456, 161] width 18 height 18
type input "**********"
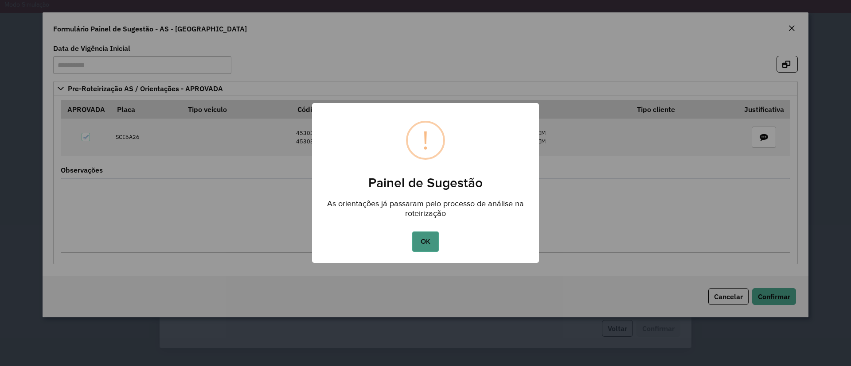
click at [421, 238] on button "OK" at bounding box center [425, 242] width 26 height 20
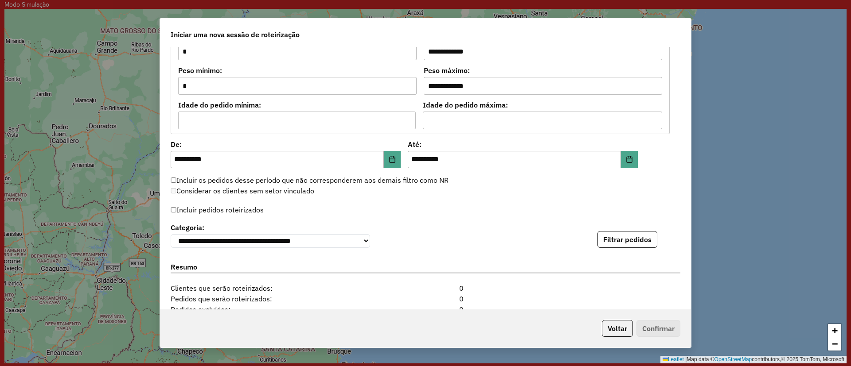
scroll to position [722, 0]
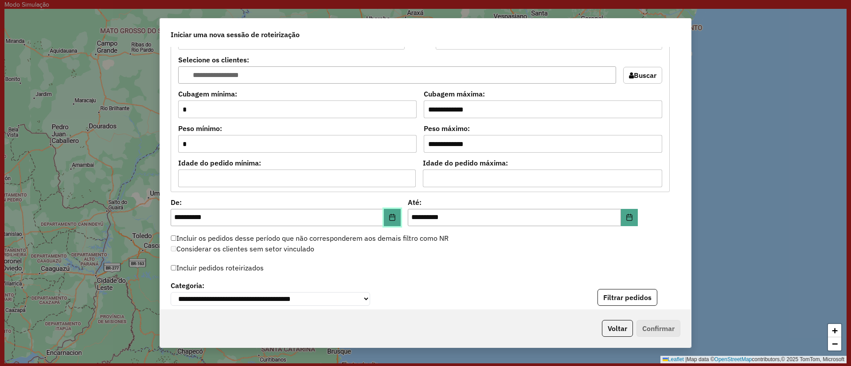
click at [397, 221] on button "Choose Date" at bounding box center [392, 218] width 17 height 18
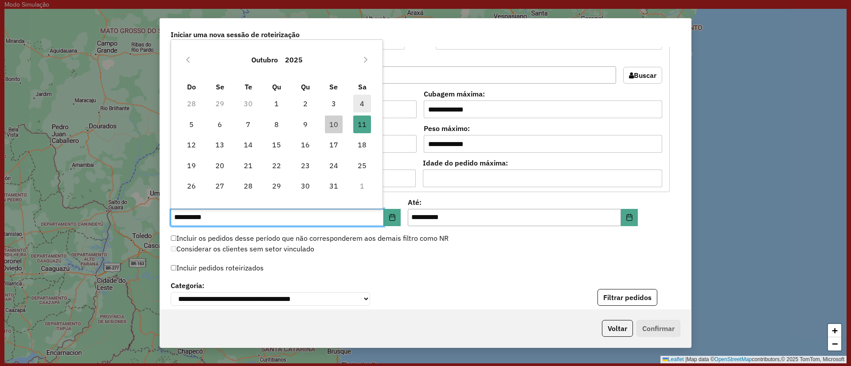
click at [361, 110] on span "4" at bounding box center [362, 104] width 18 height 18
type input "**********"
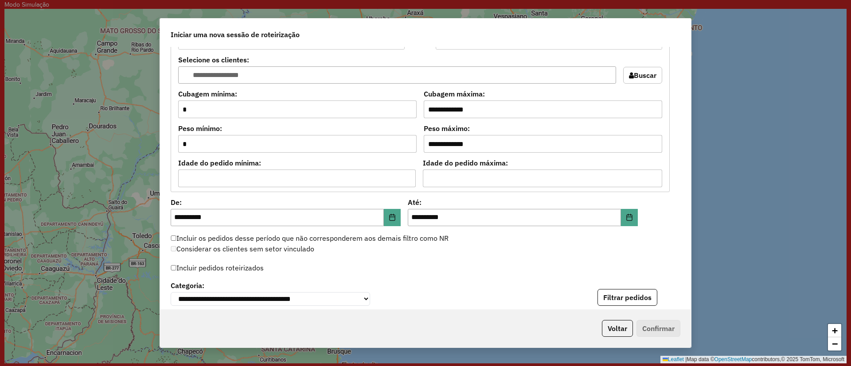
click at [626, 207] on label "Até:" at bounding box center [523, 202] width 230 height 11
click at [630, 214] on button "Choose Date" at bounding box center [629, 218] width 17 height 18
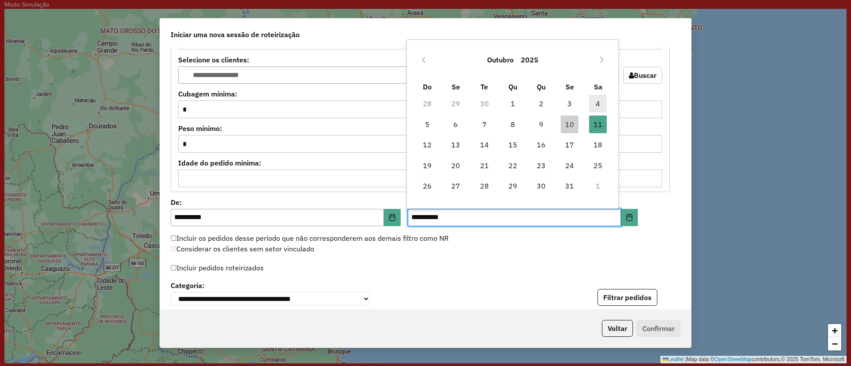
click at [594, 105] on span "4" at bounding box center [598, 104] width 18 height 18
type input "**********"
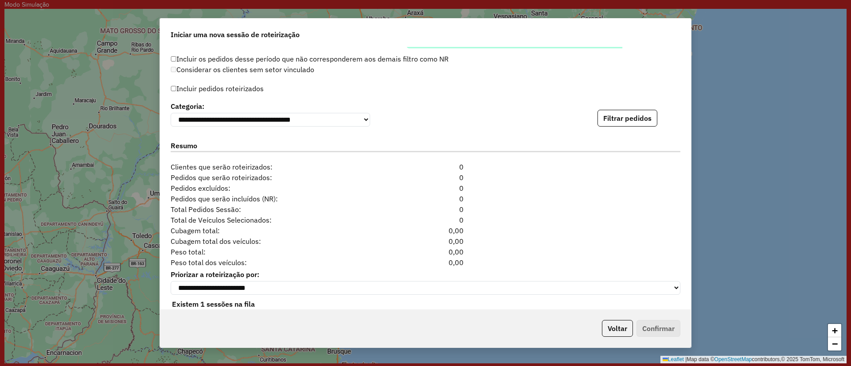
scroll to position [922, 0]
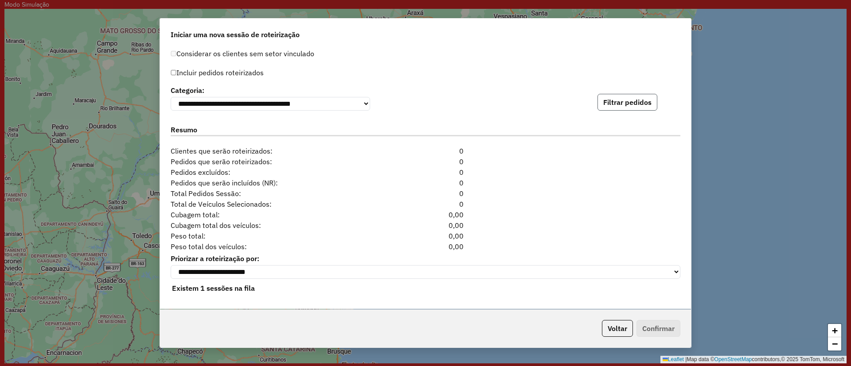
click at [617, 100] on button "Filtrar pedidos" at bounding box center [627, 102] width 60 height 17
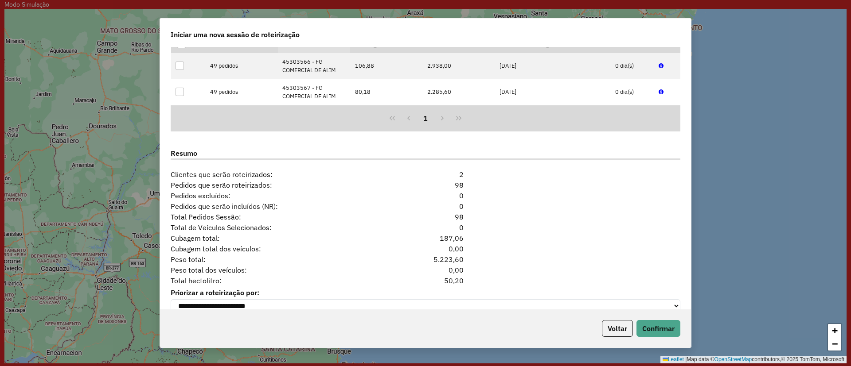
scroll to position [1054, 0]
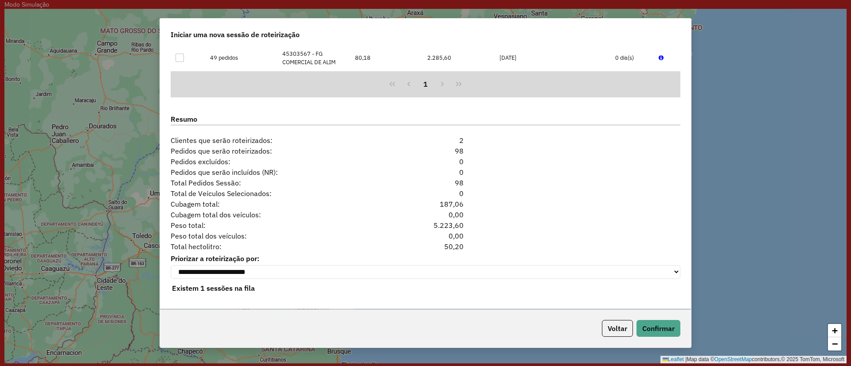
click at [667, 344] on div "Voltar Confirmar" at bounding box center [425, 329] width 531 height 38
click at [657, 331] on button "Confirmar" at bounding box center [658, 328] width 44 height 17
